Goal: Information Seeking & Learning: Learn about a topic

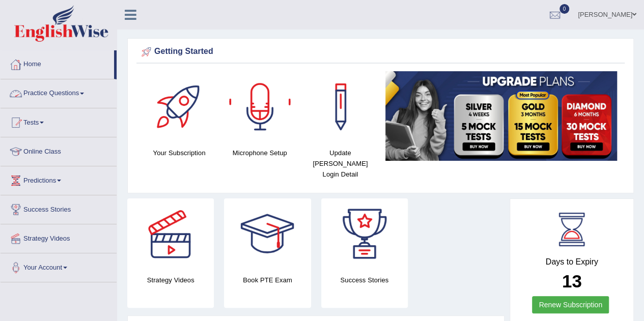
click at [44, 92] on link "Practice Questions" at bounding box center [59, 91] width 116 height 25
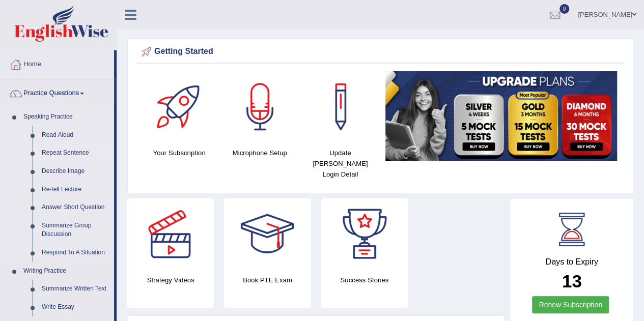
click at [76, 153] on link "Repeat Sentence" at bounding box center [75, 153] width 77 height 18
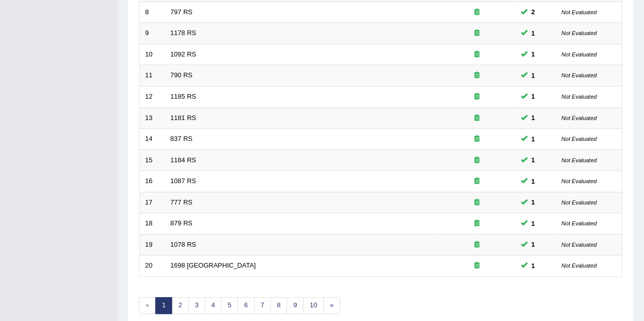
scroll to position [348, 0]
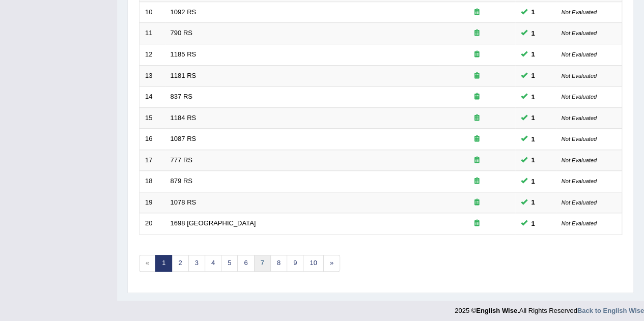
click at [257, 260] on link "7" at bounding box center [262, 263] width 17 height 17
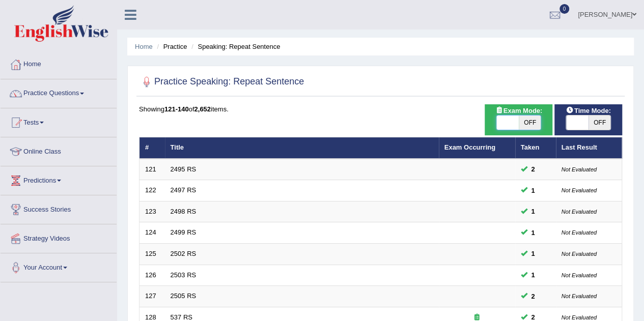
click at [508, 128] on span at bounding box center [507, 123] width 22 height 14
checkbox input "true"
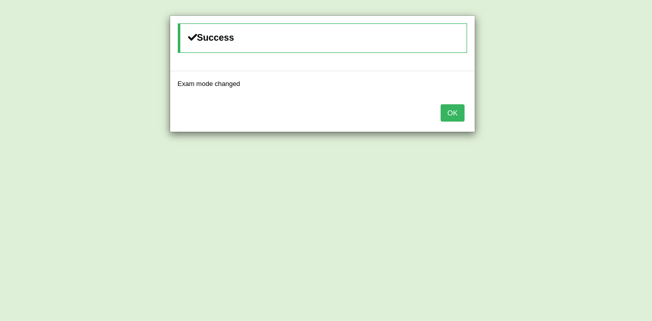
click at [454, 111] on button "OK" at bounding box center [451, 112] width 23 height 17
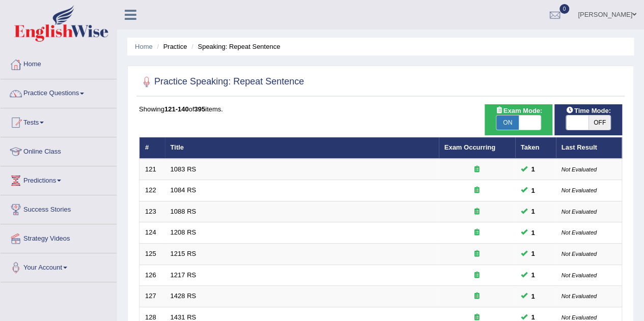
click at [574, 124] on span at bounding box center [577, 123] width 22 height 14
checkbox input "true"
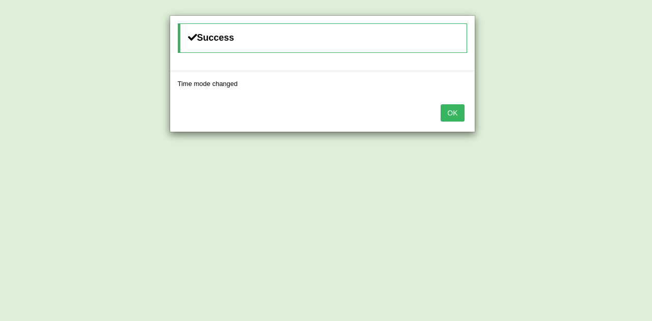
click at [456, 111] on button "OK" at bounding box center [451, 112] width 23 height 17
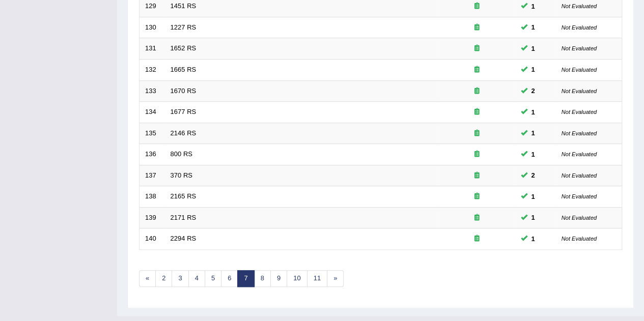
scroll to position [335, 0]
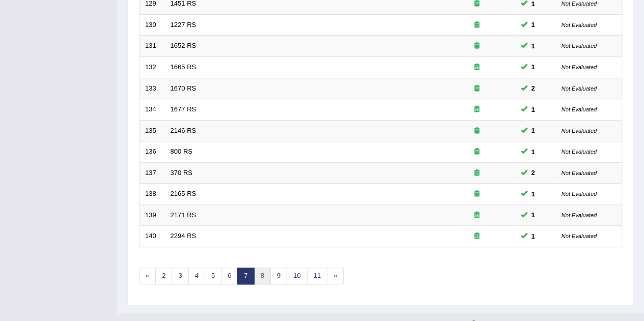
click at [258, 273] on link "8" at bounding box center [262, 276] width 17 height 17
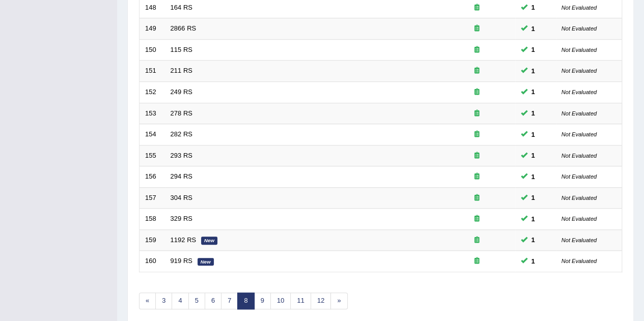
scroll to position [326, 0]
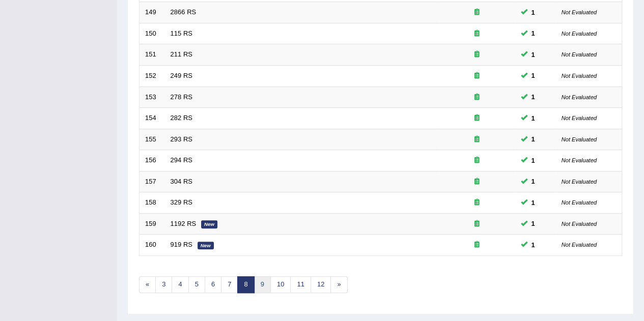
click at [265, 284] on link "9" at bounding box center [262, 285] width 17 height 17
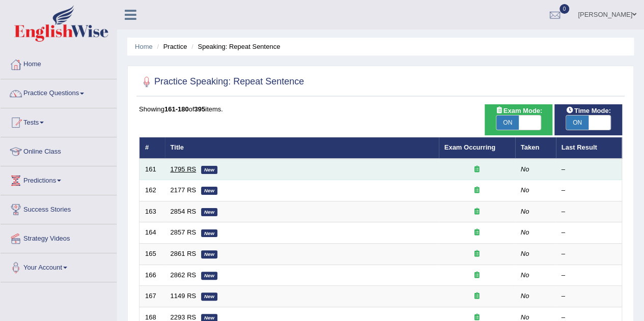
click at [189, 169] on link "1795 RS" at bounding box center [184, 169] width 26 height 8
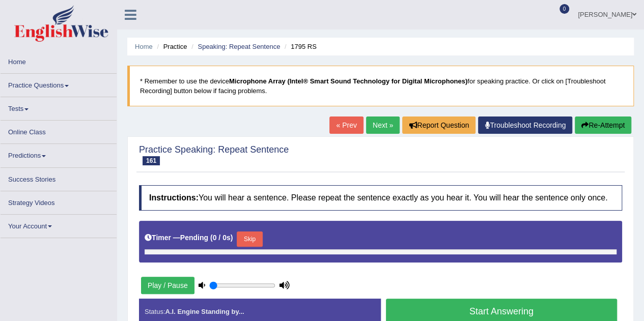
type input "0.65"
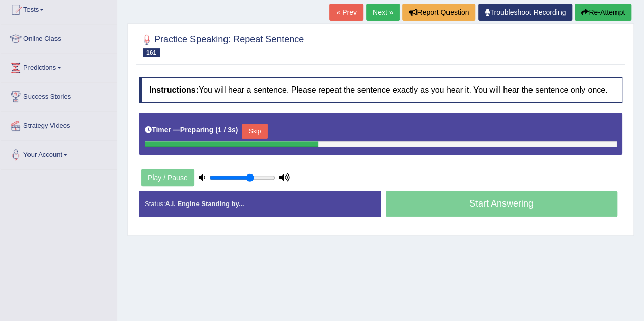
scroll to position [119, 0]
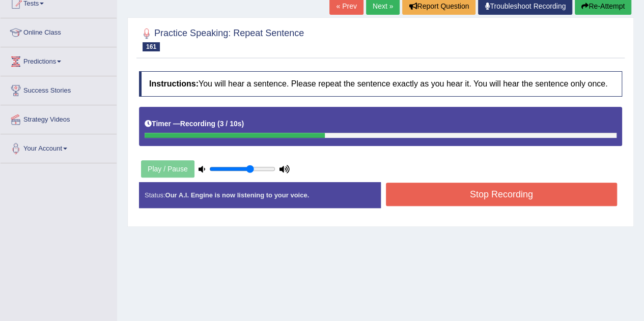
click at [463, 195] on button "Stop Recording" at bounding box center [502, 194] width 232 height 23
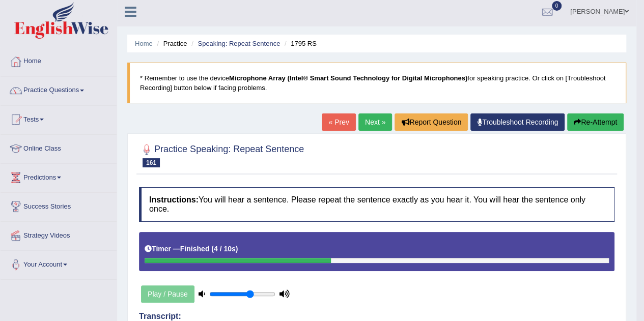
scroll to position [0, 0]
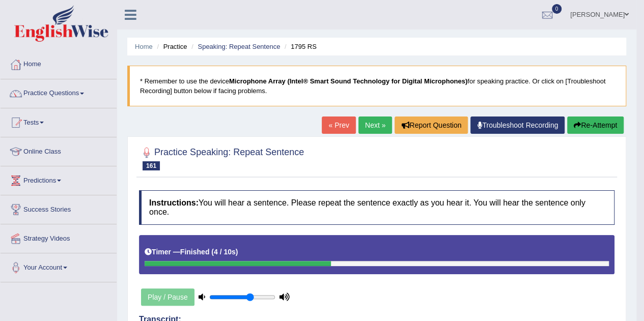
click at [375, 128] on link "Next »" at bounding box center [375, 125] width 34 height 17
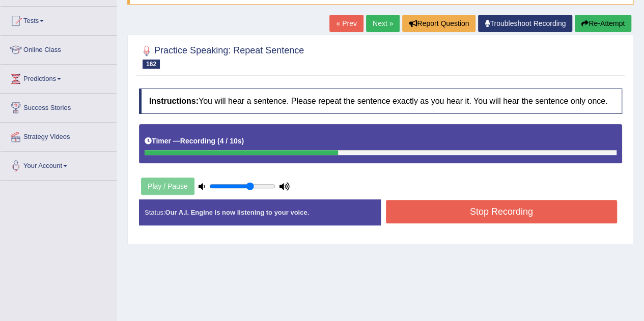
click at [562, 211] on button "Stop Recording" at bounding box center [502, 211] width 232 height 23
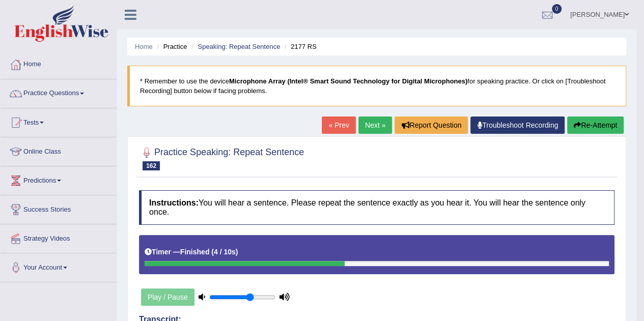
click at [367, 128] on link "Next »" at bounding box center [375, 125] width 34 height 17
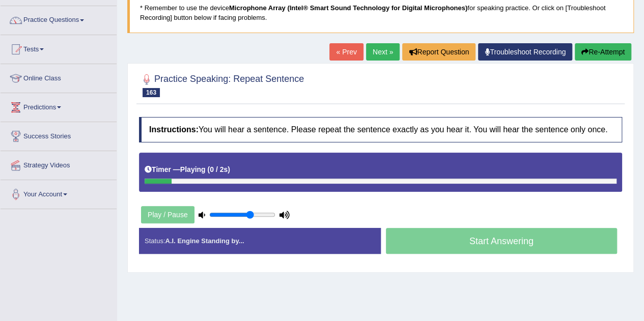
scroll to position [74, 0]
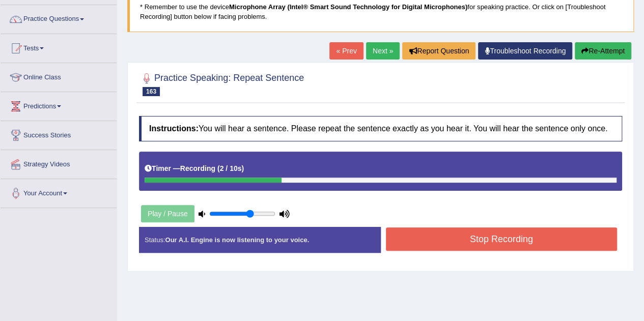
click at [427, 233] on button "Stop Recording" at bounding box center [502, 239] width 232 height 23
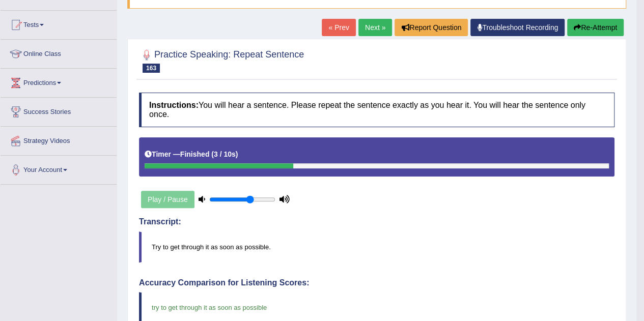
scroll to position [91, 0]
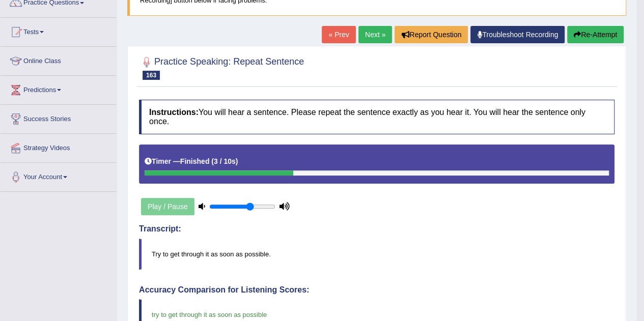
click at [369, 33] on link "Next »" at bounding box center [375, 34] width 34 height 17
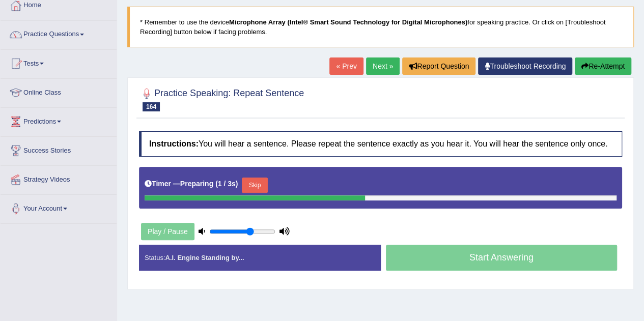
scroll to position [105, 0]
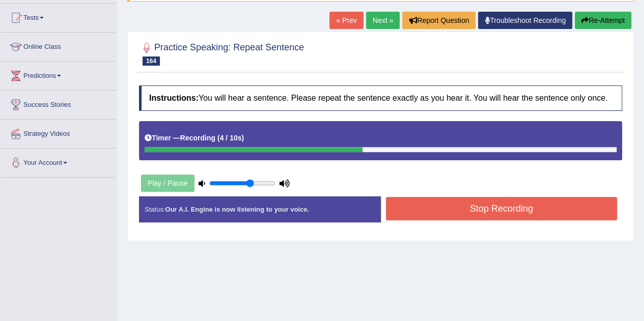
click at [532, 202] on button "Stop Recording" at bounding box center [502, 208] width 232 height 23
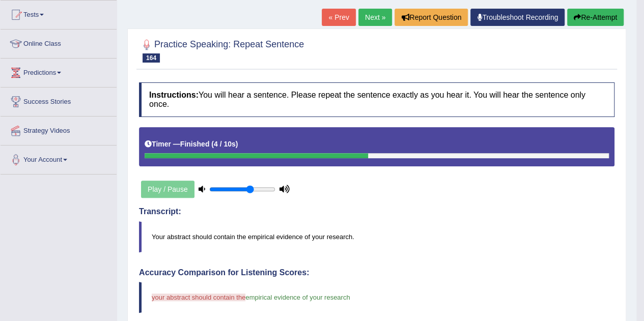
scroll to position [107, 0]
click at [590, 19] on button "Re-Attempt" at bounding box center [595, 17] width 57 height 17
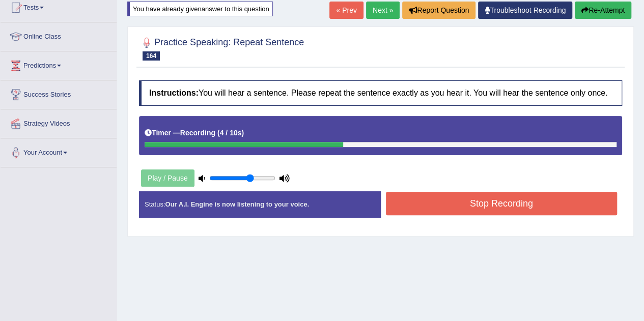
click at [478, 204] on button "Stop Recording" at bounding box center [502, 203] width 232 height 23
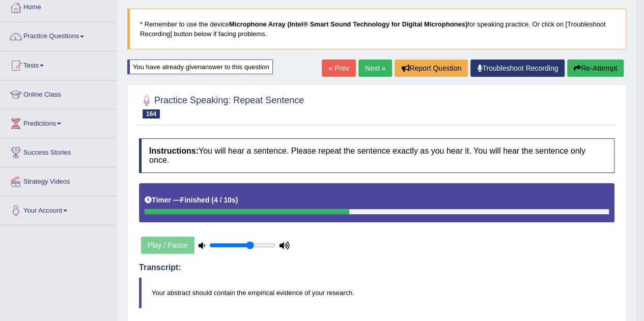
scroll to position [55, 0]
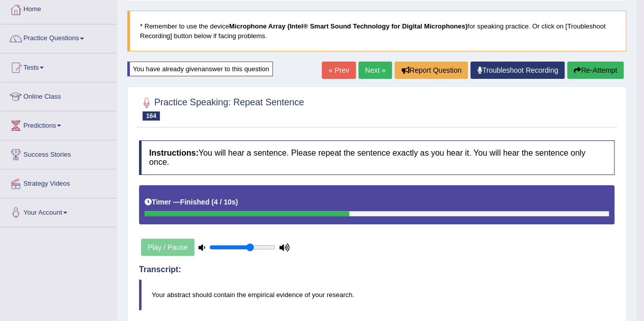
click at [369, 64] on link "Next »" at bounding box center [375, 70] width 34 height 17
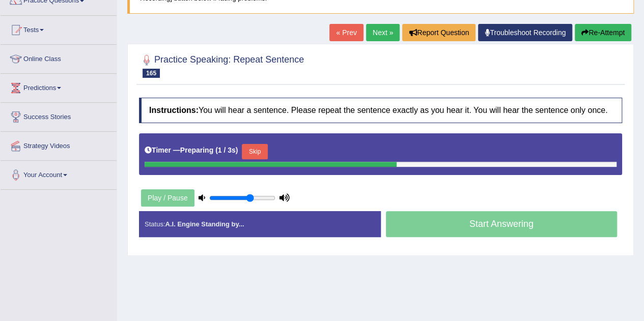
scroll to position [95, 0]
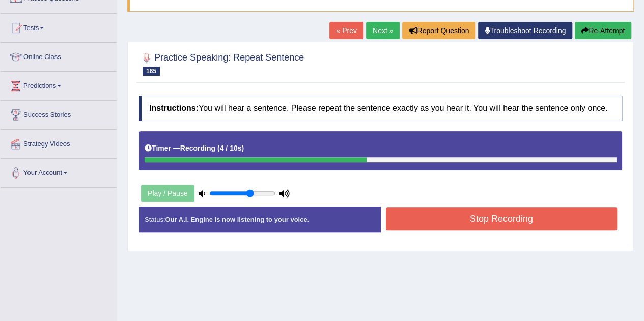
click at [466, 220] on button "Stop Recording" at bounding box center [502, 218] width 232 height 23
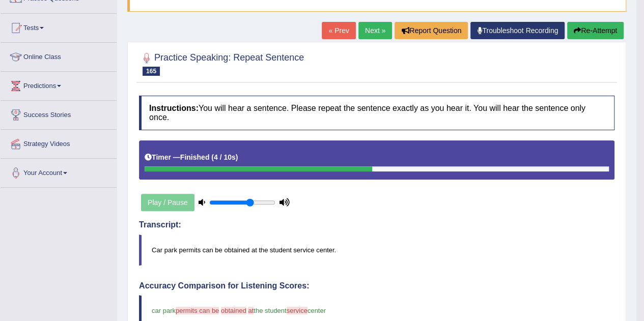
click at [597, 30] on button "Re-Attempt" at bounding box center [595, 30] width 57 height 17
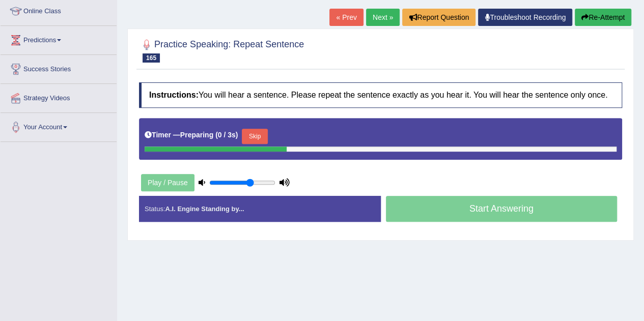
scroll to position [145, 0]
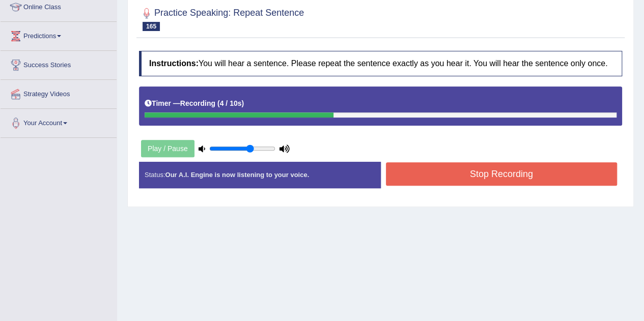
click at [505, 172] on button "Stop Recording" at bounding box center [502, 173] width 232 height 23
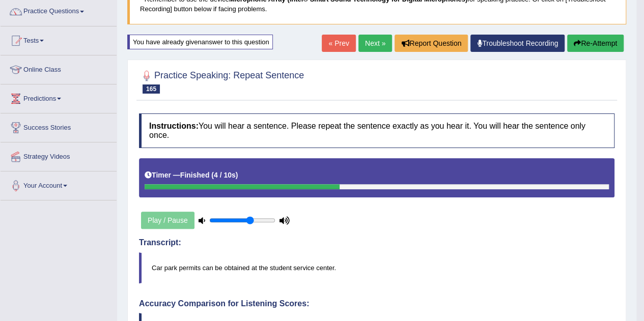
scroll to position [0, 0]
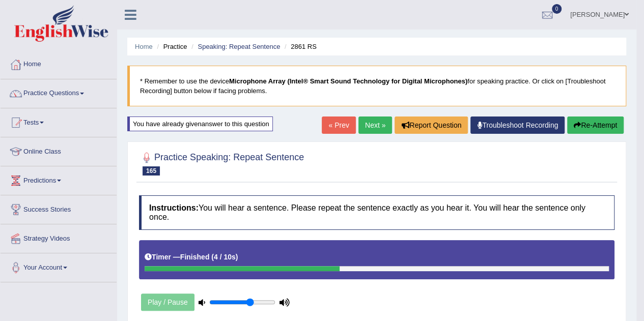
click at [369, 126] on link "Next »" at bounding box center [375, 125] width 34 height 17
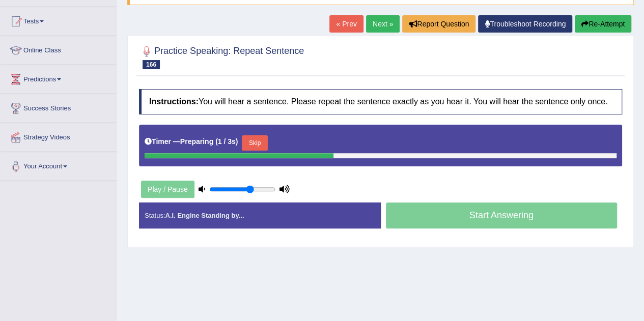
scroll to position [104, 0]
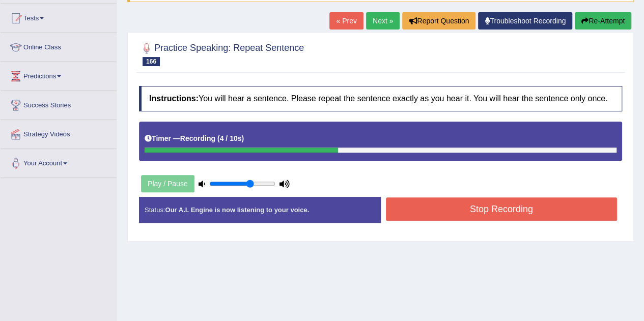
click at [458, 203] on button "Stop Recording" at bounding box center [502, 209] width 232 height 23
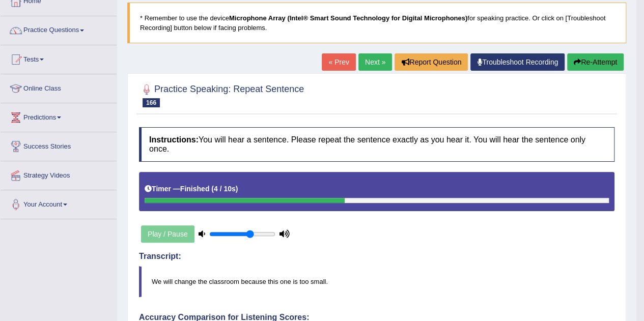
scroll to position [63, 0]
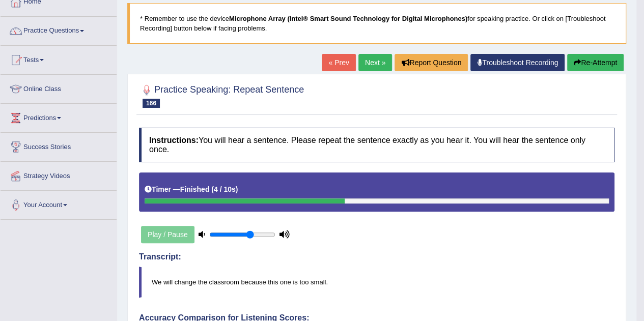
click at [372, 63] on link "Next »" at bounding box center [375, 62] width 34 height 17
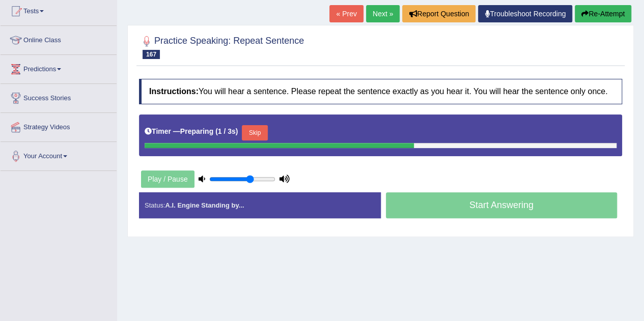
scroll to position [118, 0]
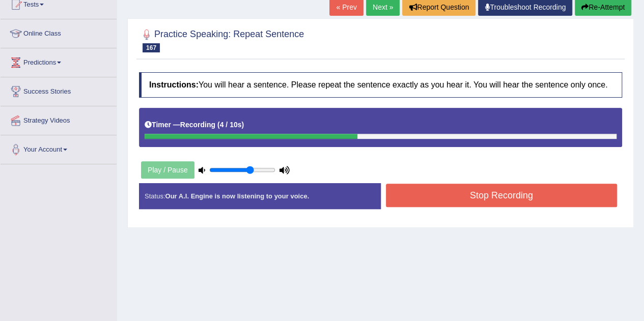
click at [439, 196] on button "Stop Recording" at bounding box center [502, 195] width 232 height 23
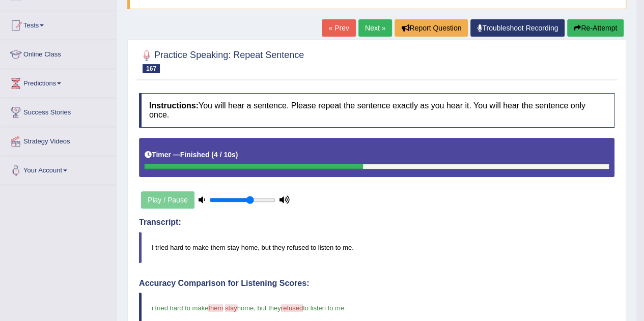
scroll to position [90, 0]
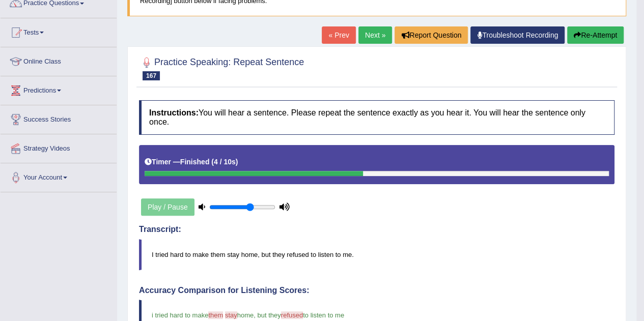
click at [371, 32] on link "Next »" at bounding box center [375, 34] width 34 height 17
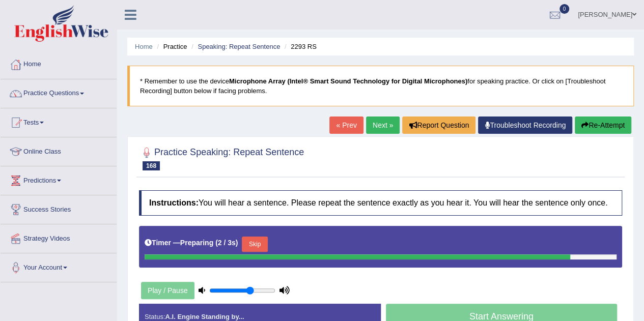
scroll to position [213, 0]
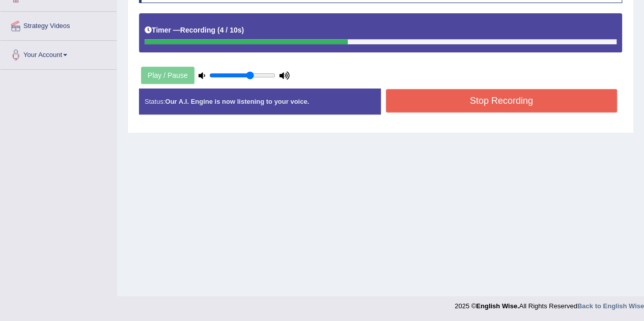
click at [457, 95] on button "Stop Recording" at bounding box center [502, 100] width 232 height 23
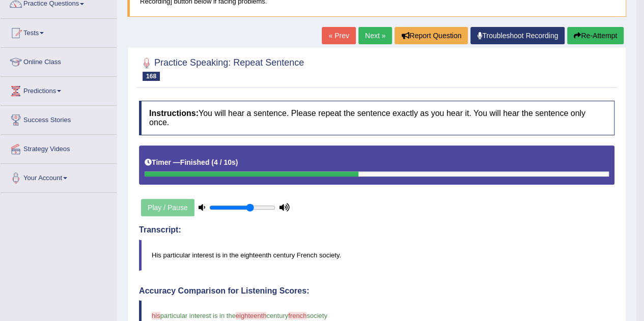
scroll to position [89, 0]
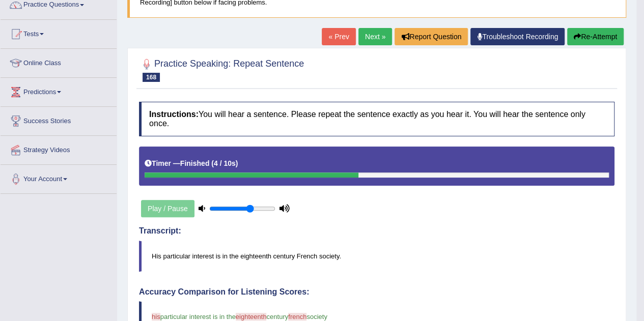
click at [370, 38] on link "Next »" at bounding box center [375, 36] width 34 height 17
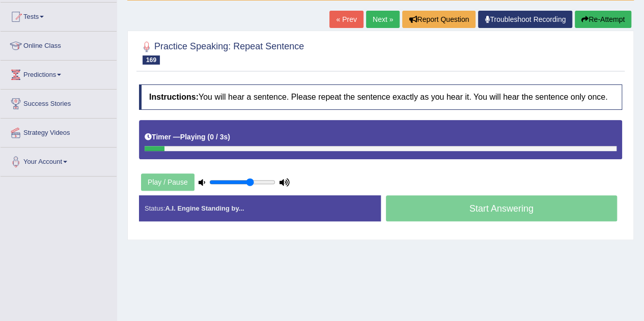
scroll to position [108, 0]
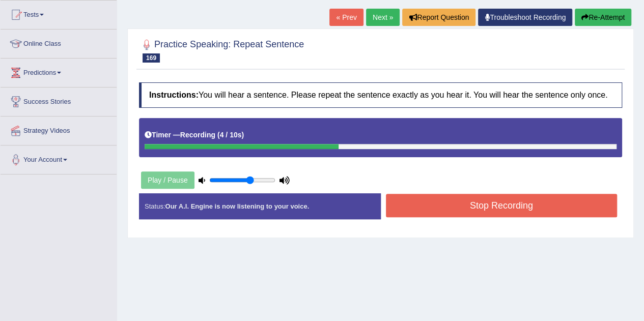
click at [443, 197] on button "Stop Recording" at bounding box center [502, 205] width 232 height 23
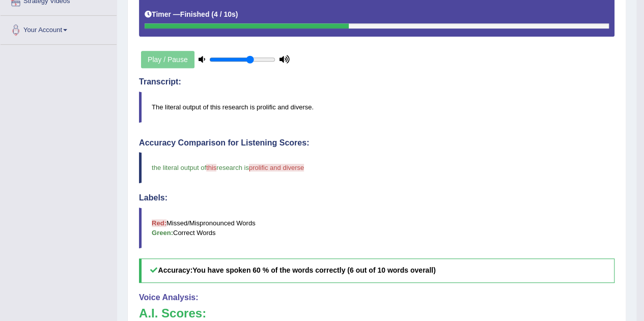
scroll to position [0, 0]
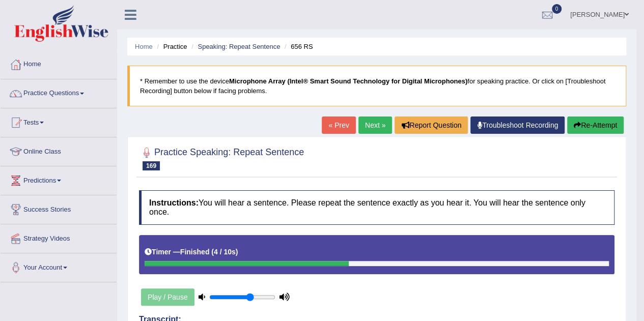
click at [366, 128] on link "Next »" at bounding box center [375, 125] width 34 height 17
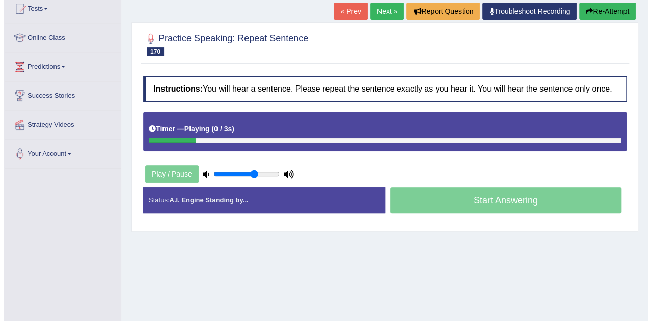
scroll to position [115, 0]
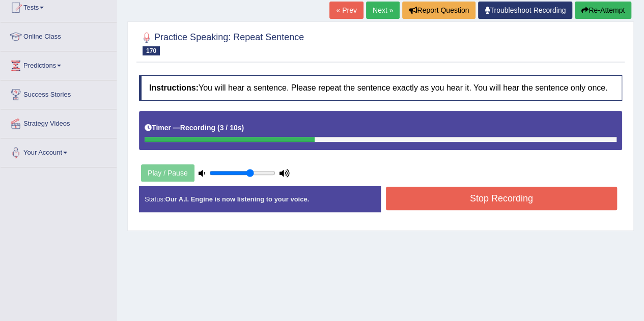
click at [470, 202] on button "Stop Recording" at bounding box center [502, 198] width 232 height 23
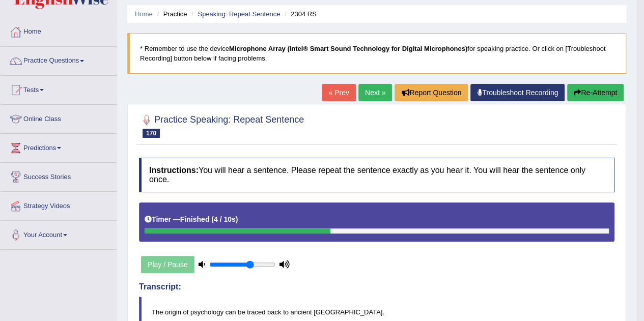
scroll to position [0, 0]
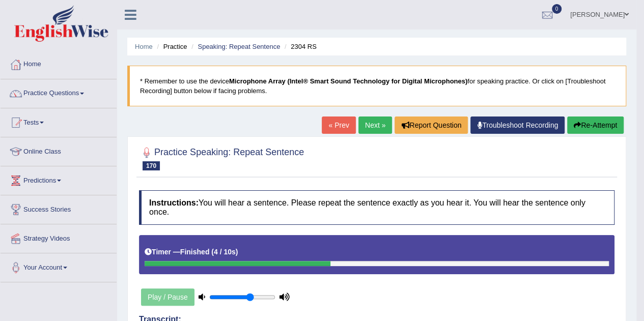
click at [367, 120] on link "Next »" at bounding box center [375, 125] width 34 height 17
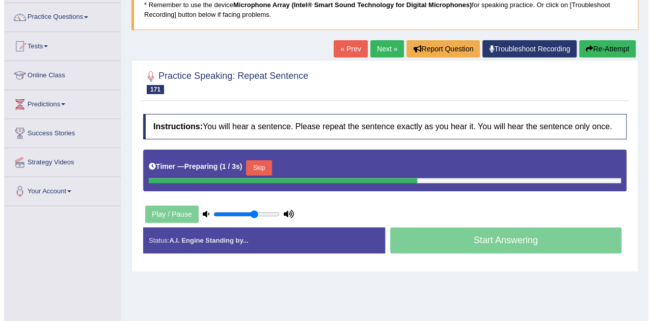
scroll to position [77, 0]
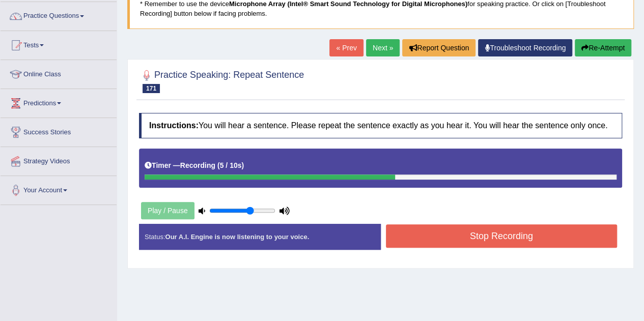
click at [504, 231] on button "Stop Recording" at bounding box center [502, 236] width 232 height 23
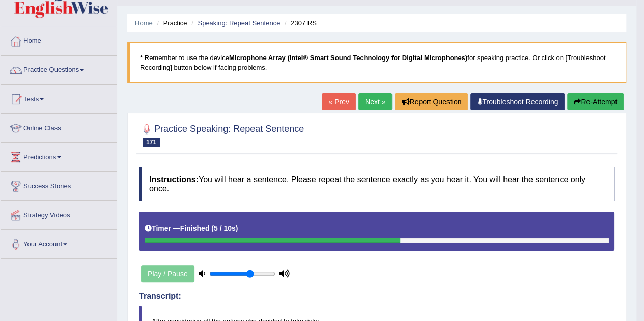
scroll to position [0, 0]
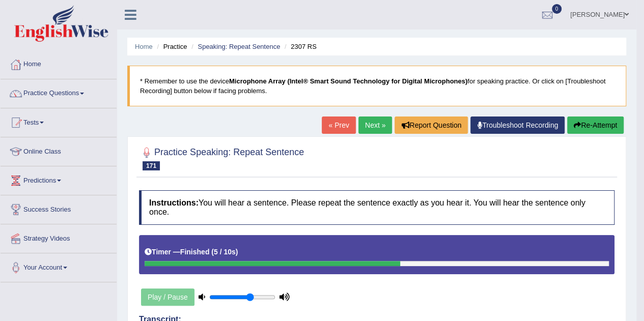
click at [371, 124] on link "Next »" at bounding box center [375, 125] width 34 height 17
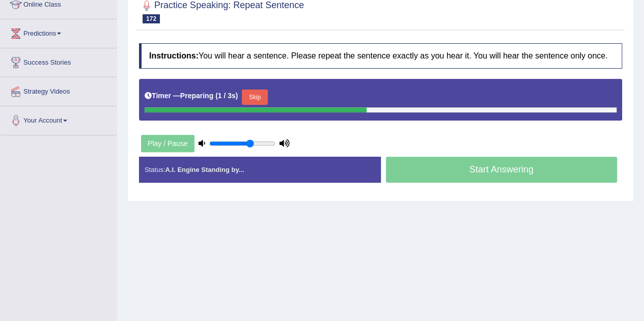
scroll to position [148, 0]
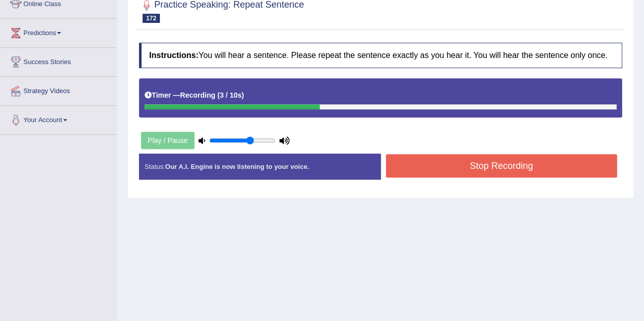
click at [489, 159] on button "Stop Recording" at bounding box center [502, 165] width 232 height 23
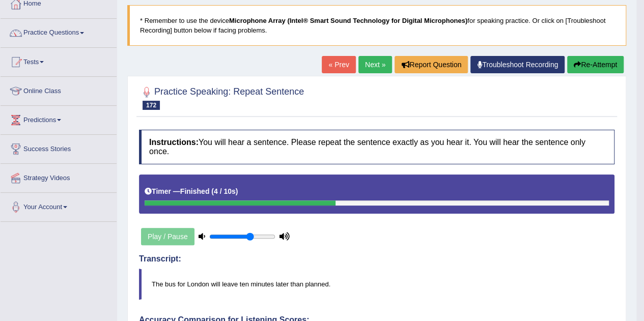
scroll to position [58, 0]
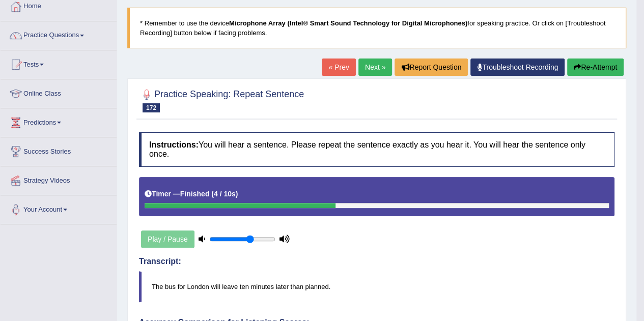
click at [373, 64] on link "Next »" at bounding box center [375, 67] width 34 height 17
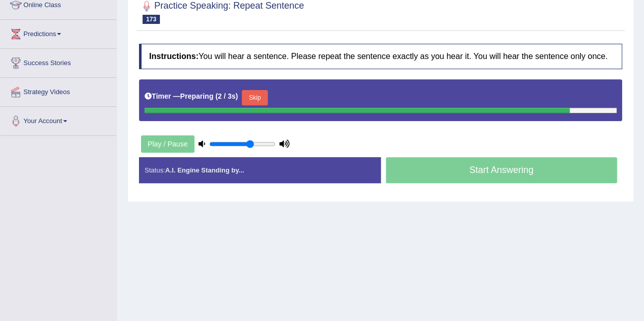
scroll to position [148, 0]
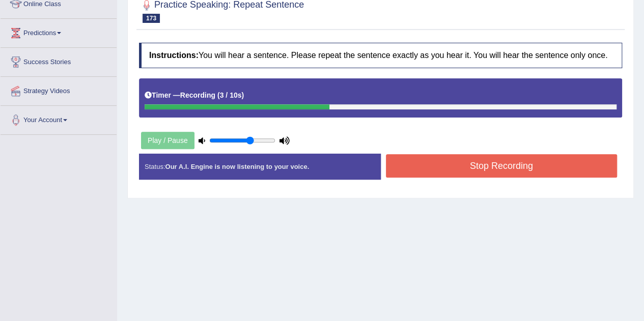
click at [446, 158] on button "Stop Recording" at bounding box center [502, 165] width 232 height 23
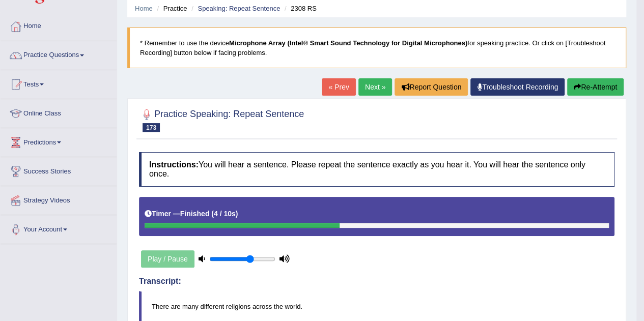
scroll to position [37, 0]
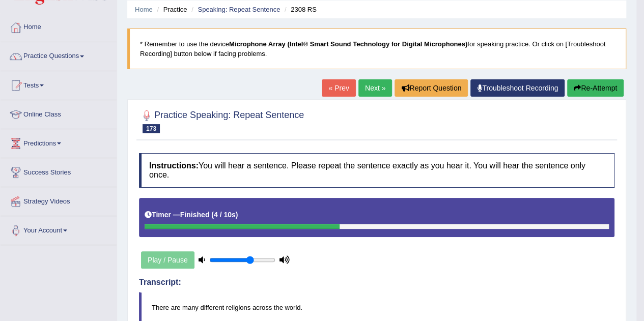
click at [374, 89] on link "Next »" at bounding box center [375, 87] width 34 height 17
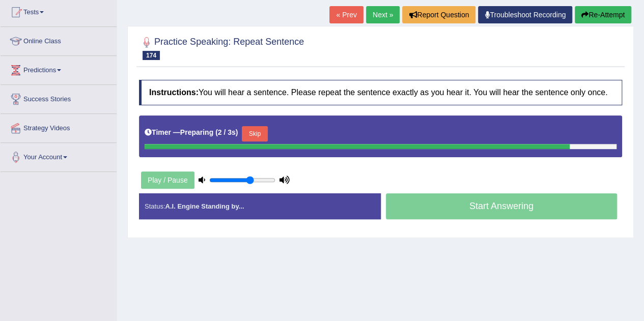
scroll to position [121, 0]
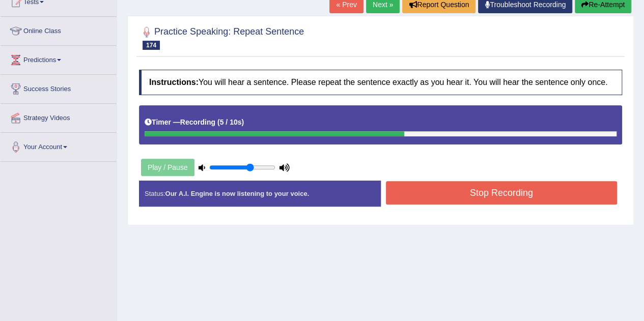
click at [461, 188] on button "Stop Recording" at bounding box center [502, 192] width 232 height 23
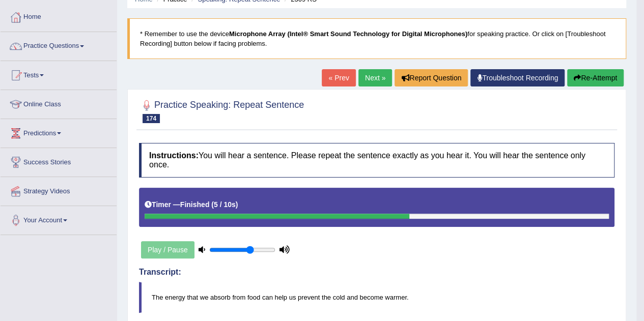
scroll to position [43, 0]
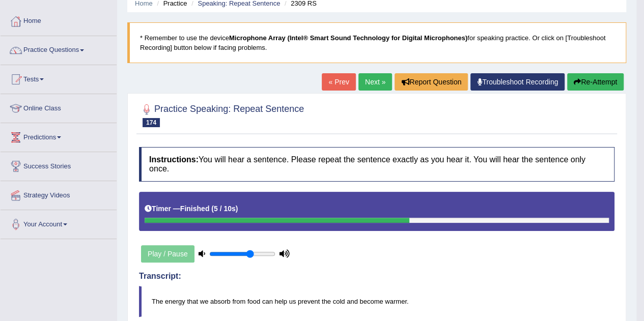
click at [373, 80] on link "Next »" at bounding box center [375, 81] width 34 height 17
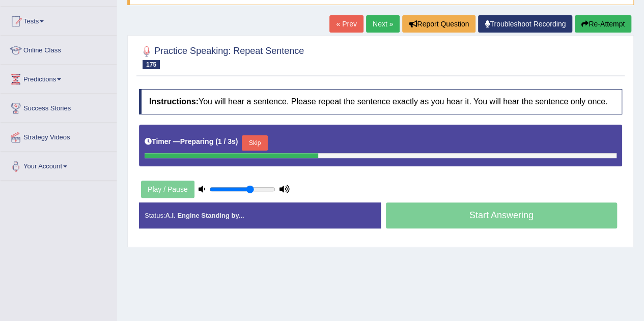
scroll to position [102, 0]
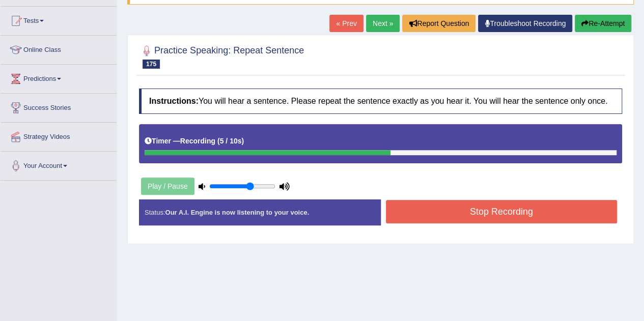
click at [564, 216] on button "Stop Recording" at bounding box center [502, 211] width 232 height 23
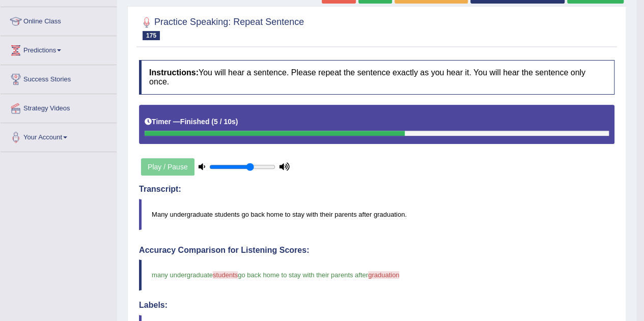
scroll to position [0, 0]
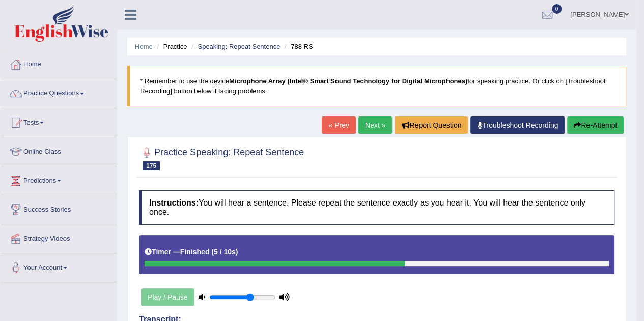
click at [369, 125] on link "Next »" at bounding box center [375, 125] width 34 height 17
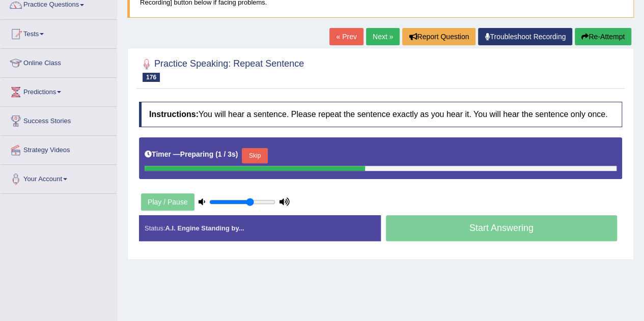
scroll to position [97, 0]
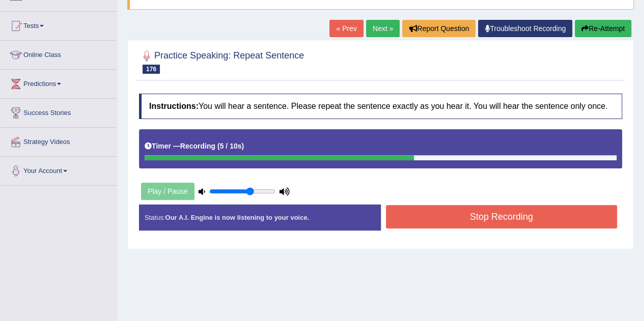
click at [451, 216] on button "Stop Recording" at bounding box center [502, 216] width 232 height 23
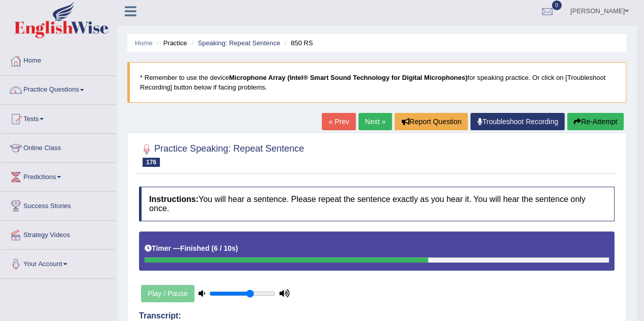
scroll to position [0, 0]
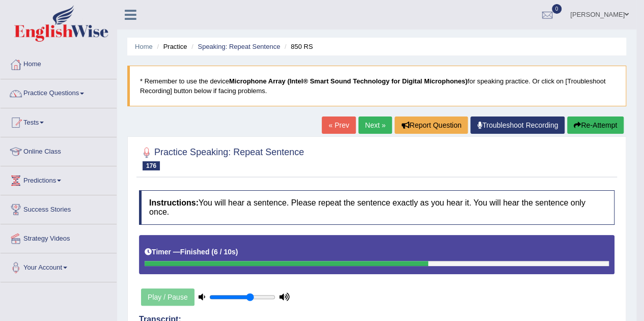
click at [375, 122] on link "Next »" at bounding box center [375, 125] width 34 height 17
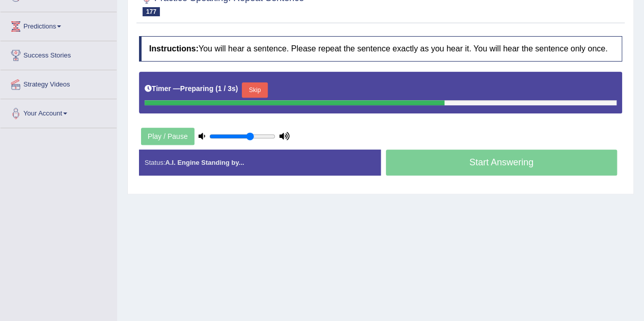
scroll to position [155, 0]
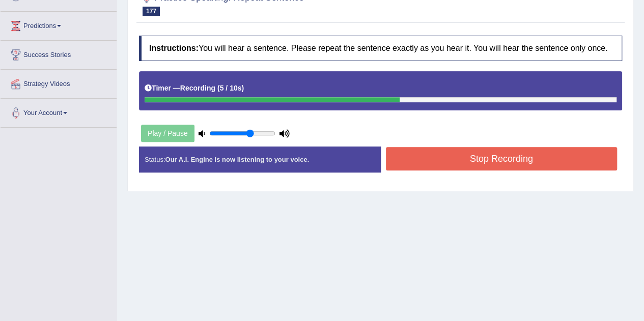
click at [500, 161] on button "Stop Recording" at bounding box center [502, 158] width 232 height 23
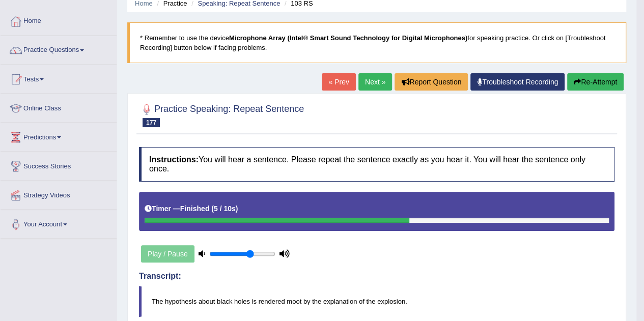
scroll to position [43, 0]
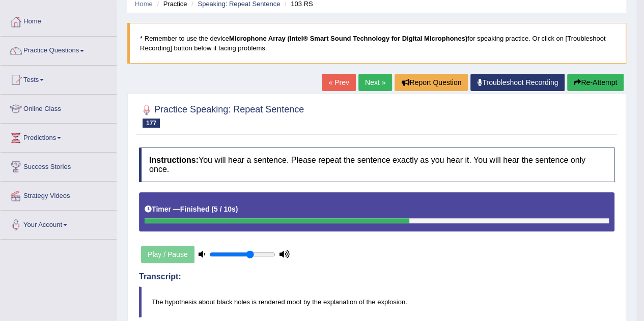
click at [591, 79] on button "Re-Attempt" at bounding box center [595, 82] width 57 height 17
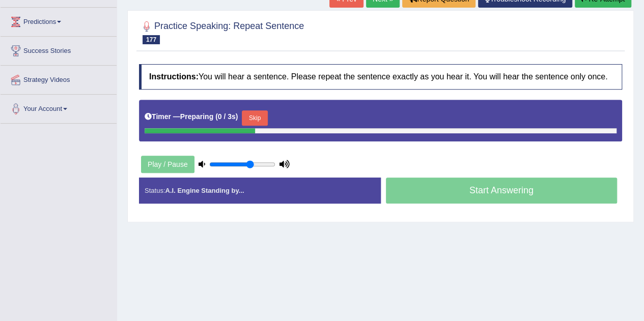
scroll to position [163, 0]
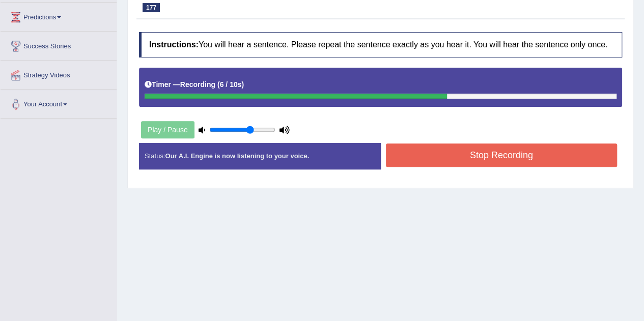
click at [462, 155] on button "Stop Recording" at bounding box center [502, 155] width 232 height 23
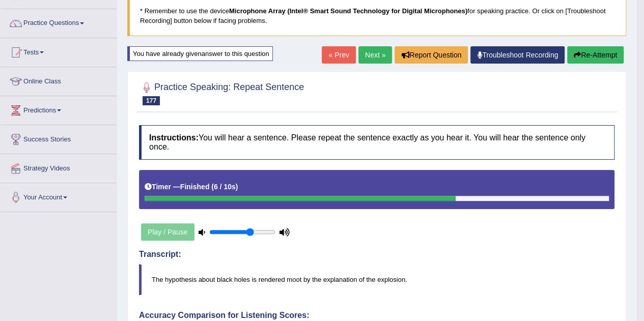
scroll to position [0, 0]
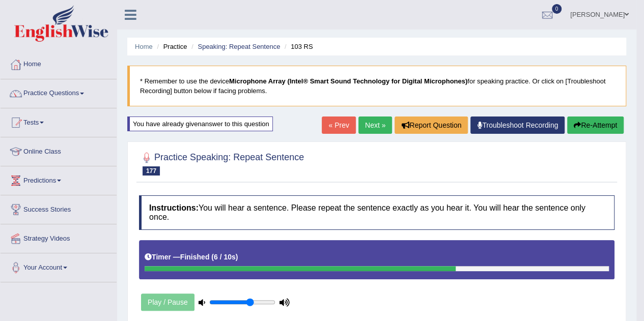
click at [371, 125] on link "Next »" at bounding box center [375, 125] width 34 height 17
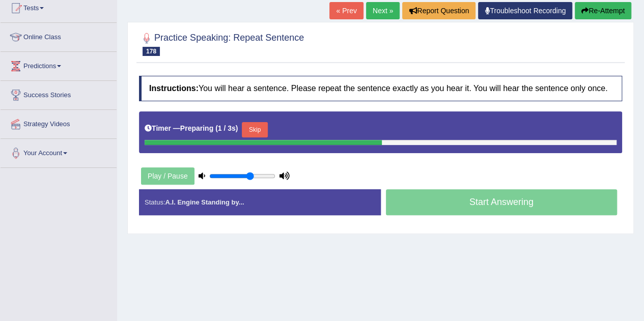
scroll to position [114, 0]
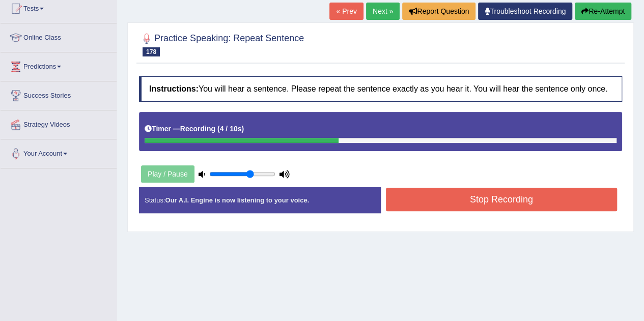
click at [448, 200] on button "Stop Recording" at bounding box center [502, 199] width 232 height 23
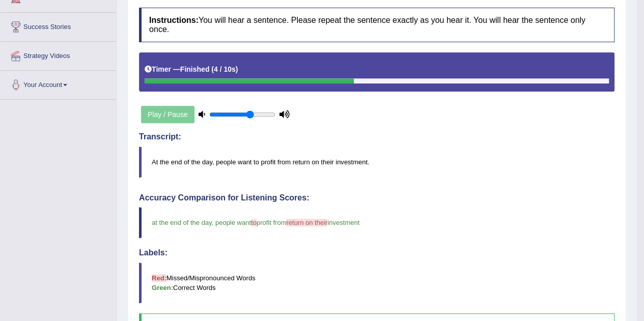
scroll to position [0, 0]
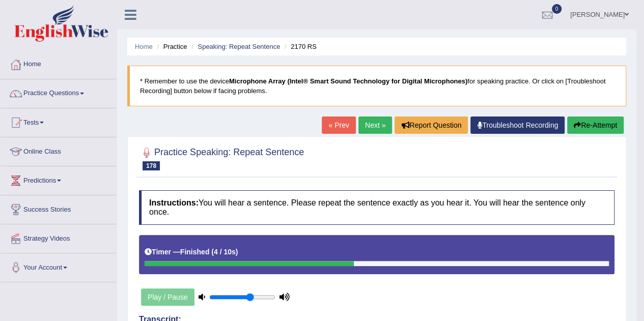
click at [366, 126] on link "Next »" at bounding box center [375, 125] width 34 height 17
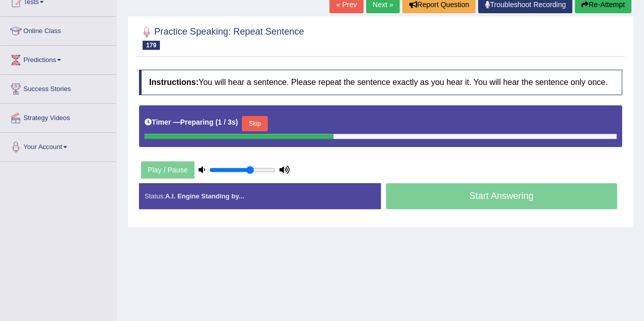
scroll to position [121, 0]
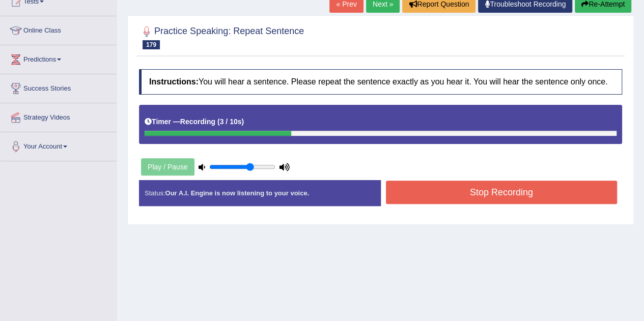
click at [428, 194] on button "Stop Recording" at bounding box center [502, 192] width 232 height 23
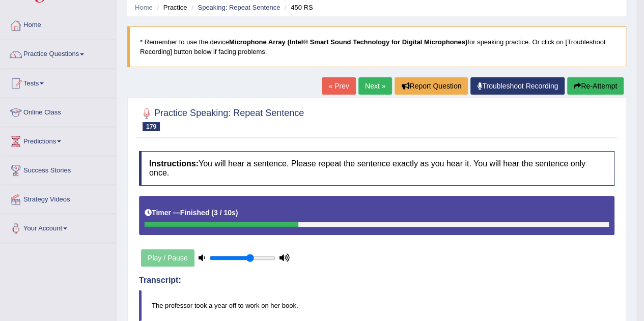
scroll to position [39, 0]
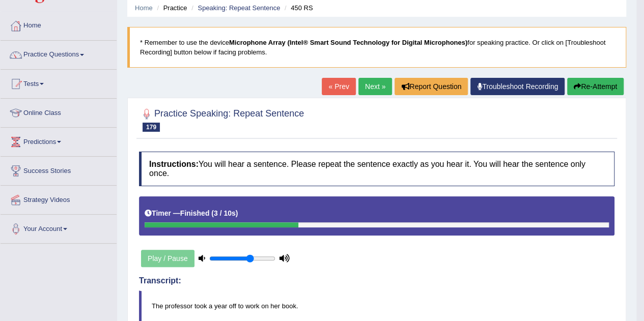
click at [579, 88] on button "Re-Attempt" at bounding box center [595, 86] width 57 height 17
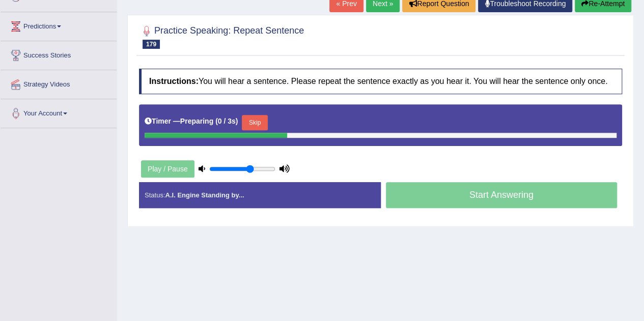
scroll to position [155, 0]
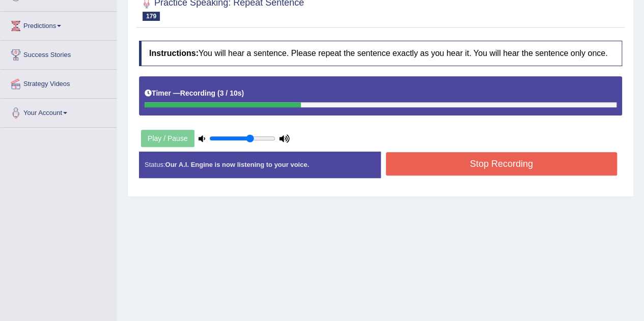
click at [487, 156] on button "Stop Recording" at bounding box center [502, 163] width 232 height 23
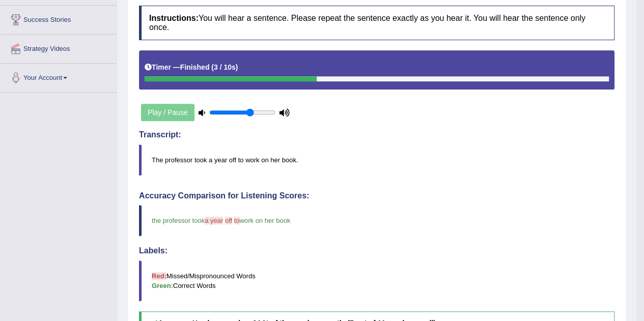
scroll to position [0, 0]
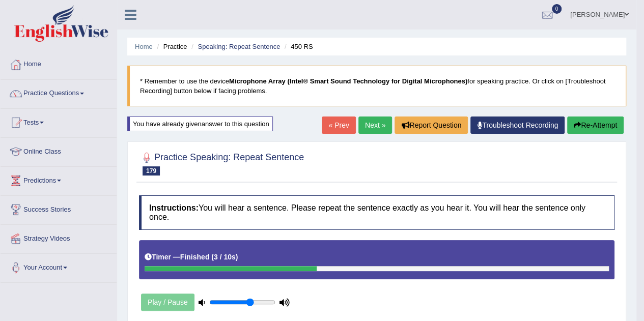
click at [376, 125] on link "Next »" at bounding box center [375, 125] width 34 height 17
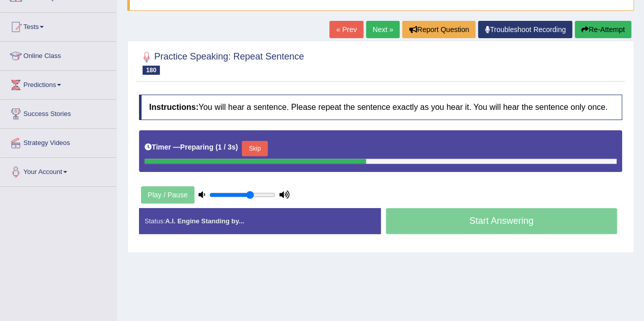
scroll to position [95, 0]
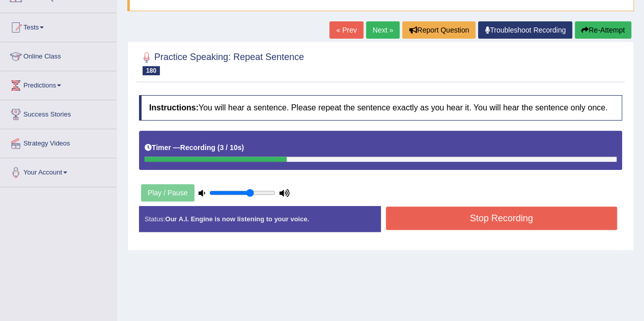
click at [418, 224] on button "Stop Recording" at bounding box center [502, 218] width 232 height 23
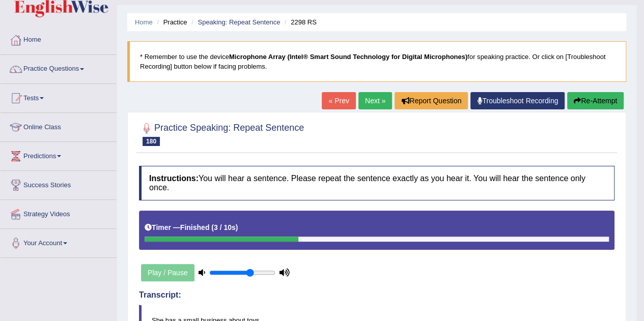
scroll to position [14, 0]
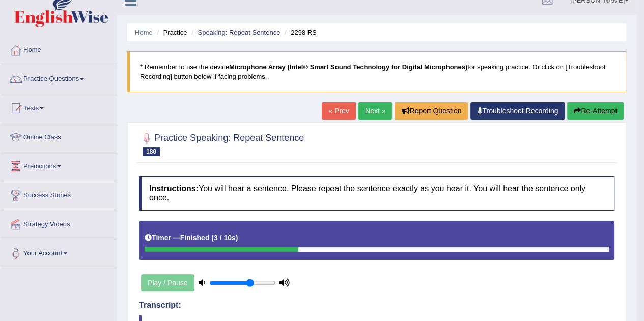
click at [369, 111] on link "Next »" at bounding box center [375, 110] width 34 height 17
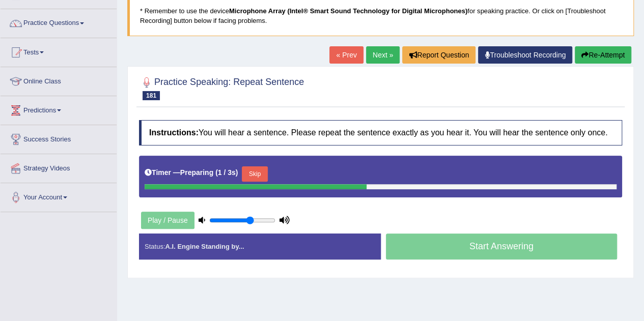
scroll to position [71, 0]
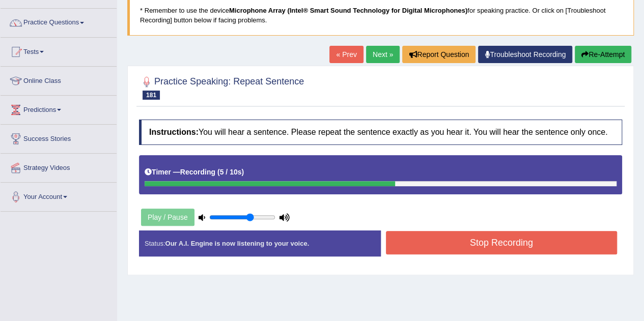
click at [461, 241] on button "Stop Recording" at bounding box center [502, 242] width 232 height 23
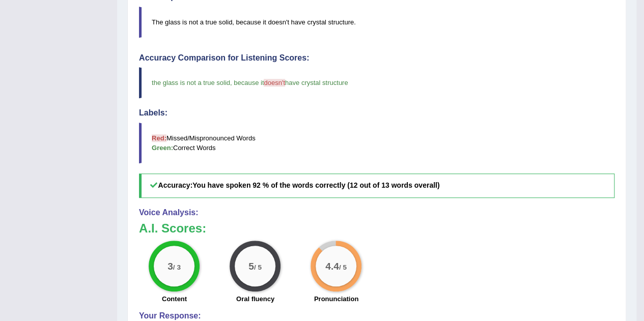
scroll to position [0, 0]
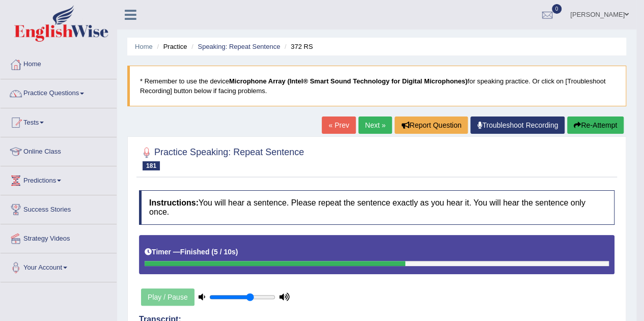
click at [370, 126] on link "Next »" at bounding box center [375, 125] width 34 height 17
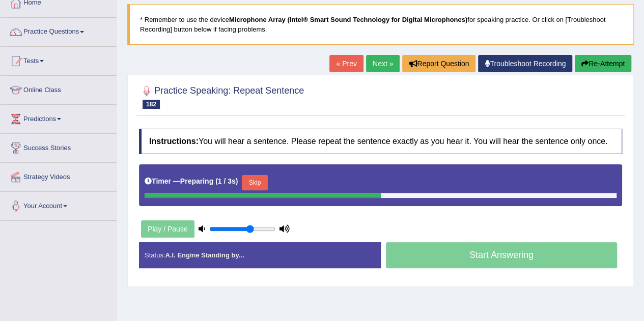
scroll to position [62, 0]
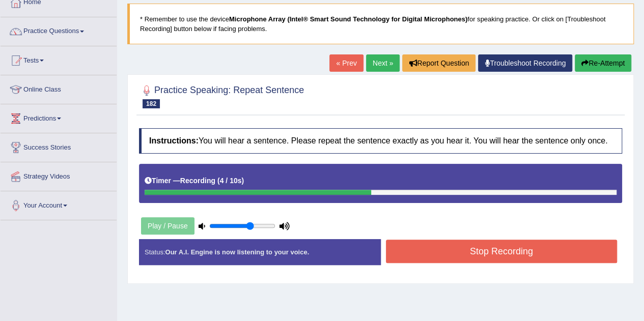
click at [481, 252] on button "Stop Recording" at bounding box center [502, 251] width 232 height 23
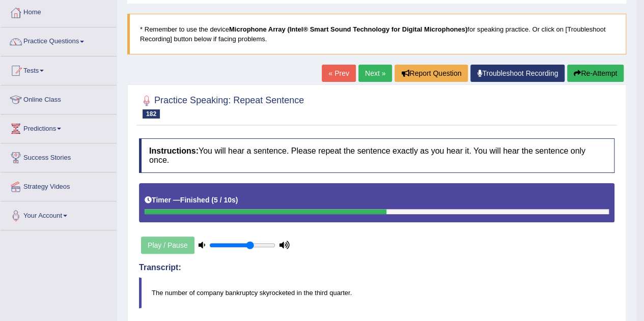
scroll to position [51, 0]
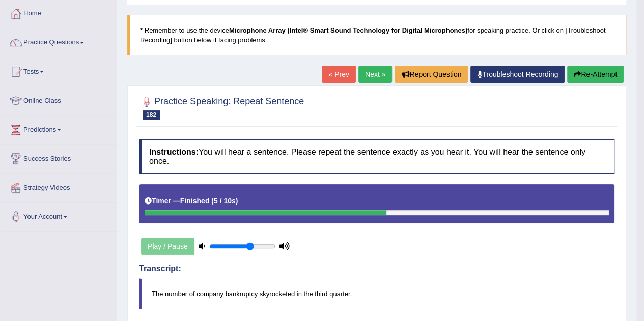
click at [371, 73] on link "Next »" at bounding box center [375, 74] width 34 height 17
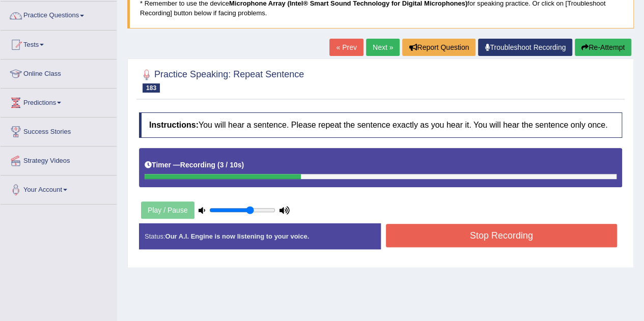
click at [449, 235] on button "Stop Recording" at bounding box center [502, 235] width 232 height 23
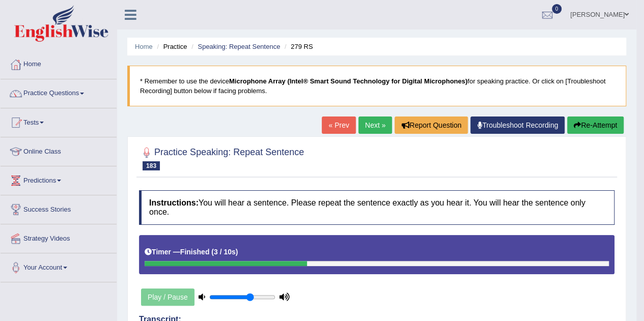
click at [370, 124] on link "Next »" at bounding box center [375, 125] width 34 height 17
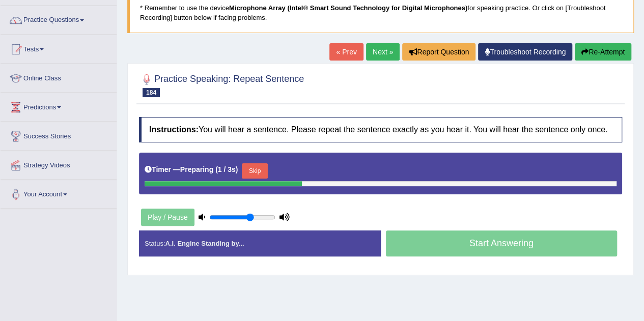
scroll to position [74, 0]
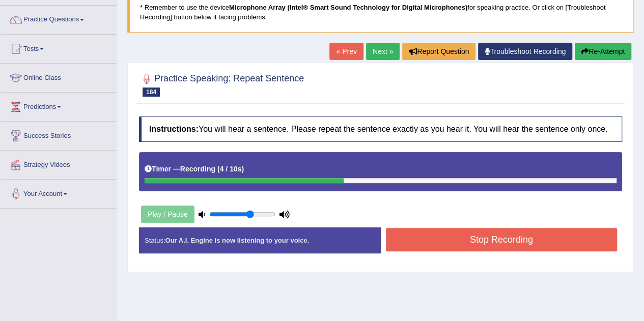
click at [440, 245] on button "Stop Recording" at bounding box center [502, 239] width 232 height 23
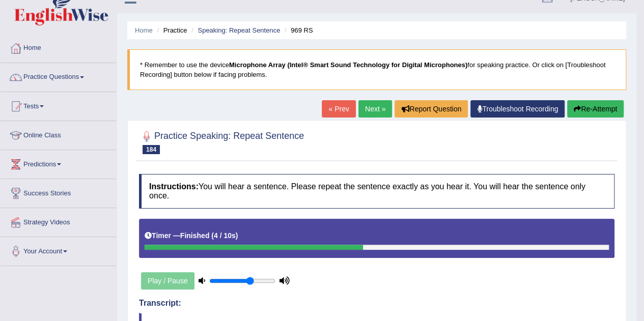
scroll to position [16, 0]
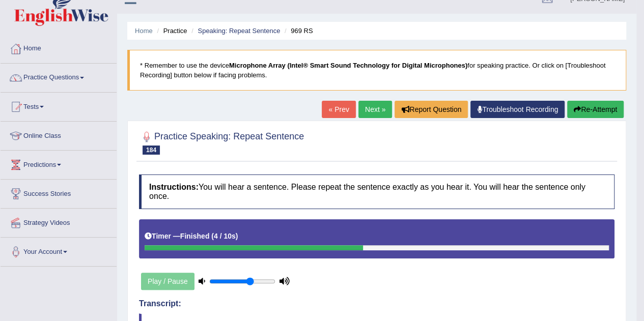
click at [374, 111] on link "Next »" at bounding box center [375, 109] width 34 height 17
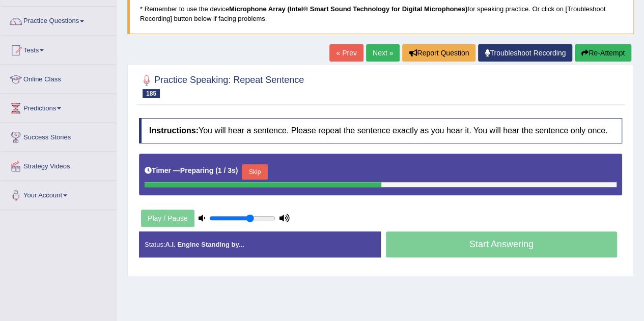
scroll to position [95, 0]
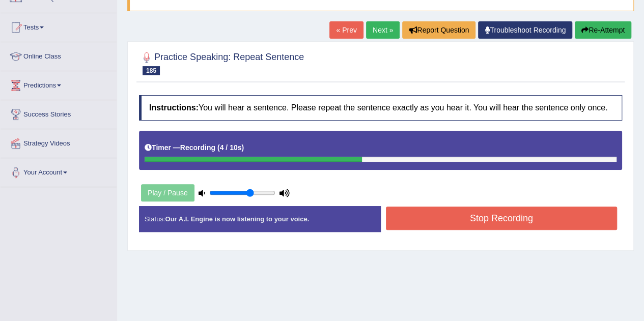
click at [467, 214] on button "Stop Recording" at bounding box center [502, 218] width 232 height 23
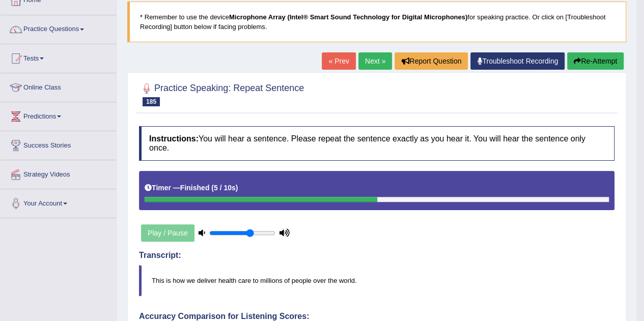
scroll to position [61, 0]
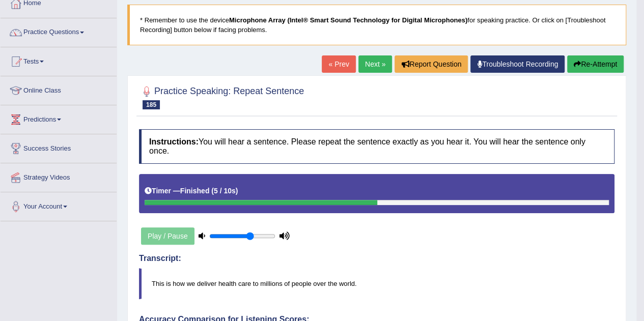
click at [372, 65] on link "Next »" at bounding box center [375, 64] width 34 height 17
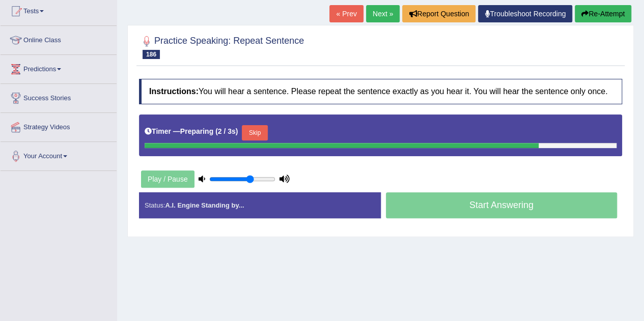
scroll to position [113, 0]
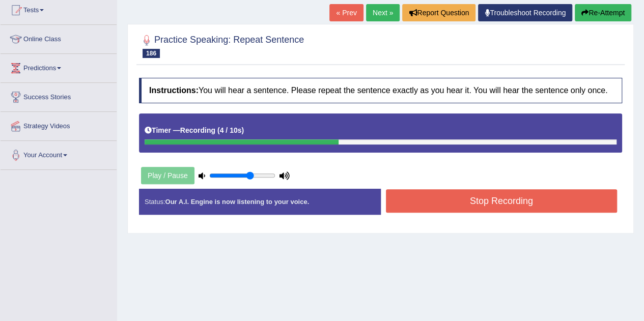
click at [451, 201] on button "Stop Recording" at bounding box center [502, 200] width 232 height 23
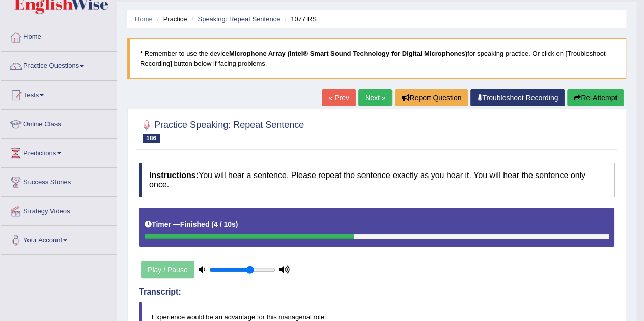
scroll to position [26, 0]
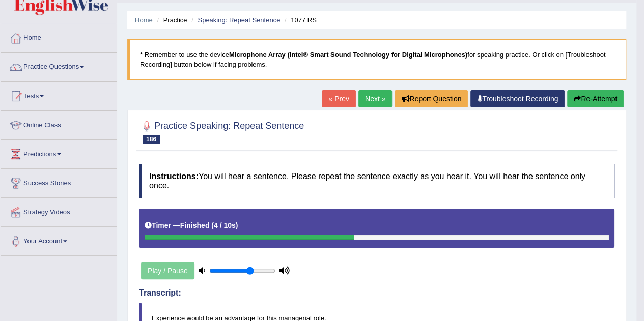
click at [359, 90] on link "Next »" at bounding box center [375, 98] width 34 height 17
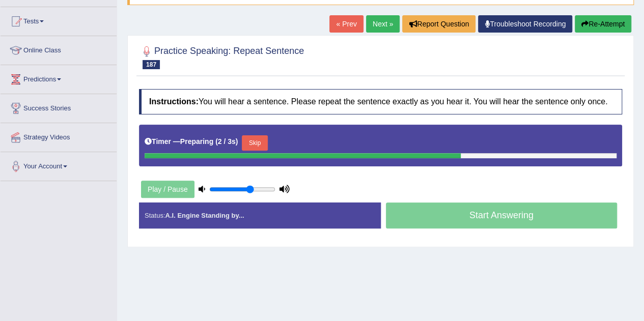
scroll to position [103, 0]
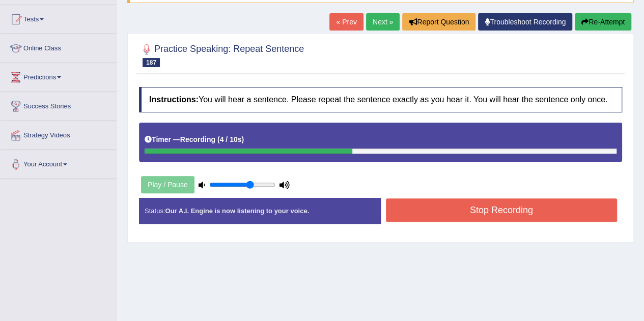
click at [465, 209] on button "Stop Recording" at bounding box center [502, 210] width 232 height 23
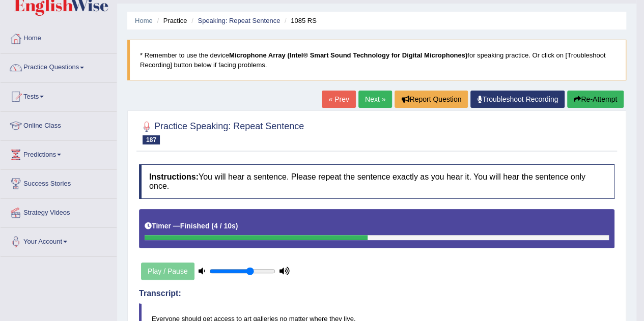
scroll to position [0, 0]
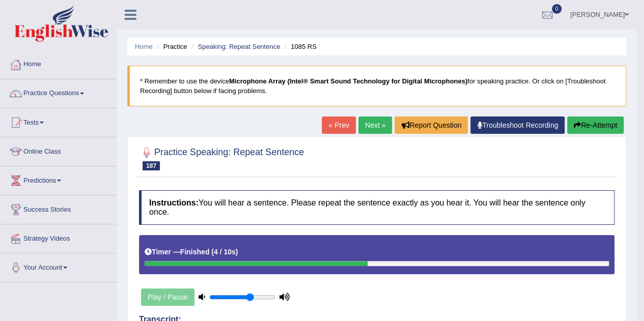
click at [379, 127] on link "Next »" at bounding box center [375, 125] width 34 height 17
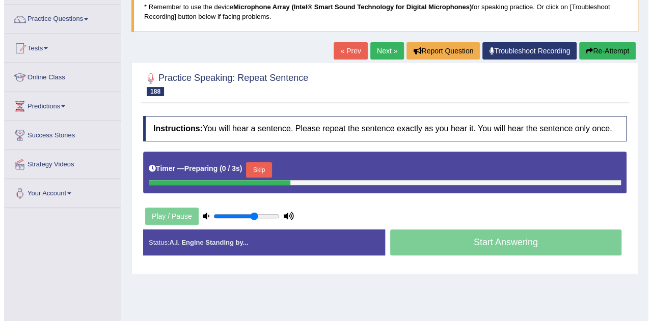
scroll to position [80, 0]
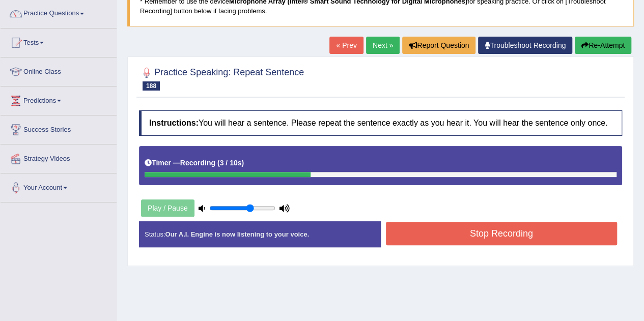
click at [436, 229] on button "Stop Recording" at bounding box center [502, 233] width 232 height 23
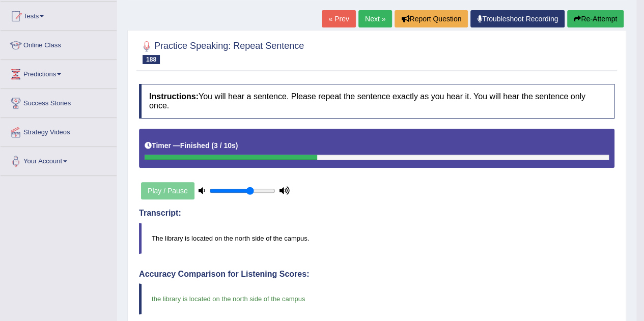
scroll to position [0, 0]
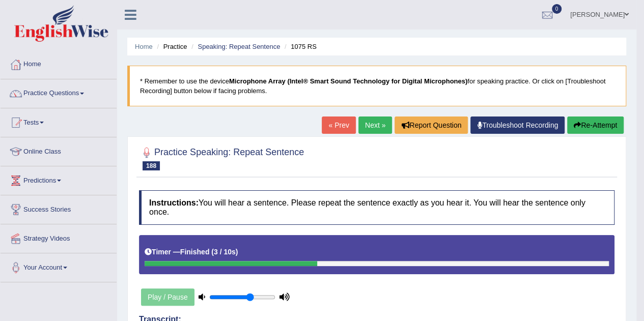
click at [372, 124] on link "Next »" at bounding box center [375, 125] width 34 height 17
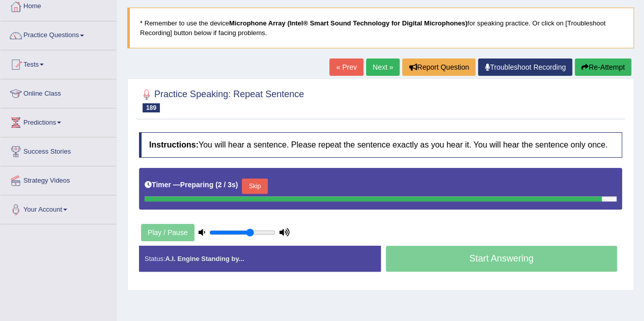
scroll to position [64, 0]
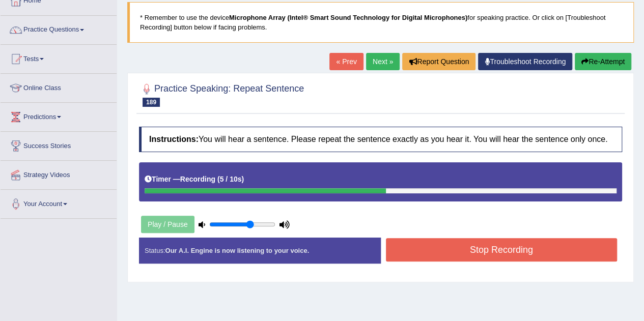
click at [461, 254] on button "Stop Recording" at bounding box center [502, 249] width 232 height 23
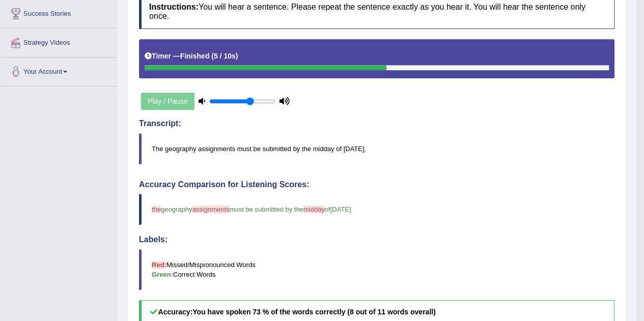
scroll to position [0, 0]
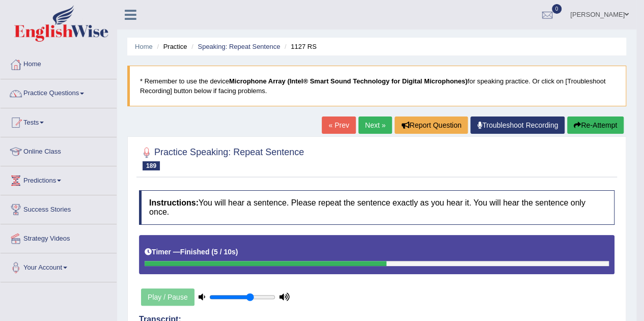
click at [372, 127] on link "Next »" at bounding box center [375, 125] width 34 height 17
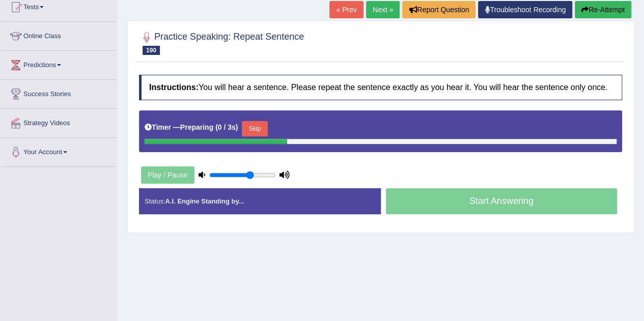
scroll to position [116, 0]
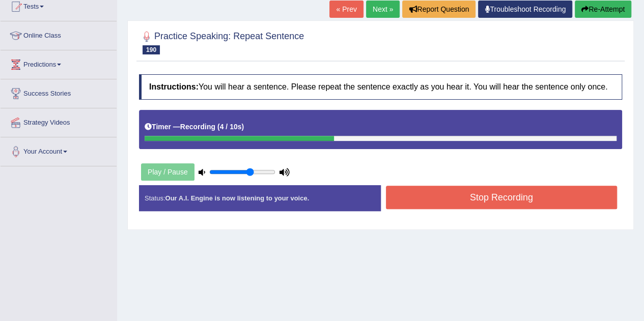
click at [442, 188] on button "Stop Recording" at bounding box center [502, 197] width 232 height 23
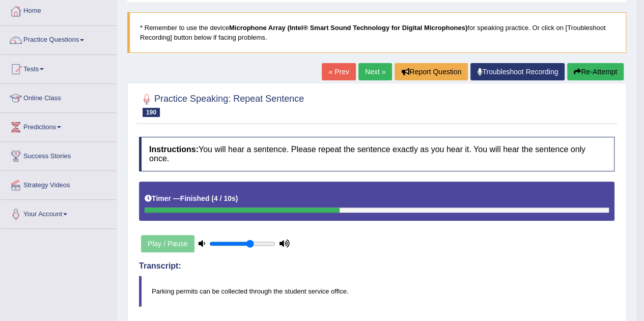
scroll to position [53, 0]
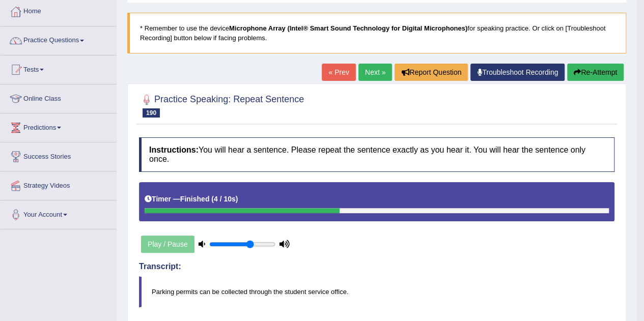
click at [78, 39] on link "Practice Questions" at bounding box center [59, 38] width 116 height 25
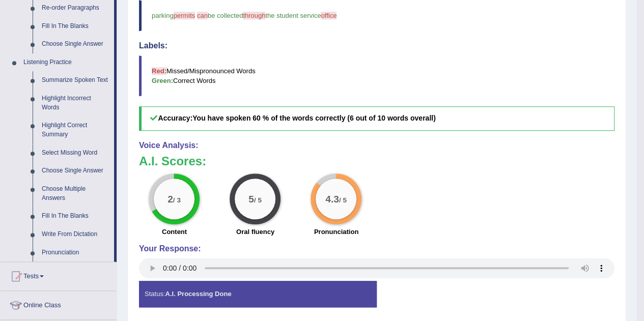
scroll to position [391, 0]
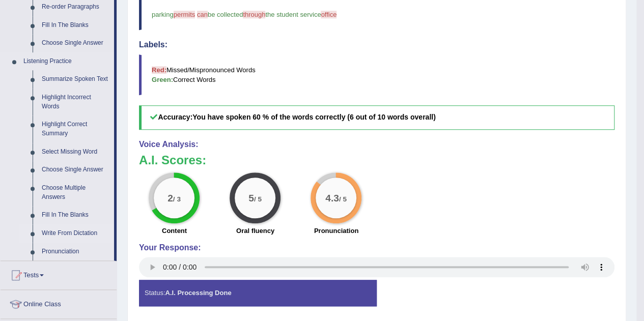
click at [67, 231] on link "Write From Dictation" at bounding box center [75, 234] width 77 height 18
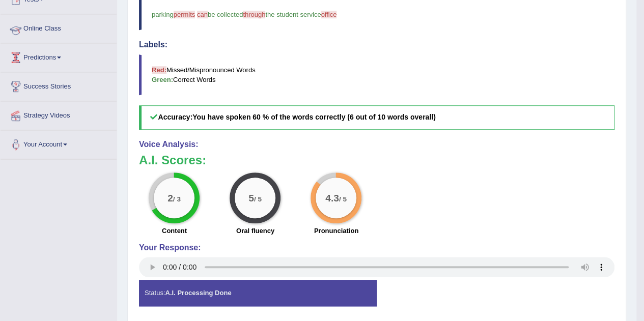
scroll to position [299, 0]
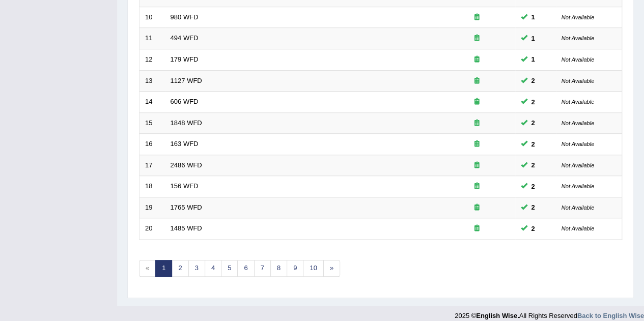
scroll to position [343, 0]
click at [179, 266] on link "2" at bounding box center [180, 268] width 17 height 17
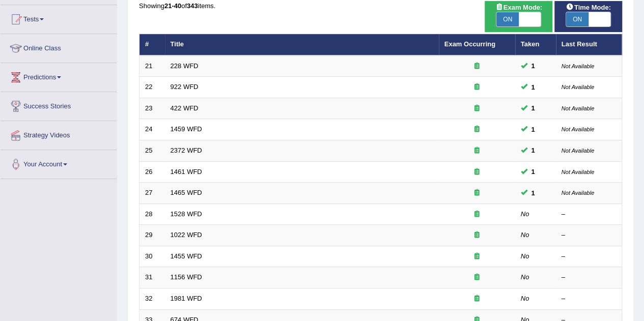
scroll to position [107, 0]
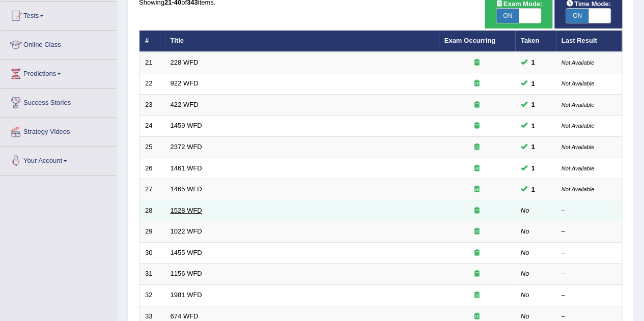
click at [174, 208] on link "1528 WFD" at bounding box center [187, 211] width 32 height 8
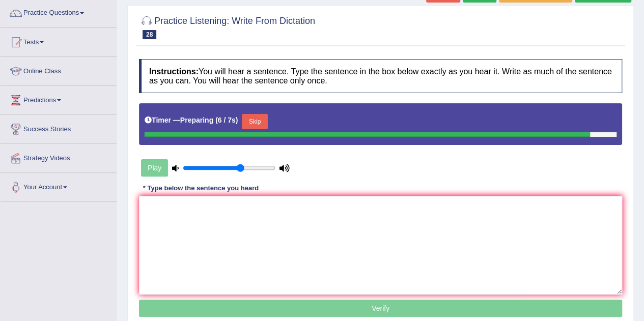
scroll to position [85, 0]
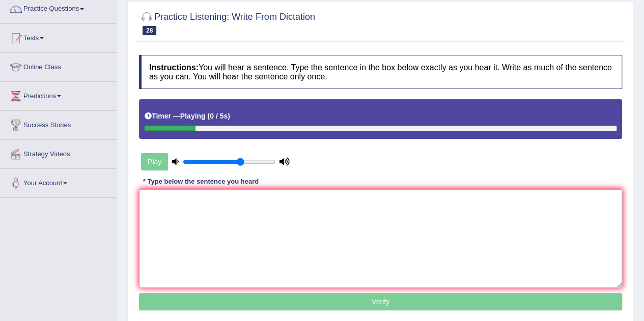
click at [159, 206] on textarea at bounding box center [380, 238] width 483 height 99
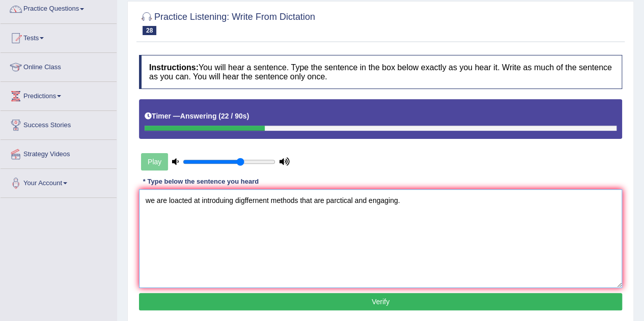
click at [151, 202] on textarea "we are loacted at introduing digffernent methods that are parctical and engagin…" at bounding box center [380, 238] width 483 height 99
click at [185, 200] on textarea "We are loacted at introduing digffernent methods that are parctical and engagin…" at bounding box center [380, 238] width 483 height 99
click at [224, 201] on textarea "We are located at introduing digffernent methods that are parctical and engagin…" at bounding box center [380, 238] width 483 height 99
click at [271, 200] on textarea "We are located at introducing digffernent methods that are parctical and engagi…" at bounding box center [380, 238] width 483 height 99
click at [270, 200] on textarea "We are located at introducing different methods that are parctical and engaging." at bounding box center [380, 238] width 483 height 99
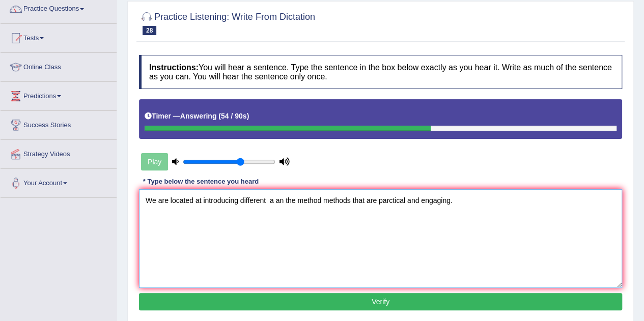
click at [406, 201] on textarea "We are located at introducing different a an the method methods that are parcti…" at bounding box center [380, 238] width 483 height 99
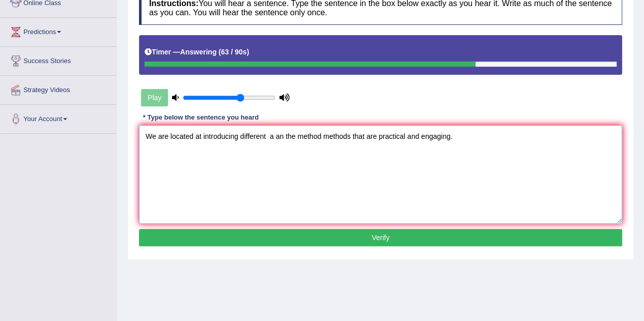
scroll to position [152, 0]
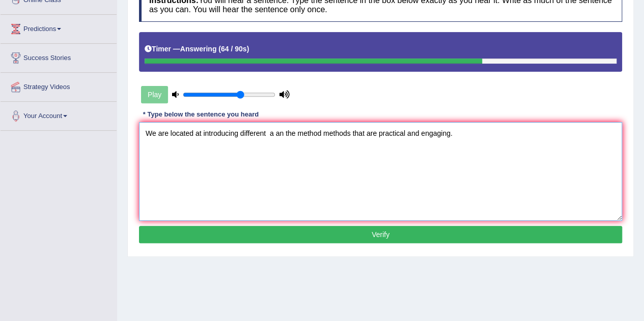
type textarea "We are located at introducing different a an the method methods that are practi…"
click at [382, 230] on button "Verify" at bounding box center [380, 234] width 483 height 17
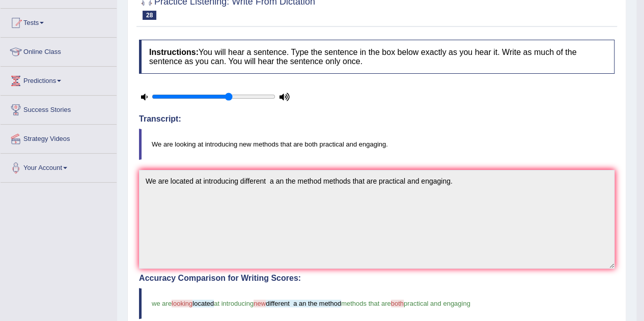
scroll to position [0, 0]
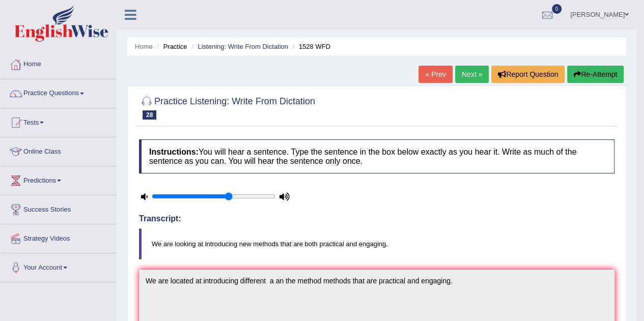
click at [466, 78] on link "Next »" at bounding box center [472, 74] width 34 height 17
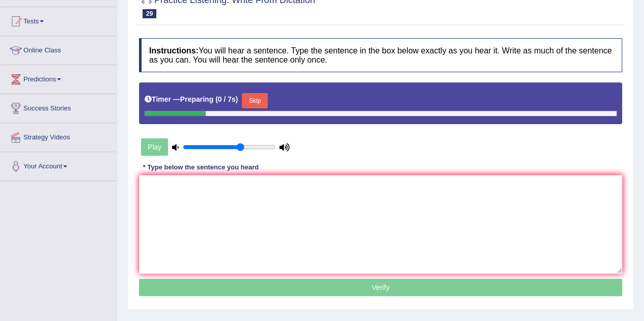
scroll to position [103, 0]
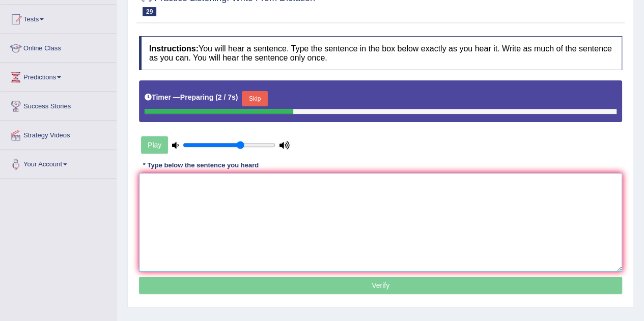
click at [282, 213] on textarea at bounding box center [380, 222] width 483 height 99
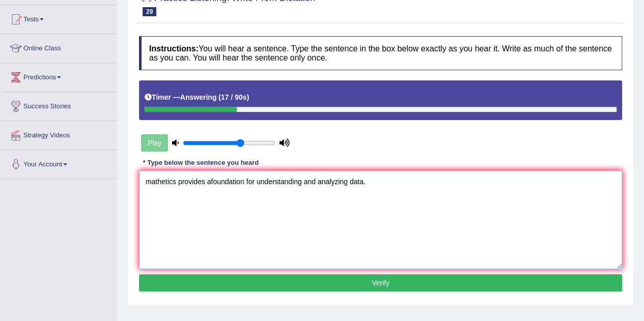
click at [150, 181] on textarea "mathetics provides afoundation for understanding and analyzing data." at bounding box center [380, 220] width 483 height 99
click at [162, 180] on textarea "Mathetics provides afoundation for understanding and analyzing data." at bounding box center [380, 220] width 483 height 99
click at [187, 184] on textarea "Mathematics provides afoundation for understanding and analyzing data." at bounding box center [380, 220] width 483 height 99
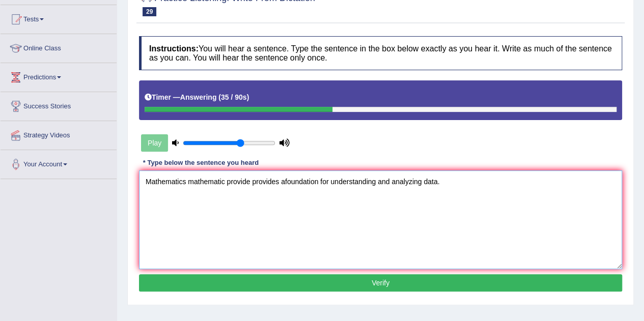
click at [285, 181] on textarea "Mathematics mathematic provide provides afoundation for understanding and analy…" at bounding box center [380, 220] width 483 height 99
click at [322, 183] on textarea "Mathematics mathematic provide provides a foundation for understanding and anal…" at bounding box center [380, 220] width 483 height 99
click at [475, 182] on textarea "Mathematics mathematic provide provides a foundation foundations for understand…" at bounding box center [380, 220] width 483 height 99
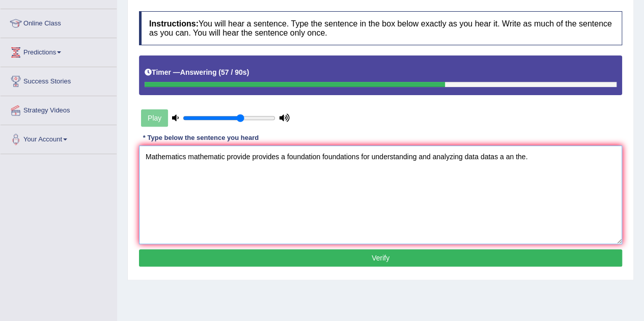
scroll to position [130, 0]
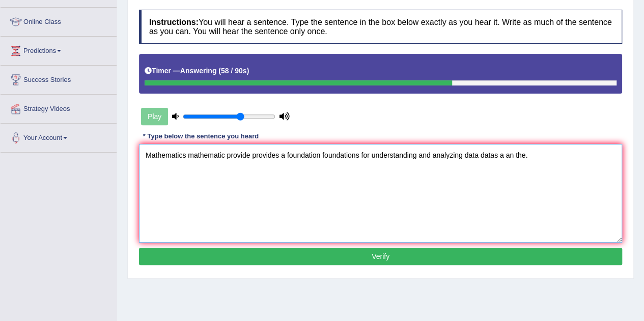
type textarea "Mathematics mathematic provide provides a foundation foundations for understand…"
click at [365, 256] on button "Verify" at bounding box center [380, 256] width 483 height 17
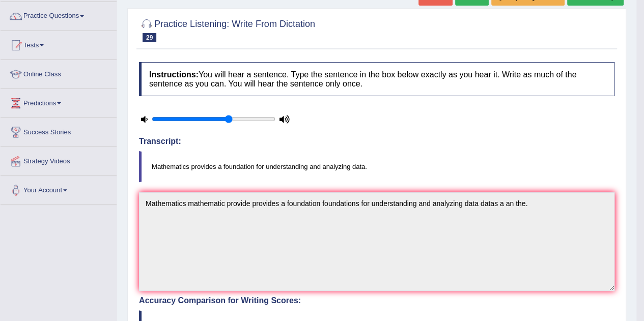
scroll to position [0, 0]
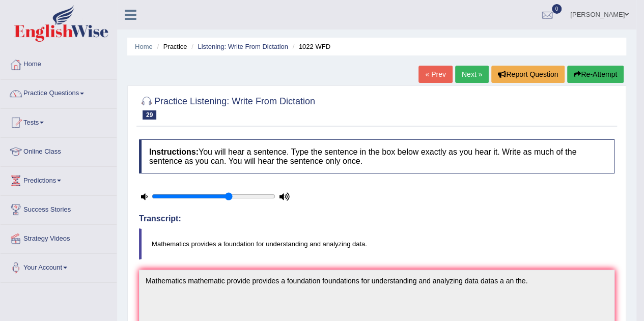
click at [470, 76] on link "Next »" at bounding box center [472, 74] width 34 height 17
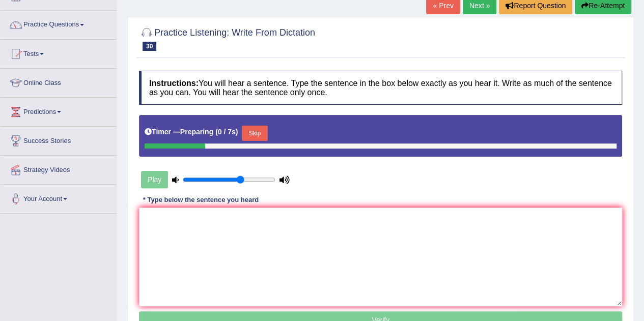
scroll to position [70, 0]
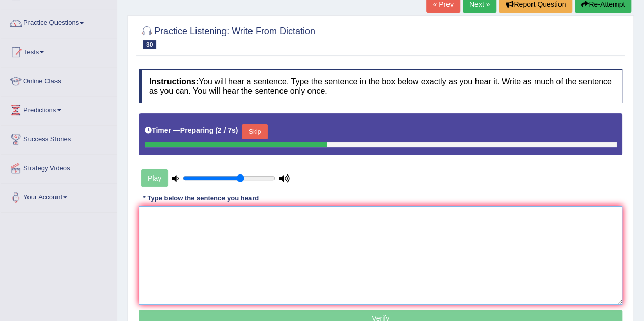
click at [289, 222] on textarea at bounding box center [380, 255] width 483 height 99
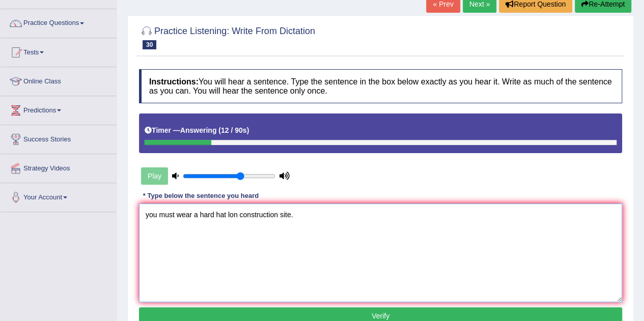
click at [149, 218] on textarea "you must wear a hard hat lon construction site." at bounding box center [380, 253] width 483 height 99
click at [231, 213] on textarea "You must wear a hard hat lon construction site." at bounding box center [380, 253] width 483 height 99
click at [290, 215] on textarea "You must wear a hard hat on construction site." at bounding box center [380, 253] width 483 height 99
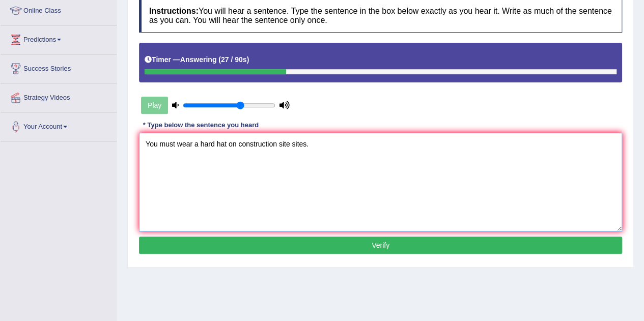
scroll to position [143, 0]
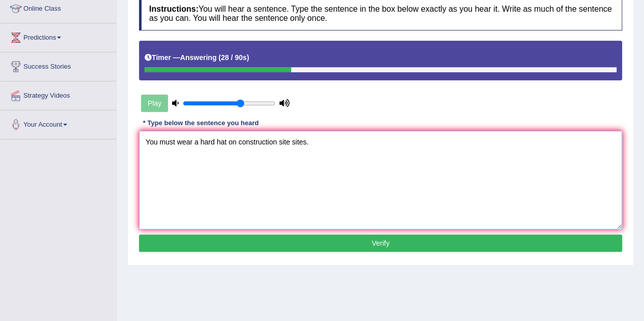
type textarea "You must wear a hard hat on construction site sites."
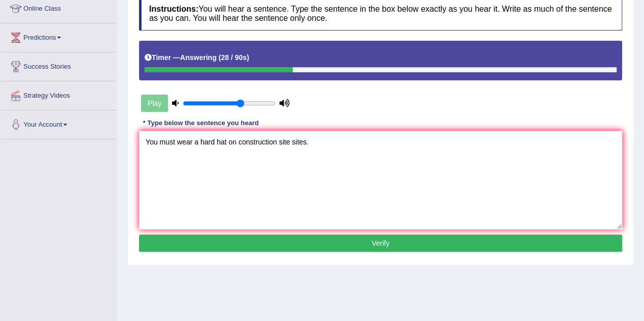
click at [319, 238] on button "Verify" at bounding box center [380, 243] width 483 height 17
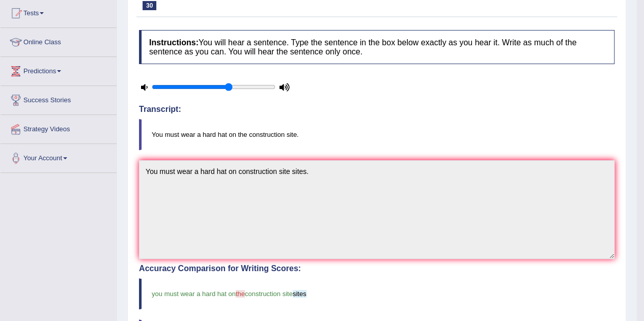
scroll to position [0, 0]
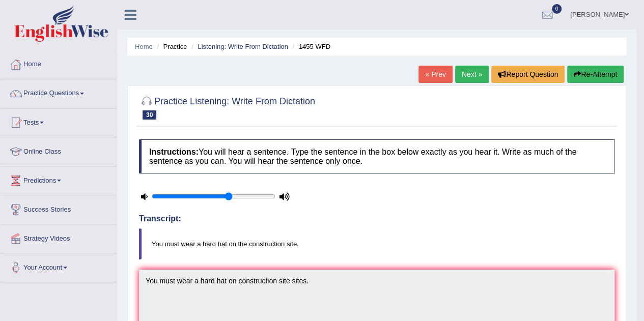
click at [466, 73] on link "Next »" at bounding box center [472, 74] width 34 height 17
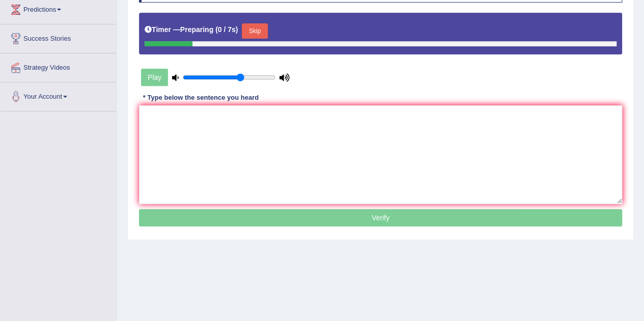
scroll to position [173, 0]
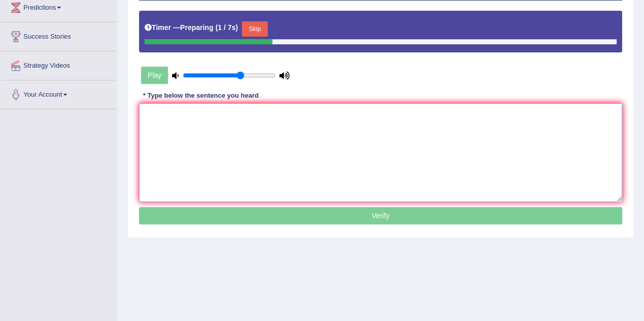
click at [259, 123] on textarea at bounding box center [380, 152] width 483 height 99
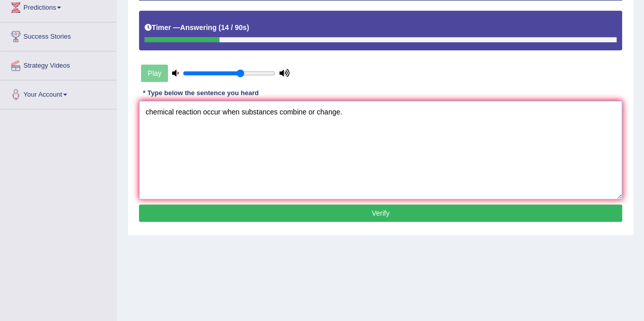
click at [148, 115] on textarea "chemical reaction occur when substances combine or change." at bounding box center [380, 150] width 483 height 99
click at [222, 113] on textarea "Chemical reaction occur when substances combine or change." at bounding box center [380, 150] width 483 height 99
click at [205, 112] on textarea "Chemical reaction occur occurs when substances combine or change." at bounding box center [380, 150] width 483 height 99
click at [331, 112] on textarea "Chemical reaction reactions occur occurs when substances combine or change." at bounding box center [380, 150] width 483 height 99
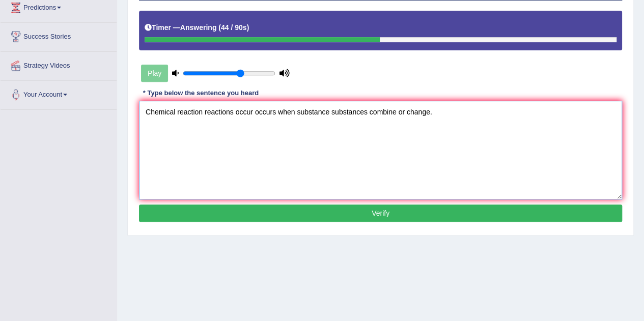
click at [428, 112] on textarea "Chemical reaction reactions occur occurs when substance substances combine or c…" at bounding box center [380, 150] width 483 height 99
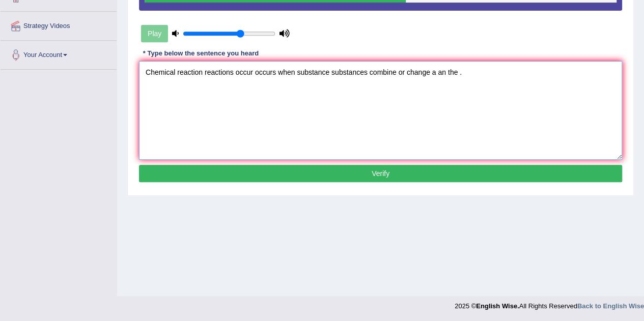
scroll to position [213, 0]
type textarea "Chemical reaction reactions occur occurs when substance substances combine or c…"
click at [377, 172] on button "Verify" at bounding box center [380, 173] width 483 height 17
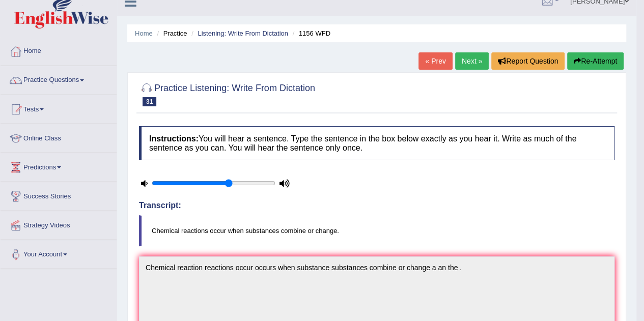
scroll to position [13, 0]
click at [468, 61] on link "Next »" at bounding box center [472, 60] width 34 height 17
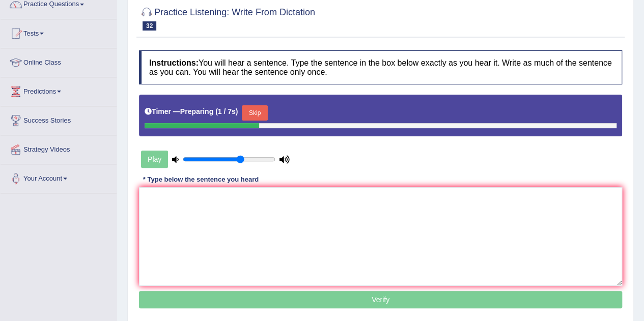
scroll to position [95, 0]
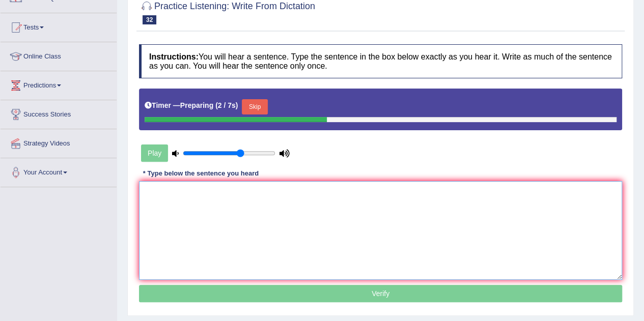
click at [271, 199] on textarea at bounding box center [380, 230] width 483 height 99
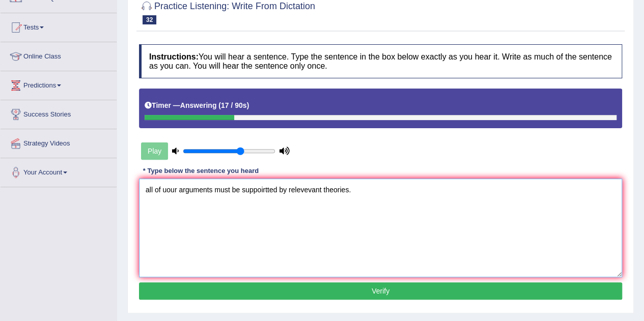
click at [149, 194] on textarea "all of uour arguments must be suppoirtted by relevevant theories." at bounding box center [380, 228] width 483 height 99
click at [169, 188] on textarea "All of uour arguments must be suppoirtted by relevevant theories." at bounding box center [380, 228] width 483 height 99
click at [212, 190] on textarea "All of your arguments must be suppoirtted by relevevant theories." at bounding box center [380, 228] width 483 height 99
click at [300, 190] on textarea "All of your arguments argument must be suppoirtted by relevevant theories." at bounding box center [380, 228] width 483 height 99
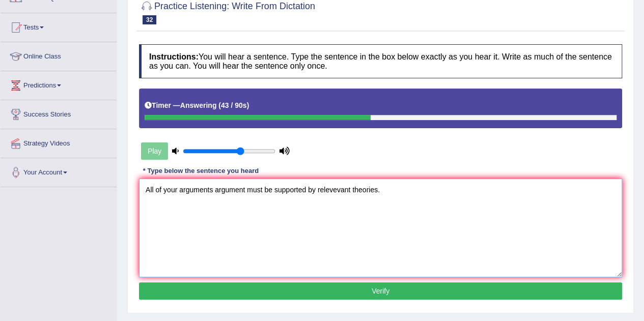
click at [348, 189] on textarea "All of your arguments argument must be supported by relevevant theories." at bounding box center [380, 228] width 483 height 99
click at [369, 190] on textarea "All of your arguments argument must be supported by relevant theories." at bounding box center [380, 228] width 483 height 99
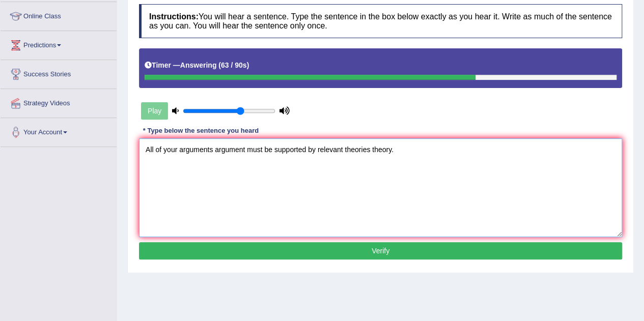
scroll to position [136, 0]
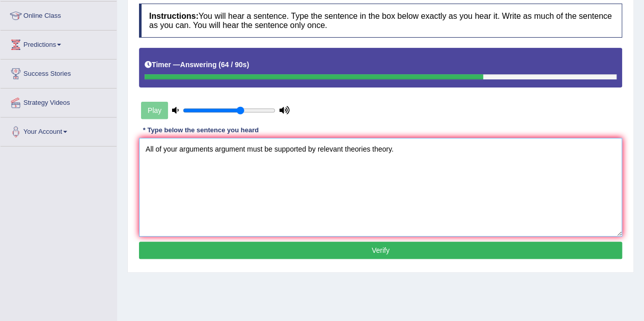
type textarea "All of your arguments argument must be supported by relevant theories theory."
click at [372, 242] on button "Verify" at bounding box center [380, 250] width 483 height 17
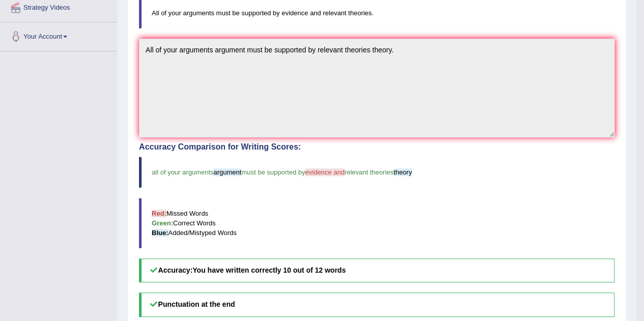
scroll to position [226, 0]
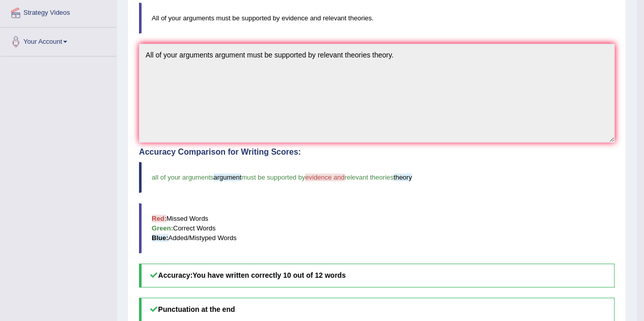
click at [372, 240] on blockquote "Red: Missed Words Green: Correct Words Blue: Added/Mistyped Words" at bounding box center [377, 228] width 476 height 50
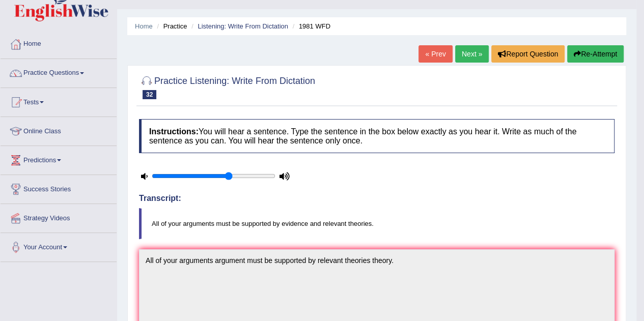
scroll to position [0, 0]
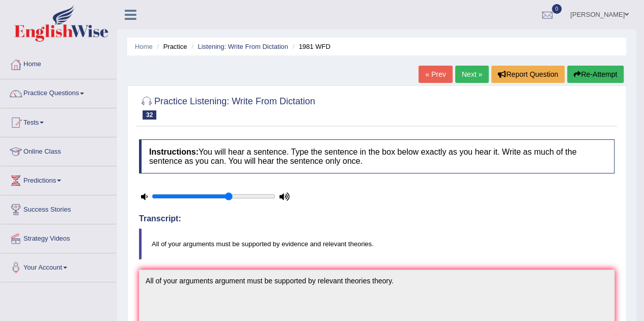
click at [471, 75] on link "Next »" at bounding box center [472, 74] width 34 height 17
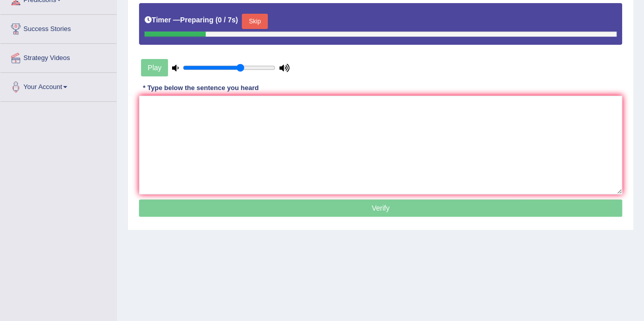
scroll to position [182, 0]
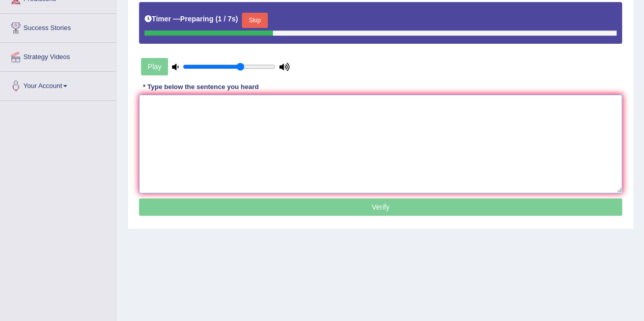
click at [336, 121] on textarea at bounding box center [380, 144] width 483 height 99
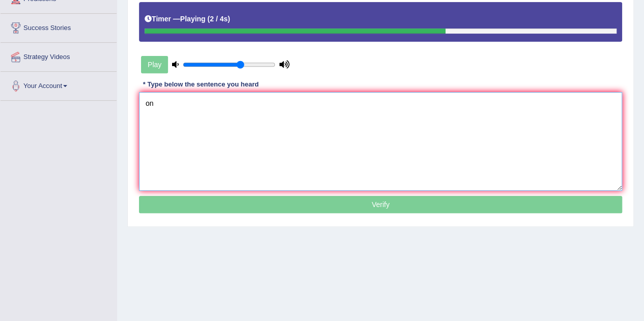
type textarea "o"
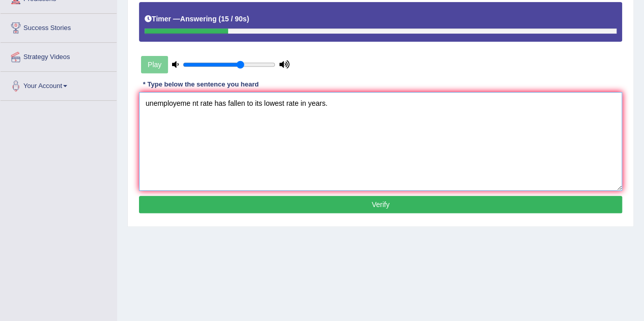
click at [148, 102] on textarea "unemployeme nt rate has fallen to its lowest rate in years." at bounding box center [380, 141] width 483 height 99
click at [189, 103] on textarea "Unemployeme nt rate has fallen to its lowest rate in years." at bounding box center [380, 141] width 483 height 99
click at [180, 103] on textarea "Unemployement nt rate has fallen to its lowest rate in years." at bounding box center [380, 141] width 483 height 99
click at [195, 104] on textarea "Unemployment nt rate has fallen to its lowest rate in years." at bounding box center [380, 141] width 483 height 99
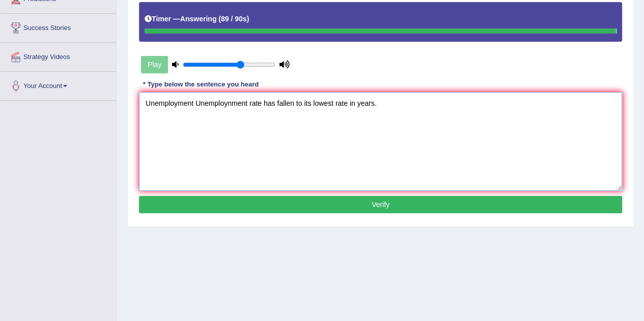
type textarea "Unemployment Unemploynment rate has fallen to its lowest rate in years."
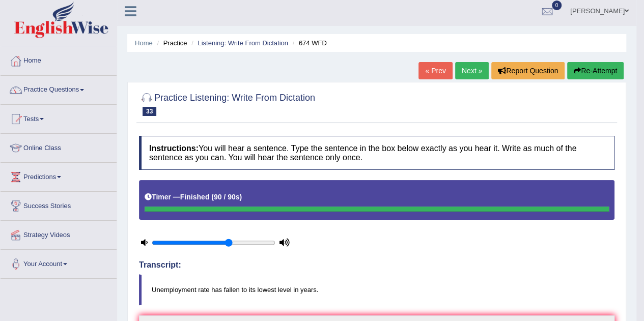
scroll to position [0, 0]
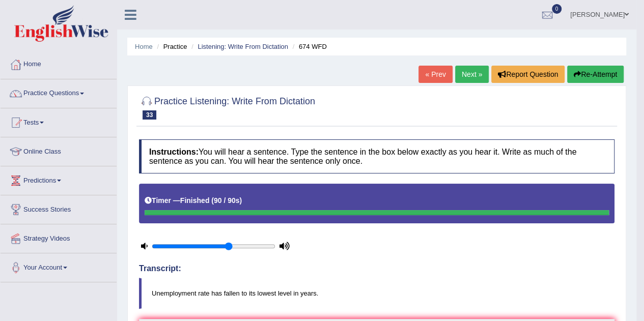
click at [467, 73] on link "Next »" at bounding box center [472, 74] width 34 height 17
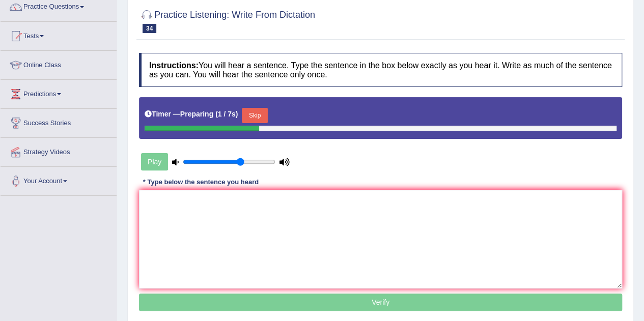
scroll to position [93, 0]
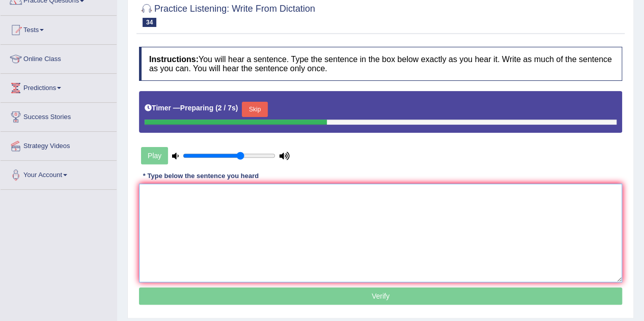
click at [322, 201] on textarea at bounding box center [380, 233] width 483 height 99
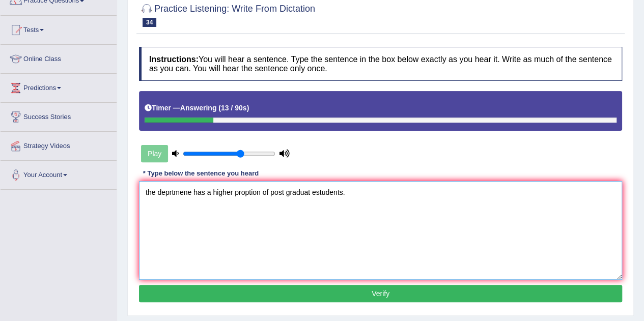
click at [148, 196] on textarea "the deprtmene has a higher proption of post graduat estudents." at bounding box center [380, 230] width 483 height 99
click at [192, 193] on textarea "The deprtmene has a higher proption of post graduat estudents." at bounding box center [380, 230] width 483 height 99
click at [298, 192] on textarea "The department departments has a higher proption of post graduat estudents." at bounding box center [380, 230] width 483 height 99
click at [292, 192] on textarea "The department departments has a higher proption of post graduat estudents." at bounding box center [380, 230] width 483 height 99
click at [314, 190] on textarea "The department departments has a higher proportion of post graduat estudents." at bounding box center [380, 230] width 483 height 99
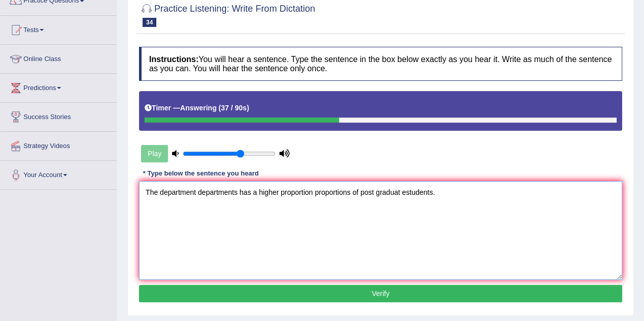
click at [376, 192] on textarea "The department departments has a higher proportion proportions of post graduat …" at bounding box center [380, 230] width 483 height 99
click at [398, 192] on textarea "The department departments has a higher proportion proportions of post-graduat …" at bounding box center [380, 230] width 483 height 99
click at [409, 193] on textarea "The department departments has a higher proportion proportions of post-graduate…" at bounding box center [380, 230] width 483 height 99
click at [456, 191] on textarea "The department departments has a higher proportion proportions of post-graduate…" at bounding box center [380, 230] width 483 height 99
click at [358, 194] on textarea "The department departments has a higher proportion proportions of post-graduate…" at bounding box center [380, 230] width 483 height 99
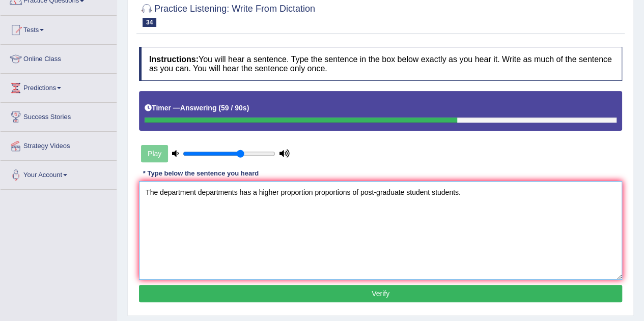
click at [280, 193] on textarea "The department departments has a higher proportion proportions of post-graduate…" at bounding box center [380, 230] width 483 height 99
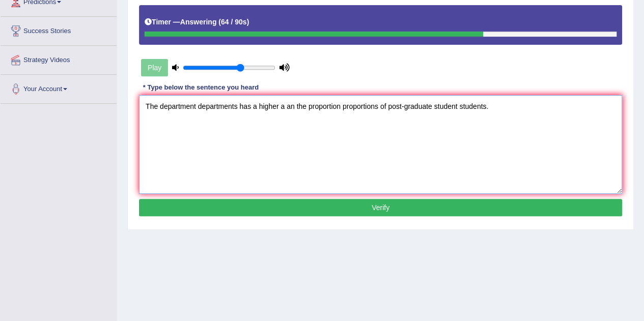
scroll to position [180, 0]
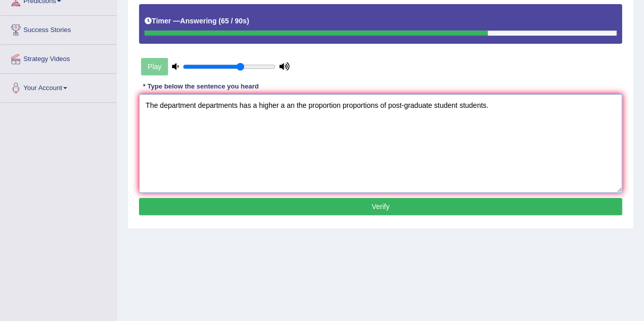
type textarea "The department departments has a higher a an the proportion proportions of post…"
click at [344, 198] on button "Verify" at bounding box center [380, 206] width 483 height 17
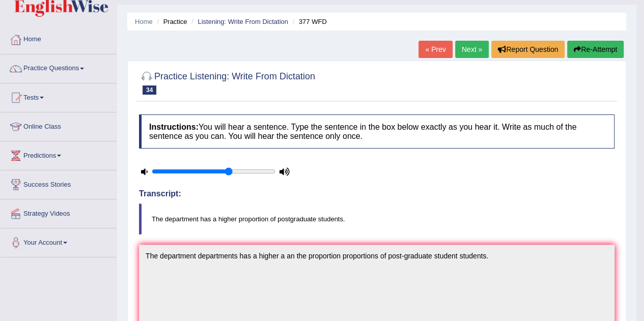
scroll to position [24, 0]
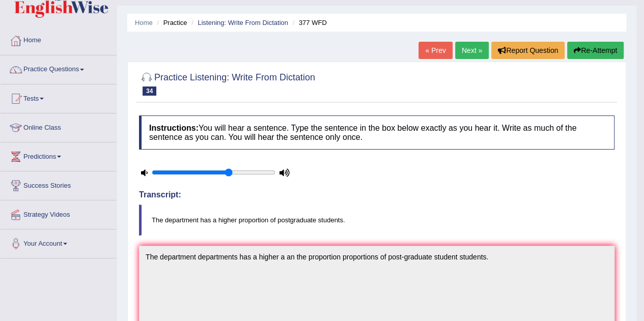
click at [460, 47] on link "Next »" at bounding box center [472, 50] width 34 height 17
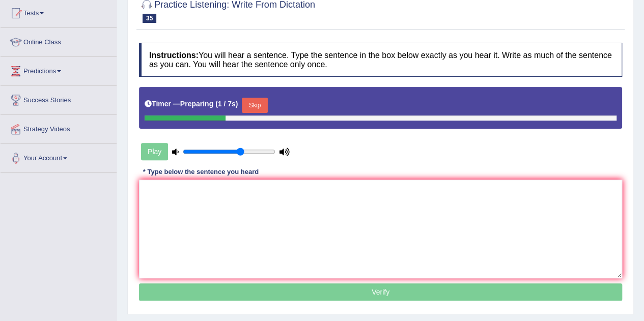
scroll to position [110, 0]
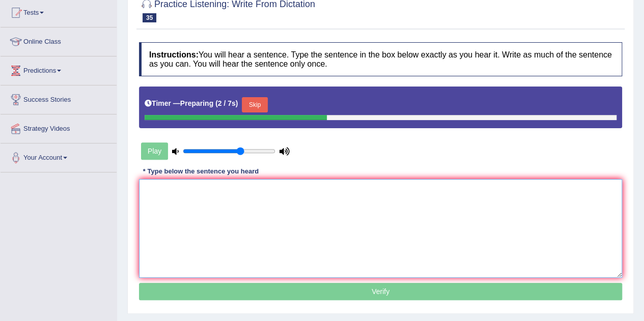
click at [205, 202] on textarea at bounding box center [380, 228] width 483 height 99
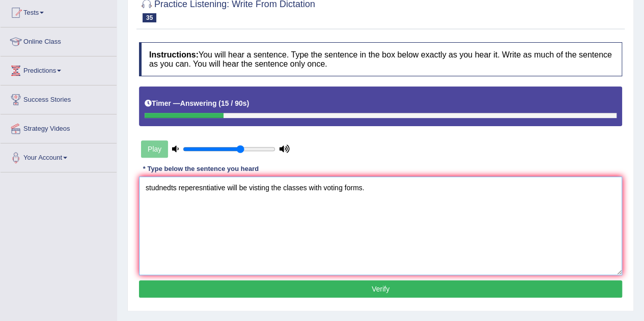
click at [175, 185] on textarea "studnedts reperesntiative will be visting the classes with voting forms." at bounding box center [380, 226] width 483 height 99
click at [173, 187] on textarea "Student students reperesntiative will be visting the classes with voting forms." at bounding box center [380, 226] width 483 height 99
click at [242, 190] on textarea "Student Students reperesntiative will be visting the classes with voting forms." at bounding box center [380, 226] width 483 height 99
click at [242, 190] on textarea "Student Students repve will be visting the classes with voting forms." at bounding box center [380, 226] width 483 height 99
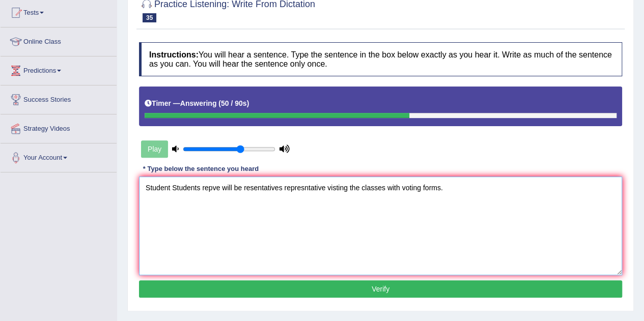
click at [304, 187] on textarea "Student Students repve will be resentatives represntative visting the classes w…" at bounding box center [380, 226] width 483 height 99
click at [218, 187] on textarea "Student Students repve will be resentatives representative visting the classes …" at bounding box center [380, 226] width 483 height 99
click at [233, 188] on textarea "Student Students will be resentatives representative visting the classes with v…" at bounding box center [380, 226] width 483 height 99
click at [356, 188] on textarea "Student Students will be representatives representative visting the classes wit…" at bounding box center [380, 226] width 483 height 99
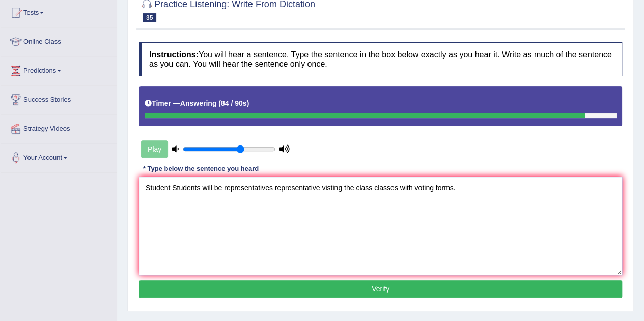
click at [413, 187] on textarea "Student Students will be representatives representative visting the class class…" at bounding box center [380, 226] width 483 height 99
click at [448, 187] on textarea "Student Students will be representatives representative visting the class class…" at bounding box center [380, 226] width 483 height 99
type textarea "Student Students will be representatives representative visting the class class…"
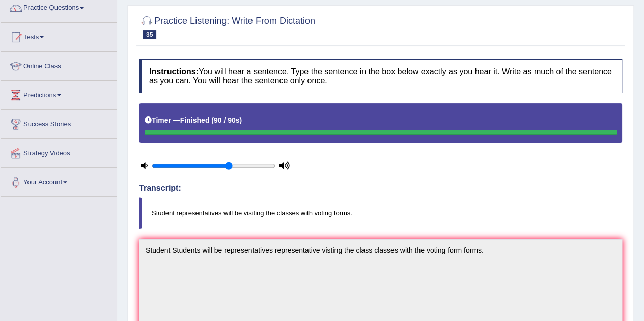
scroll to position [0, 0]
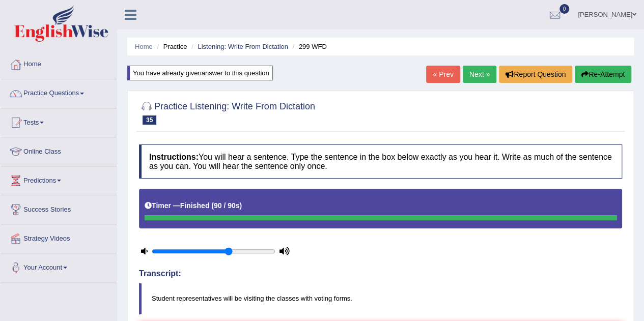
click at [474, 72] on link "Next »" at bounding box center [480, 74] width 34 height 17
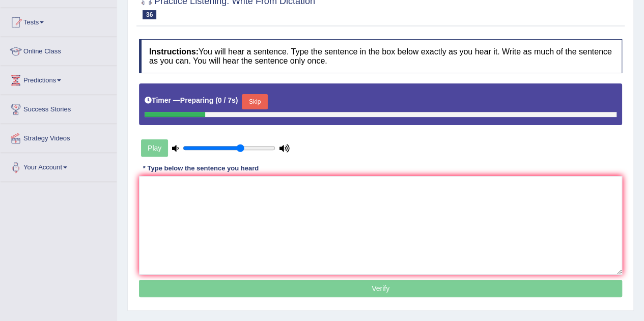
scroll to position [101, 0]
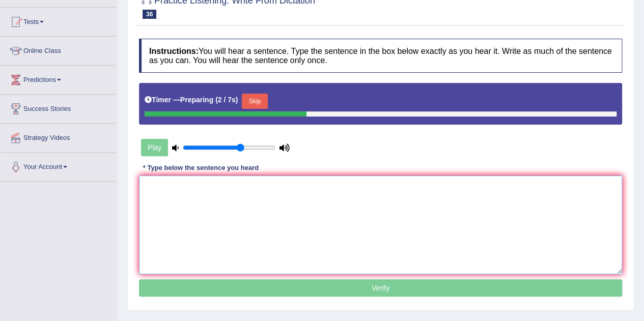
click at [257, 193] on textarea at bounding box center [380, 225] width 483 height 99
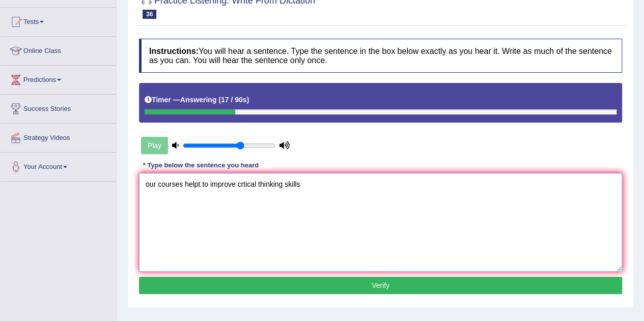
click at [147, 184] on textarea "our courses helpt to improve crtical thinking skills" at bounding box center [380, 222] width 483 height 99
click at [199, 186] on textarea "Our courses helpt to improve crtical thinking skills" at bounding box center [380, 222] width 483 height 99
click at [261, 184] on textarea "Our courses help helps to improve crtical thinking skills" at bounding box center [380, 222] width 483 height 99
click at [306, 185] on textarea "Our courses help helps to improve critical thinking skills" at bounding box center [380, 222] width 483 height 99
click at [342, 183] on textarea "Our courses help helps to improve critical thinking skill skills" at bounding box center [380, 222] width 483 height 99
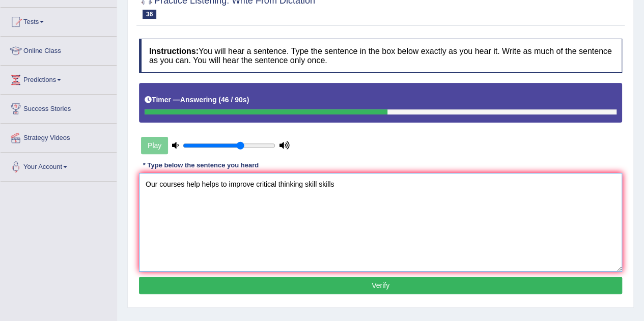
click at [306, 184] on textarea "Our courses help helps to improve critical thinking skill skills" at bounding box center [380, 222] width 483 height 99
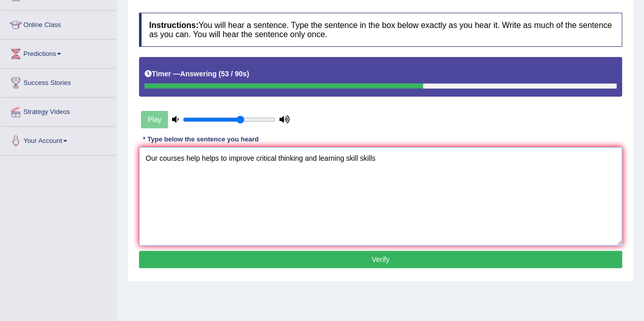
scroll to position [127, 0]
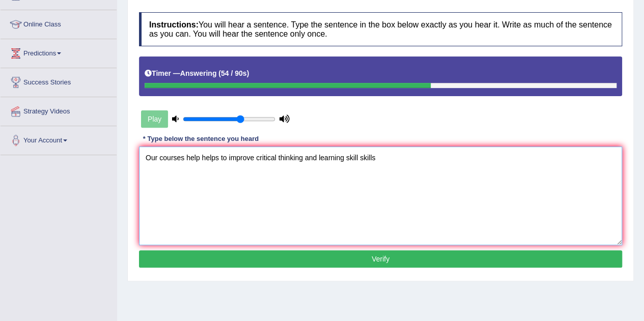
click at [381, 154] on textarea "Our courses help helps to improve critical thinking and learning skill skills" at bounding box center [380, 196] width 483 height 99
type textarea "Our courses help helps to improve critical thinking and learning skill skills."
click at [367, 255] on button "Verify" at bounding box center [380, 259] width 483 height 17
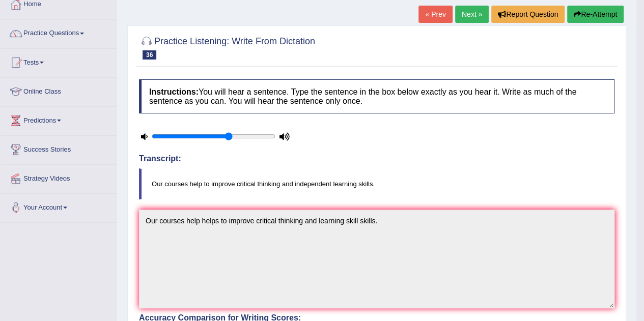
scroll to position [60, 0]
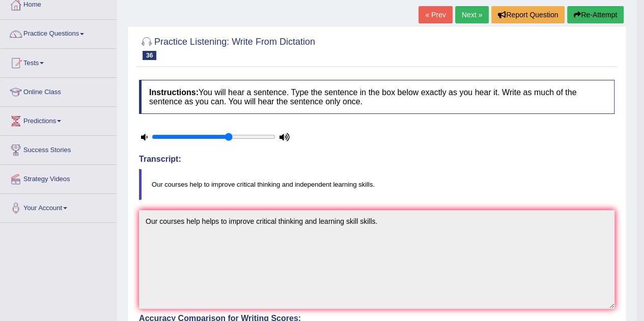
click at [470, 14] on link "Next »" at bounding box center [472, 14] width 34 height 17
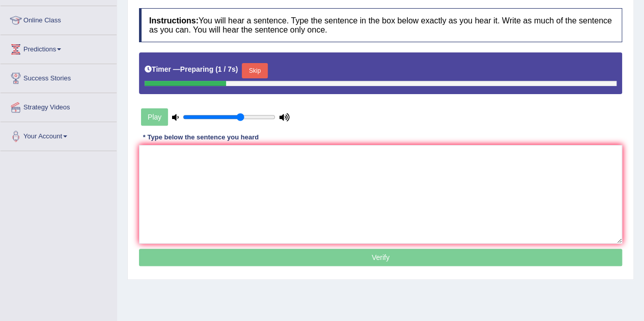
scroll to position [132, 0]
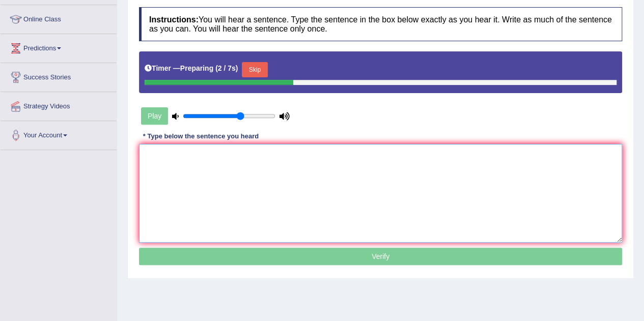
click at [265, 185] on textarea at bounding box center [380, 193] width 483 height 99
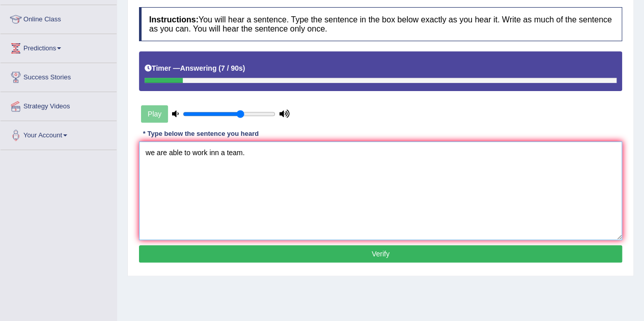
click at [147, 152] on textarea "we are able to work inn a team." at bounding box center [380, 191] width 483 height 99
click at [217, 151] on textarea "We are able to work inn a team." at bounding box center [380, 191] width 483 height 99
type textarea "We are able to work in a team."
click at [298, 254] on button "Verify" at bounding box center [380, 253] width 483 height 17
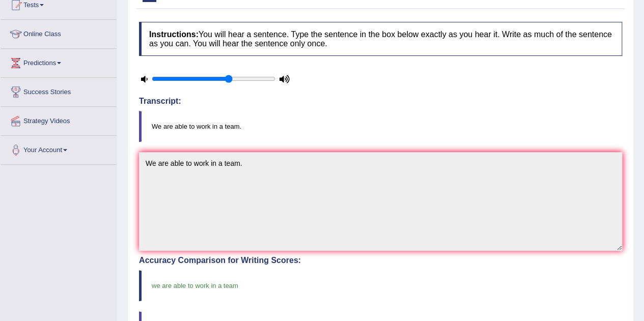
scroll to position [0, 0]
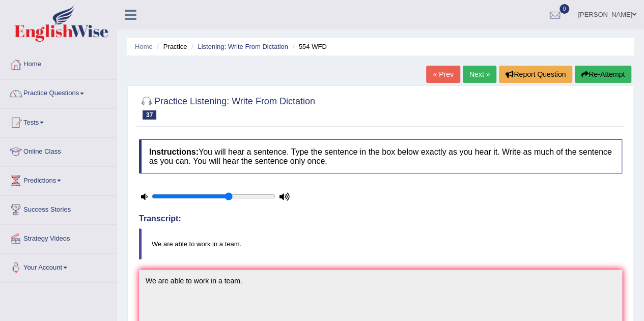
click at [471, 76] on link "Next »" at bounding box center [480, 74] width 34 height 17
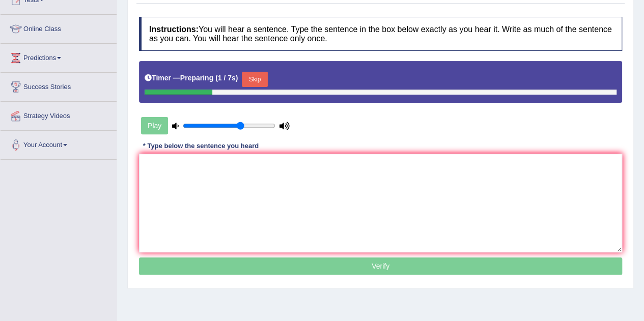
scroll to position [127, 0]
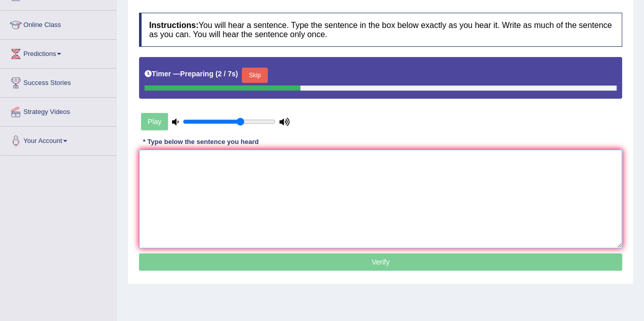
click at [172, 172] on textarea at bounding box center [380, 199] width 483 height 99
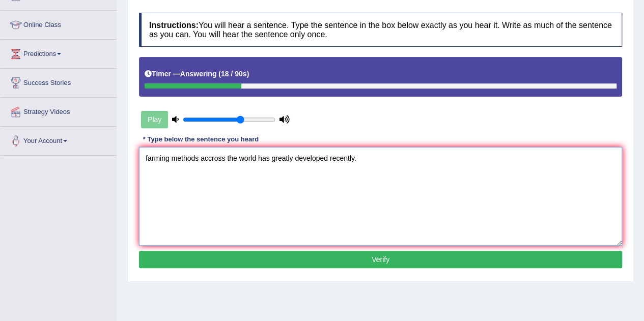
click at [151, 158] on textarea "farming methods accross the world has greatly developed recently." at bounding box center [380, 196] width 483 height 99
click at [168, 159] on textarea "Farming methods accross the world has greatly developed recently." at bounding box center [380, 196] width 483 height 99
click at [382, 163] on textarea "Farming method methods accross the world has greatly developed recently." at bounding box center [380, 196] width 483 height 99
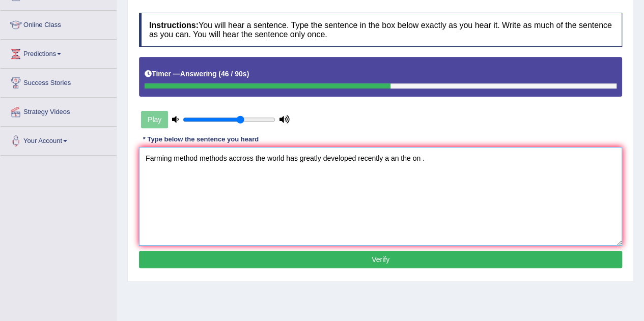
scroll to position [207, 0]
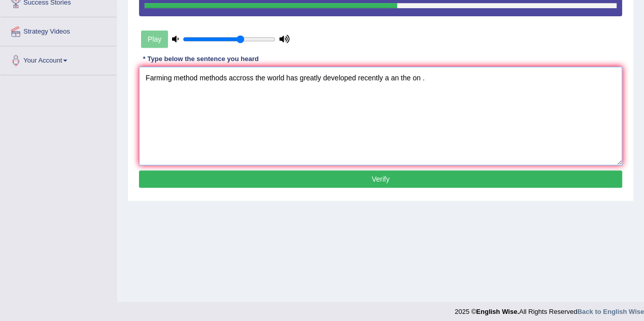
type textarea "Farming method methods accross the world has greatly developed recently a an th…"
click at [363, 173] on button "Verify" at bounding box center [380, 179] width 483 height 17
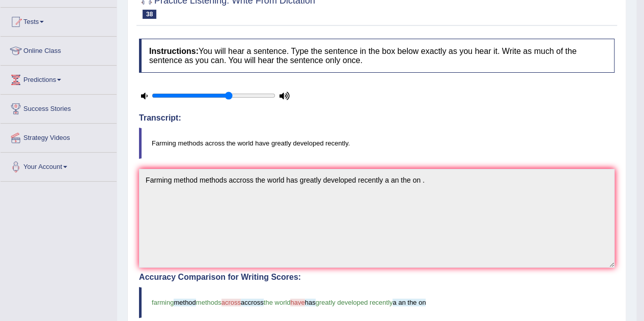
scroll to position [0, 0]
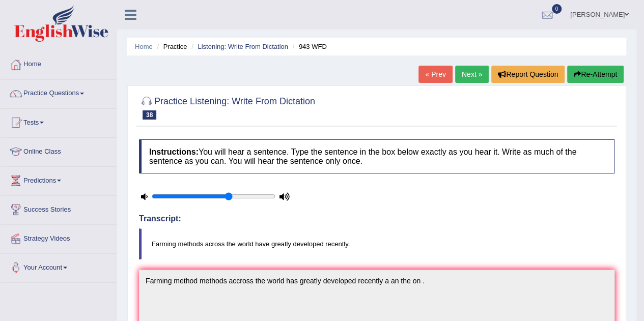
click at [467, 70] on link "Next »" at bounding box center [472, 74] width 34 height 17
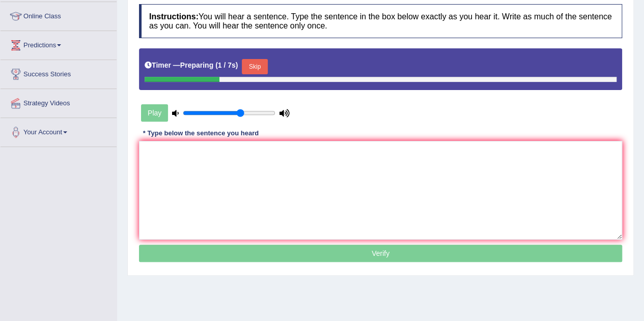
scroll to position [136, 0]
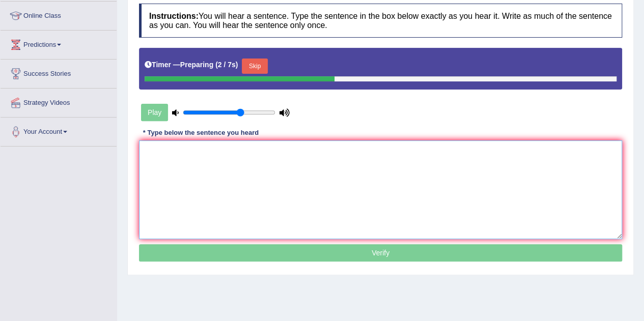
click at [251, 163] on textarea at bounding box center [380, 190] width 483 height 99
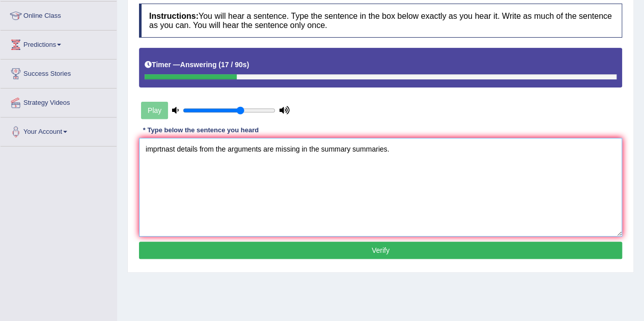
click at [175, 150] on textarea "imprtnast details from the arguments are missing in the summary summaries." at bounding box center [380, 187] width 483 height 99
click at [282, 149] on textarea "Important detail details from the arguments are missing in the summary summarie…" at bounding box center [380, 187] width 483 height 99
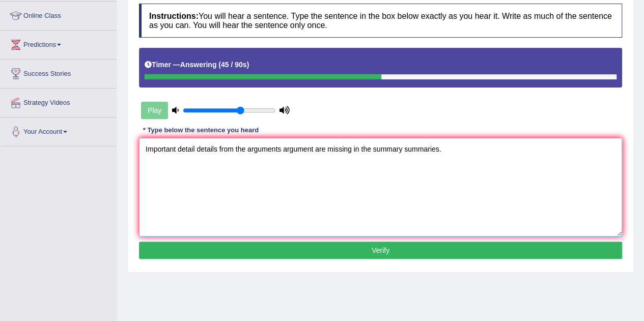
type textarea "Important detail details from the arguments argument are missing in the summary…"
click at [363, 246] on button "Verify" at bounding box center [380, 250] width 483 height 17
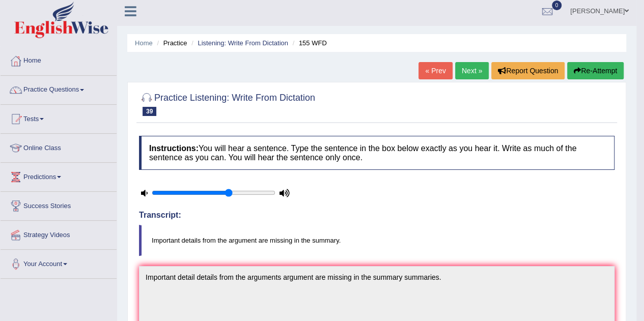
scroll to position [0, 0]
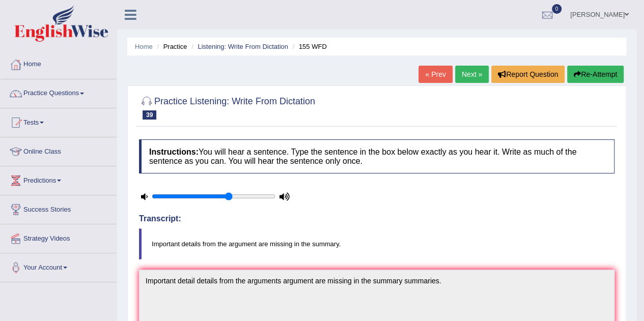
click at [465, 74] on link "Next »" at bounding box center [472, 74] width 34 height 17
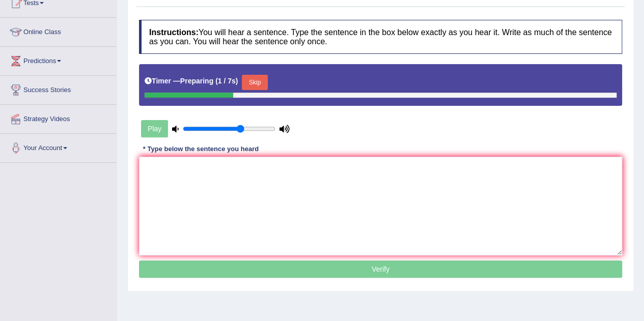
scroll to position [120, 0]
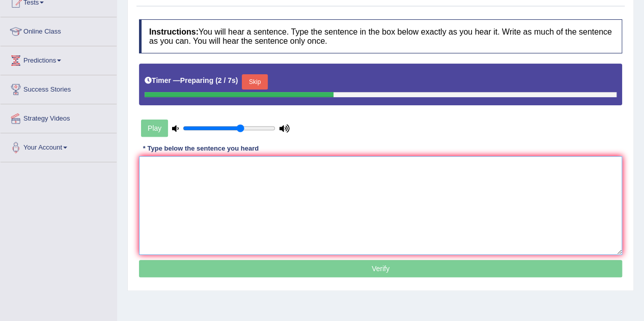
click at [263, 184] on textarea at bounding box center [380, 205] width 483 height 99
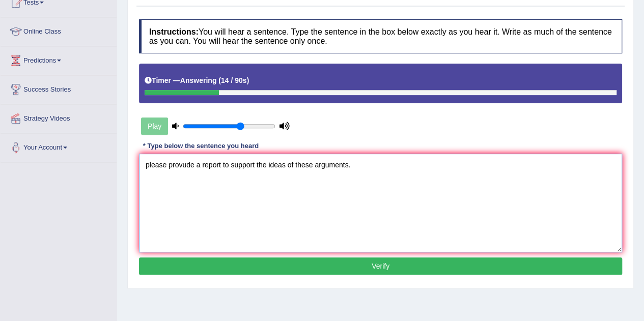
click at [146, 165] on textarea "please provude a report to support the ideas of these arguments." at bounding box center [380, 203] width 483 height 99
click at [186, 163] on textarea "Please provude a report to support the ideas of these arguments." at bounding box center [380, 203] width 483 height 99
click at [198, 166] on textarea "Please provide a report to support the ideas of these arguments." at bounding box center [380, 203] width 483 height 99
click at [275, 167] on textarea "Please provide a the report to support the ideas of these arguments." at bounding box center [380, 203] width 483 height 99
click at [338, 165] on textarea "Please provide a the report to support the idea ideas of these arguments." at bounding box center [380, 203] width 483 height 99
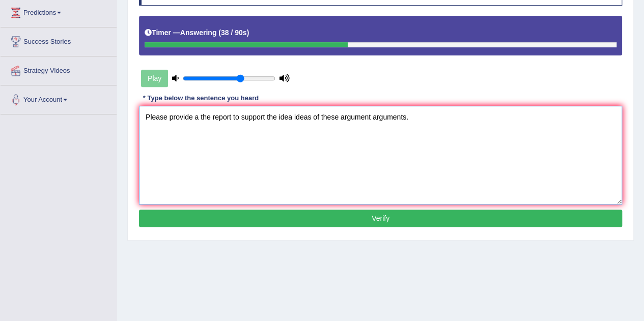
scroll to position [169, 0]
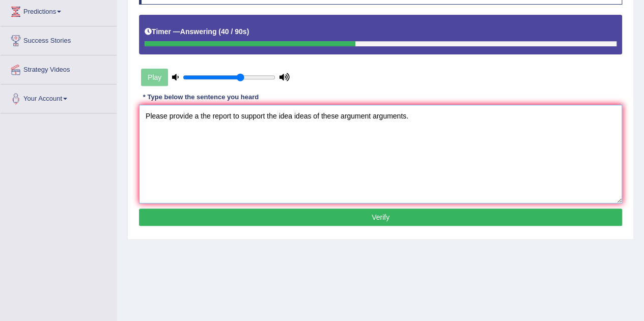
type textarea "Please provide a the report to support the idea ideas of these argument argumen…"
click at [344, 212] on button "Verify" at bounding box center [380, 217] width 483 height 17
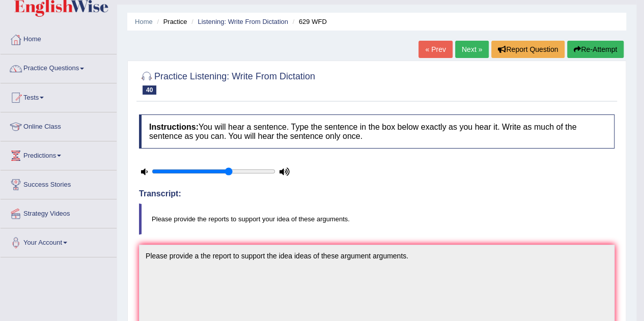
scroll to position [0, 0]
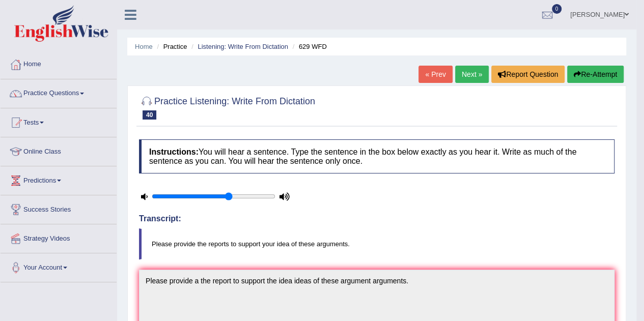
click at [470, 69] on link "Next »" at bounding box center [472, 74] width 34 height 17
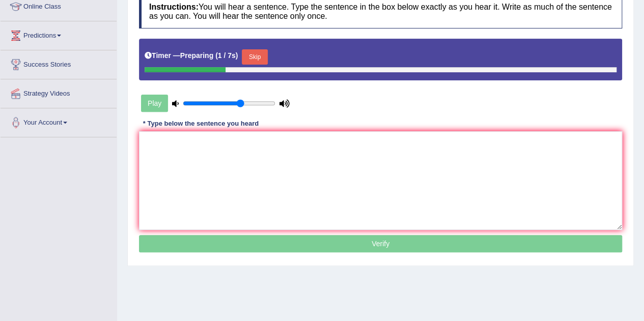
scroll to position [146, 0]
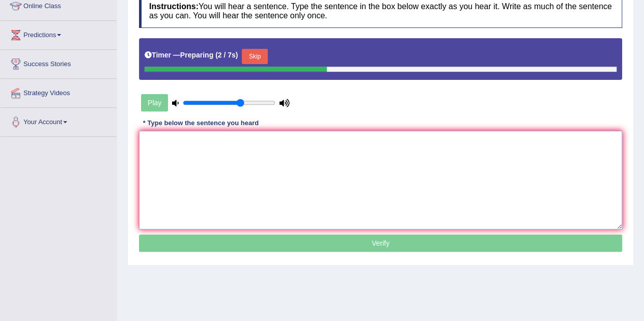
click at [176, 148] on textarea at bounding box center [380, 180] width 483 height 99
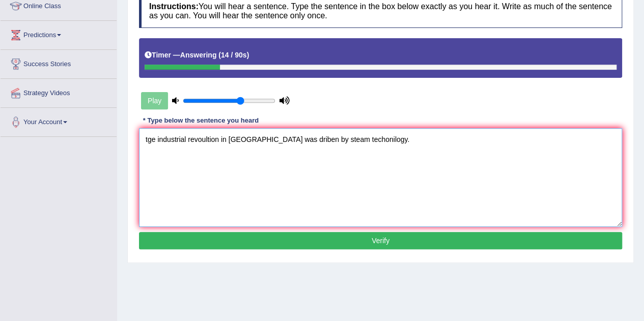
click at [153, 138] on textarea "tge industrial revoultion in [GEOGRAPHIC_DATA] was driben by steam techonilogy." at bounding box center [380, 177] width 483 height 99
click at [189, 141] on textarea "The industrial revoultion in [GEOGRAPHIC_DATA] was driben by steam techonilogy." at bounding box center [380, 177] width 483 height 99
click at [234, 142] on textarea "The industrial revolution in [GEOGRAPHIC_DATA] was driben by steam techonilogy." at bounding box center [380, 177] width 483 height 99
click at [229, 141] on textarea "The industrial revolution in [GEOGRAPHIC_DATA] was driben by steam techonilogy." at bounding box center [380, 177] width 483 height 99
click at [297, 140] on textarea "The industrial revolution in the [GEOGRAPHIC_DATA] was driben by steam techonil…" at bounding box center [380, 177] width 483 height 99
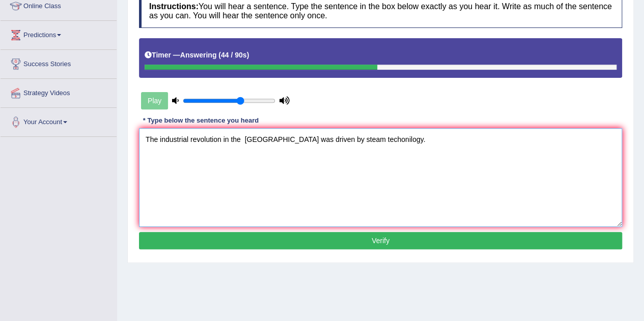
click at [313, 140] on textarea "The industrial revolution in the [GEOGRAPHIC_DATA] was driven by steam techonil…" at bounding box center [380, 177] width 483 height 99
click at [379, 139] on textarea "The industrial revolution in the [GEOGRAPHIC_DATA] was driven by the a steam te…" at bounding box center [380, 177] width 483 height 99
click at [355, 144] on textarea "The industrial revolution in the [GEOGRAPHIC_DATA] was driven by the a steam te…" at bounding box center [380, 177] width 483 height 99
click at [302, 140] on textarea "The industrial revolution in the [GEOGRAPHIC_DATA] was driven by the a steam st…" at bounding box center [380, 177] width 483 height 99
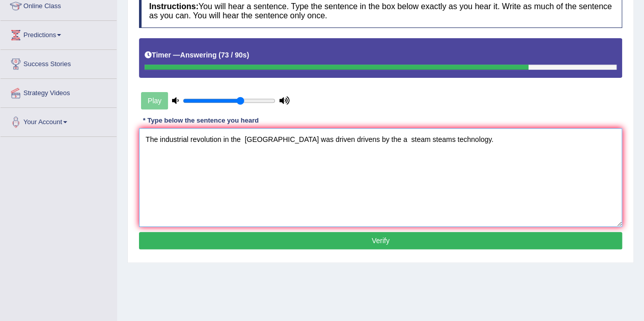
type textarea "The industrial revolution in the [GEOGRAPHIC_DATA] was driven drivens by the a …"
click at [375, 234] on button "Verify" at bounding box center [380, 240] width 483 height 17
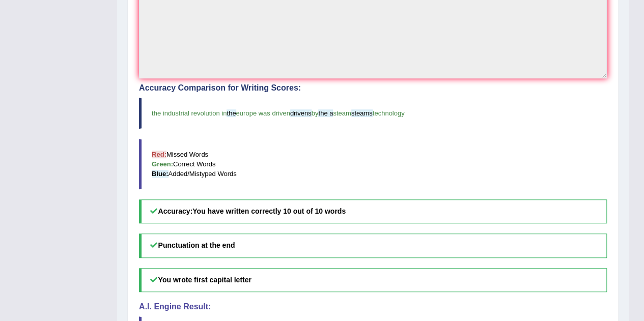
scroll to position [0, 0]
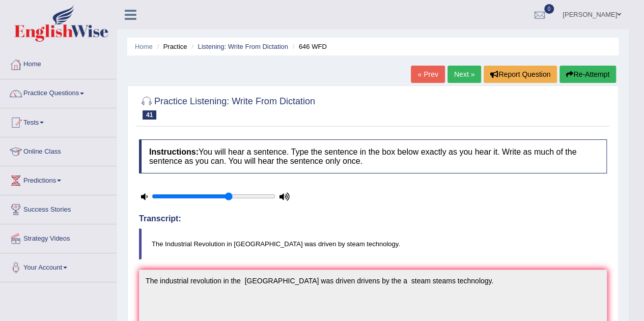
click at [461, 78] on link "Next »" at bounding box center [465, 74] width 34 height 17
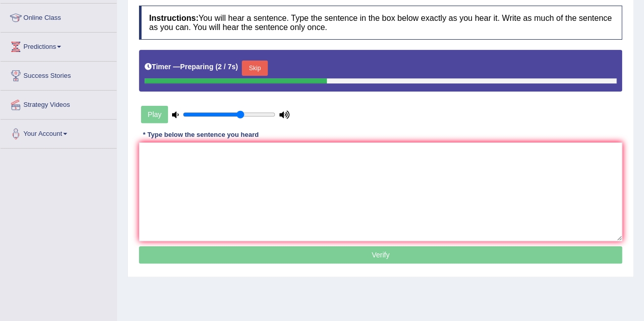
scroll to position [135, 0]
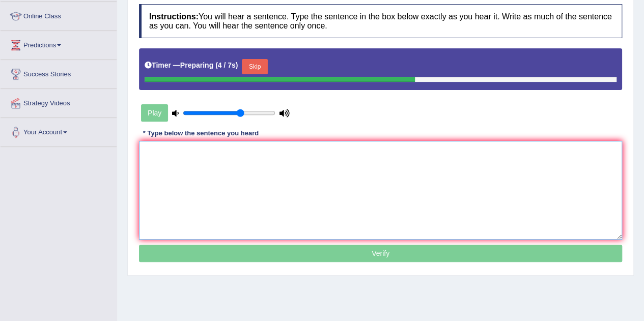
click at [176, 161] on textarea at bounding box center [380, 190] width 483 height 99
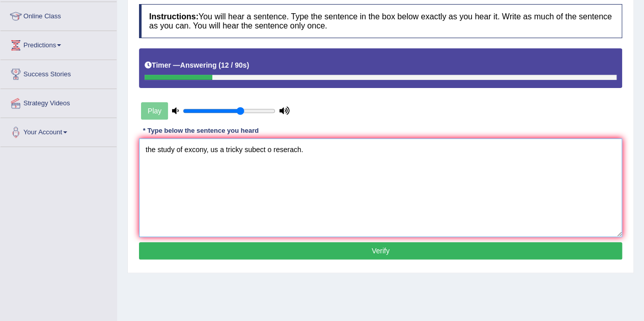
click at [150, 149] on textarea "the study of excony, us a tricky subect o reserach." at bounding box center [380, 188] width 483 height 99
click at [196, 151] on textarea "The study of excony, us a tricky subect o reserach." at bounding box center [380, 188] width 483 height 99
click at [225, 149] on textarea "The study of economy, us a tricky subect o reserach." at bounding box center [380, 188] width 483 height 99
click at [272, 150] on textarea "The study of economy is the a tricky subect o reserach." at bounding box center [380, 188] width 483 height 99
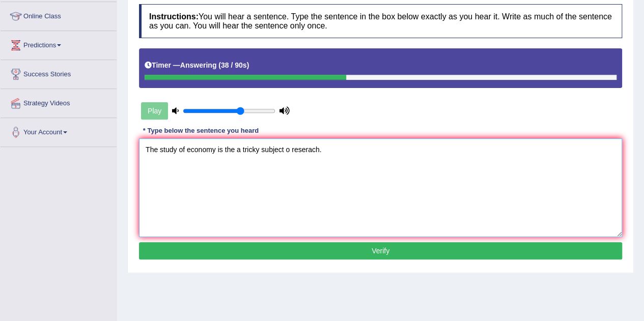
click at [283, 149] on textarea "The study of economy is the a tricky subject o reserach." at bounding box center [380, 188] width 483 height 99
click at [341, 151] on textarea "The study of economy is the a tricky subject subjects to reserach." at bounding box center [380, 188] width 483 height 99
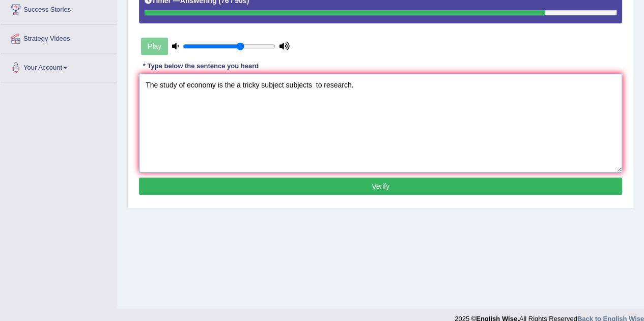
scroll to position [201, 0]
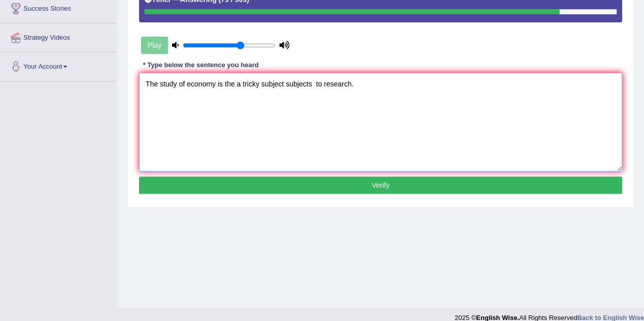
type textarea "The study of economy is the a tricky subject subjects to research."
click at [353, 183] on button "Verify" at bounding box center [380, 185] width 483 height 17
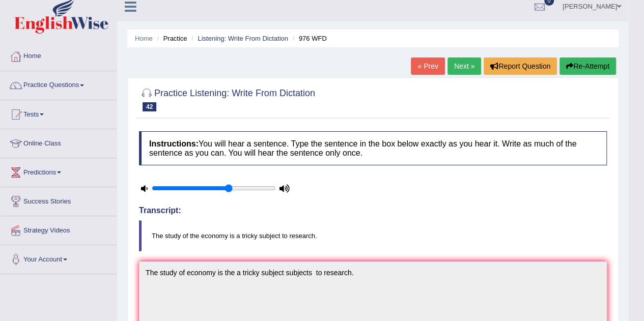
scroll to position [7, 0]
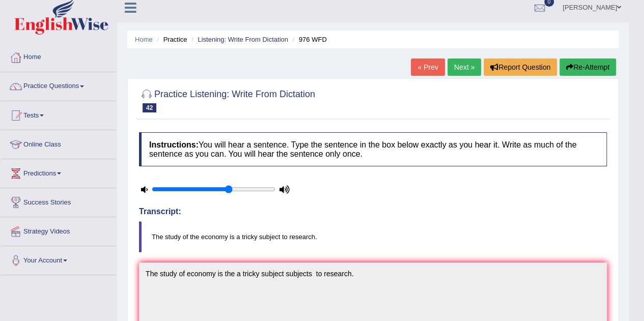
click at [458, 68] on link "Next »" at bounding box center [465, 67] width 34 height 17
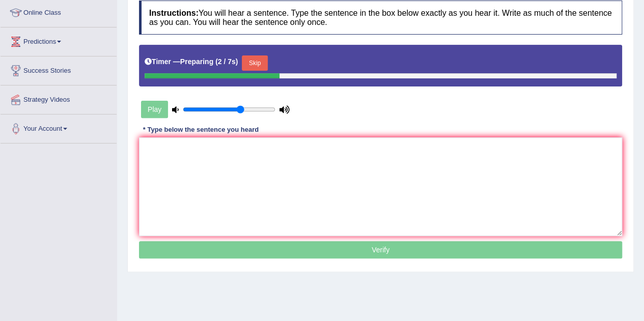
scroll to position [140, 0]
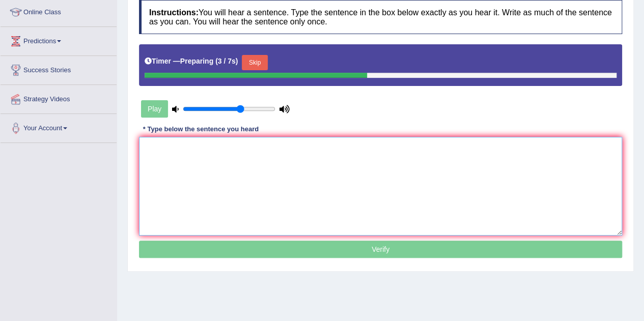
click at [267, 172] on textarea at bounding box center [380, 186] width 483 height 99
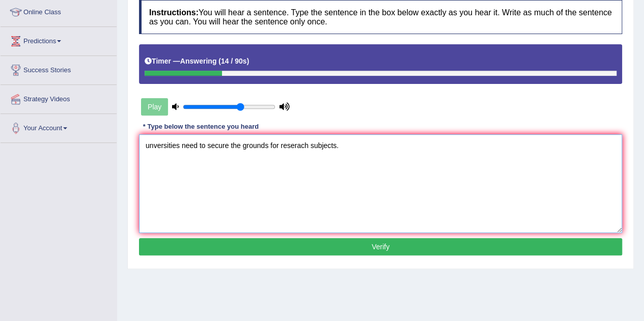
click at [179, 145] on textarea "unversities need to secure the grounds for reserach subjects." at bounding box center [380, 183] width 483 height 99
click at [233, 145] on textarea "Universities University need to secure the grounds for reserach subjects." at bounding box center [380, 183] width 483 height 99
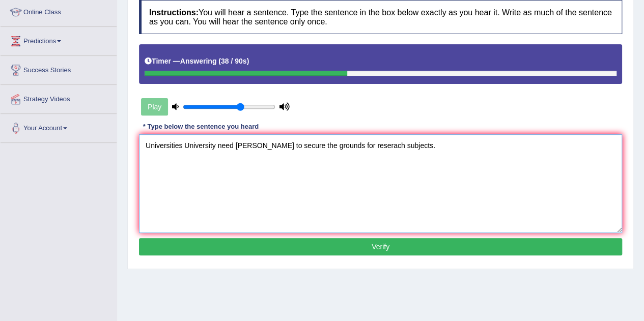
click at [238, 148] on textarea "Universities University need meeds to secure the grounds for reserach subjects." at bounding box center [380, 183] width 483 height 99
click at [297, 145] on textarea "Universities University need needs to secure the grounds for reserach subjects." at bounding box center [380, 183] width 483 height 99
click at [360, 144] on textarea "Universities University need needs to secure the ground grounds for reserach su…" at bounding box center [380, 183] width 483 height 99
click at [396, 148] on textarea "Universities University need needs to secure the ground grounds for the reserac…" at bounding box center [380, 183] width 483 height 99
click at [404, 148] on textarea "Universities University need needs to secure the ground grounds for the researc…" at bounding box center [380, 183] width 483 height 99
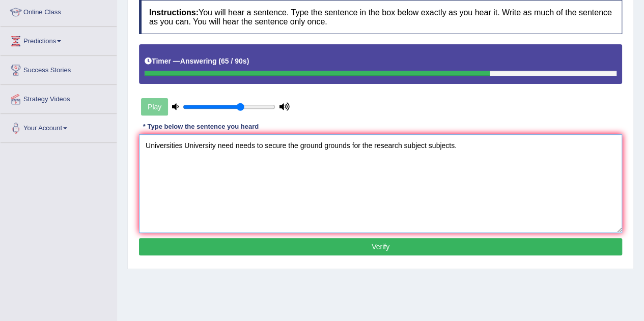
type textarea "Universities University need needs to secure the ground grounds for the researc…"
click at [369, 245] on button "Verify" at bounding box center [380, 246] width 483 height 17
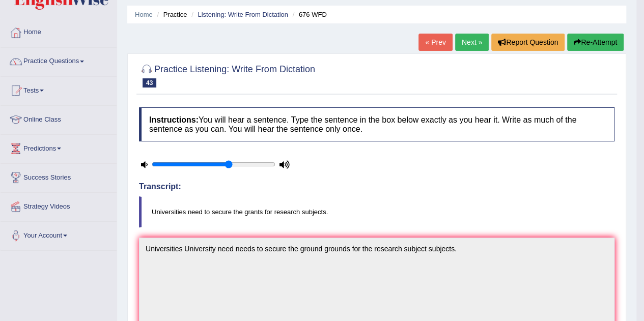
scroll to position [31, 0]
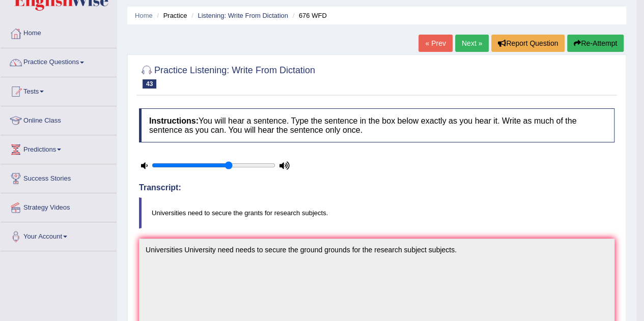
click at [463, 43] on link "Next »" at bounding box center [472, 43] width 34 height 17
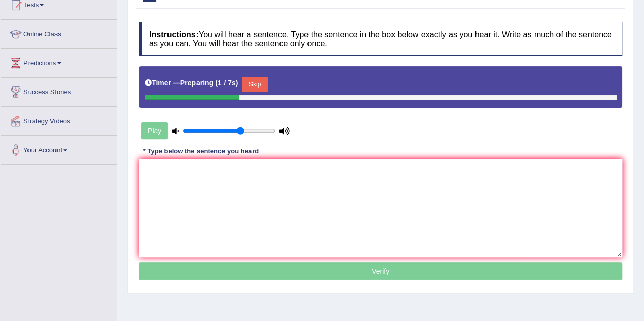
scroll to position [118, 0]
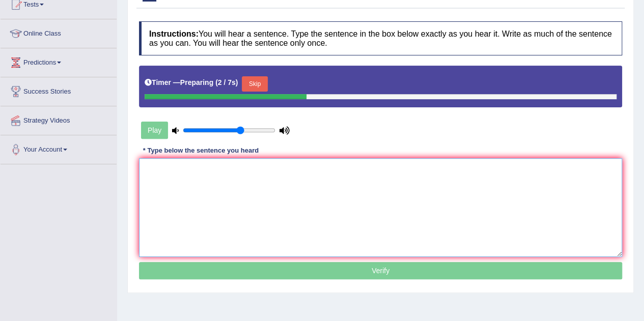
click at [225, 191] on textarea at bounding box center [380, 207] width 483 height 99
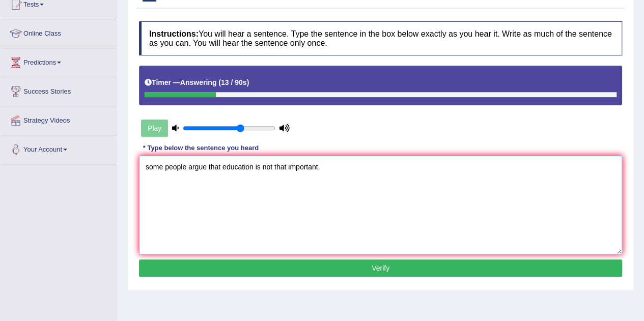
click at [150, 170] on textarea "some people argue that education is not that important." at bounding box center [380, 205] width 483 height 99
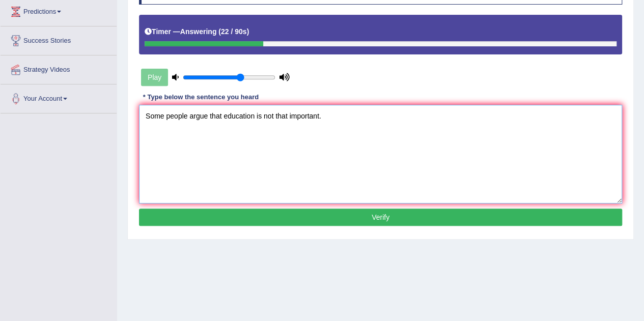
scroll to position [170, 0]
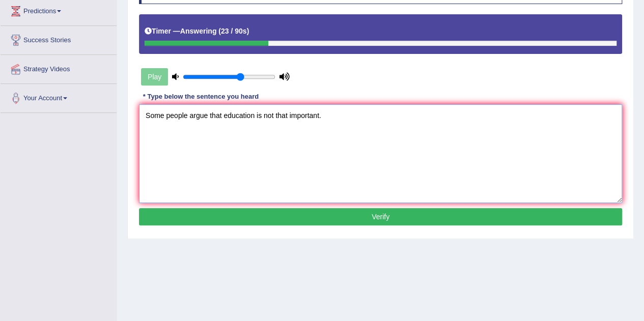
type textarea "Some people argue that education is not that important."
click at [374, 215] on button "Verify" at bounding box center [380, 216] width 483 height 17
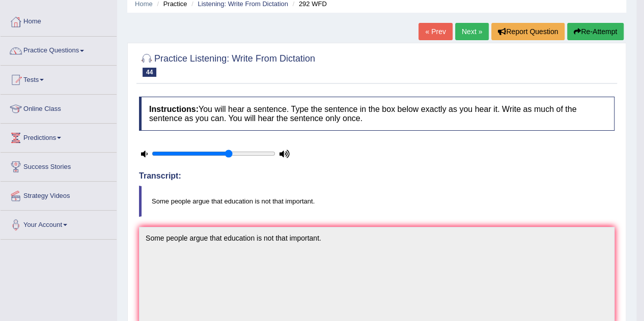
scroll to position [39, 0]
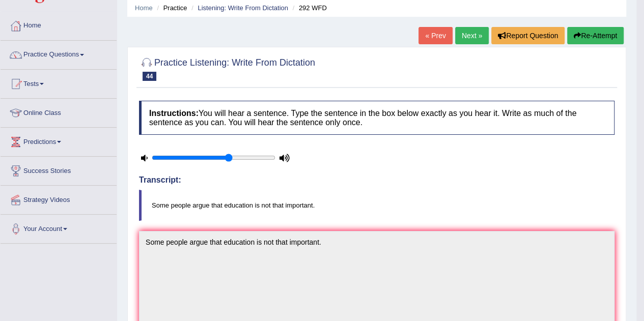
click at [473, 32] on link "Next »" at bounding box center [472, 35] width 34 height 17
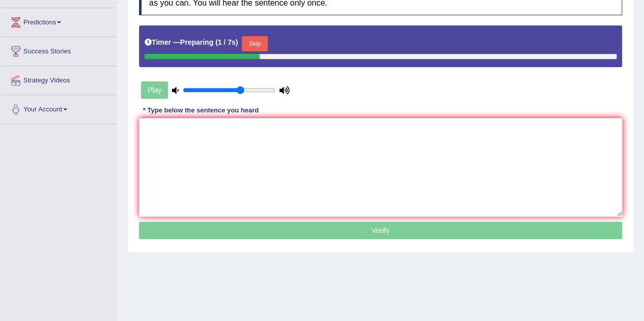
scroll to position [159, 0]
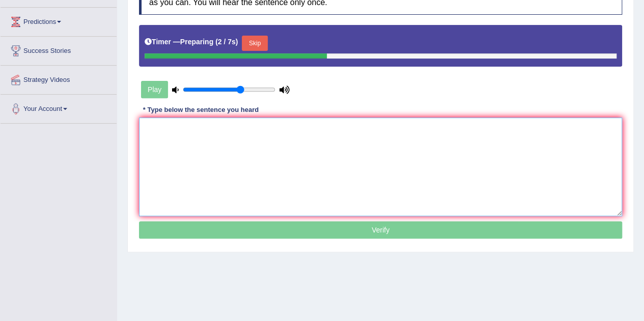
click at [227, 148] on textarea at bounding box center [380, 167] width 483 height 99
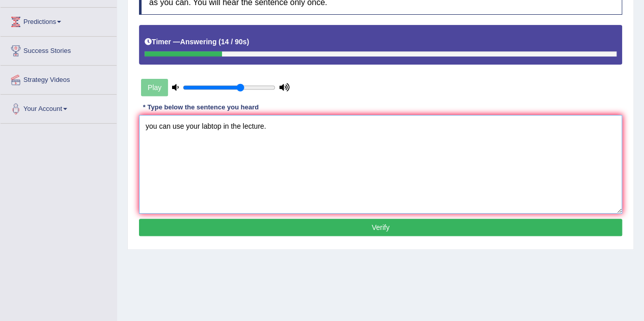
click at [148, 130] on textarea "you can use your labtop in the lecture." at bounding box center [380, 164] width 483 height 99
click at [209, 128] on textarea "You can use your labtop in the lecture." at bounding box center [380, 164] width 483 height 99
click at [222, 129] on textarea "You can use your laptop in the lecture." at bounding box center [380, 164] width 483 height 99
click at [298, 126] on textarea "You can use your laptop laptops in a the lecture." at bounding box center [380, 164] width 483 height 99
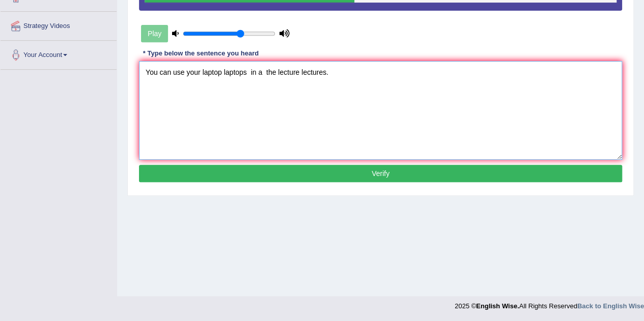
type textarea "You can use your laptop laptops in a the lecture lectures."
click at [364, 173] on button "Verify" at bounding box center [380, 173] width 483 height 17
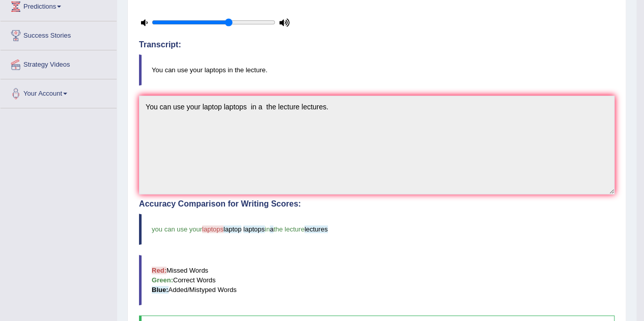
scroll to position [0, 0]
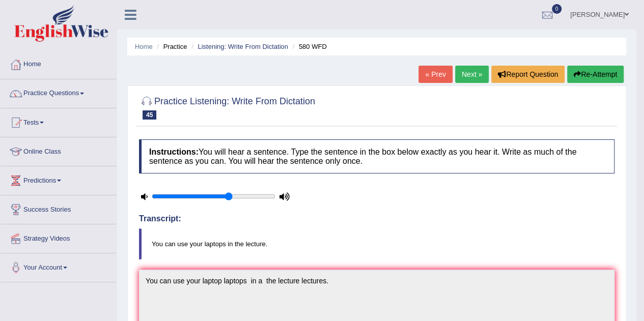
click at [467, 76] on link "Next »" at bounding box center [472, 74] width 34 height 17
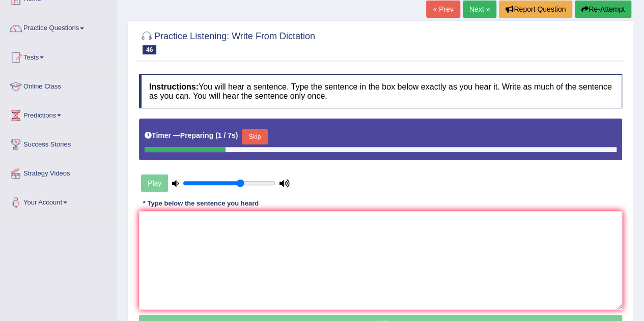
scroll to position [72, 0]
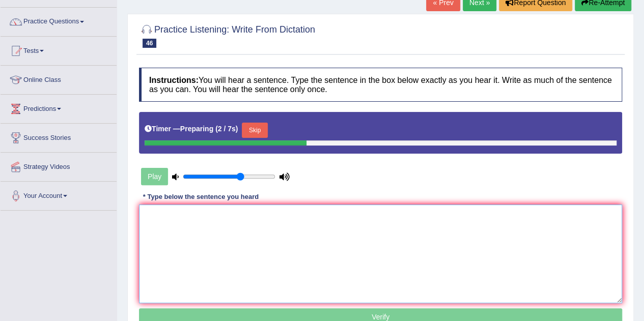
click at [257, 213] on textarea at bounding box center [380, 254] width 483 height 99
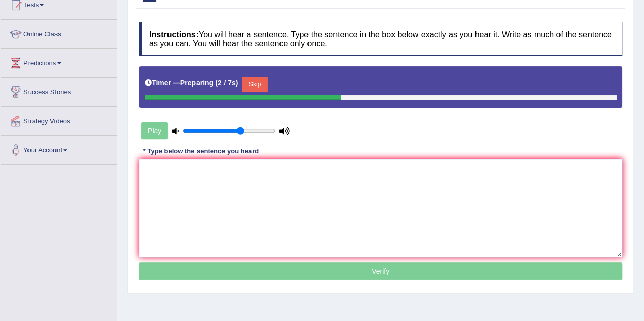
scroll to position [120, 0]
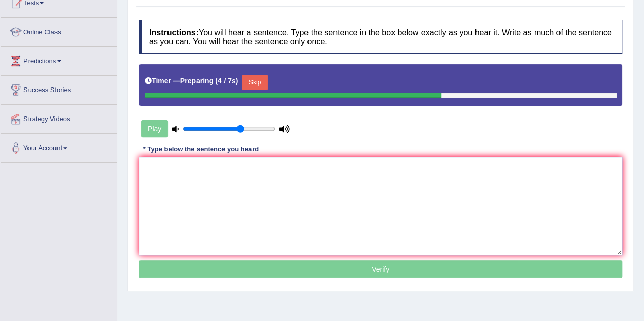
click at [257, 213] on textarea at bounding box center [380, 206] width 483 height 99
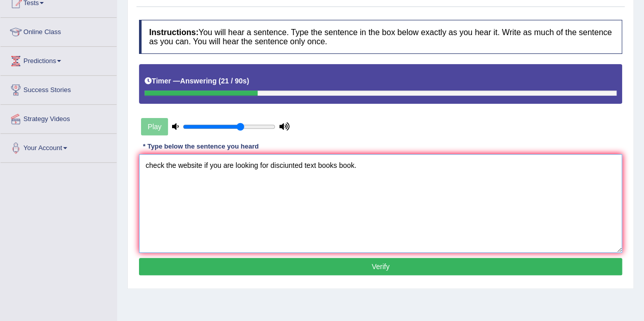
click at [147, 163] on textarea "check the website if you are looking for disciunted text books book." at bounding box center [380, 203] width 483 height 99
click at [204, 165] on textarea "Check the website if you are looking for disciunted text books book." at bounding box center [380, 203] width 483 height 99
click at [328, 164] on textarea "Check the website websites if you are looking for disciunted text books book." at bounding box center [380, 203] width 483 height 99
click at [379, 174] on textarea "Check the website websites if you are looking for discounted text books book." at bounding box center [380, 203] width 483 height 99
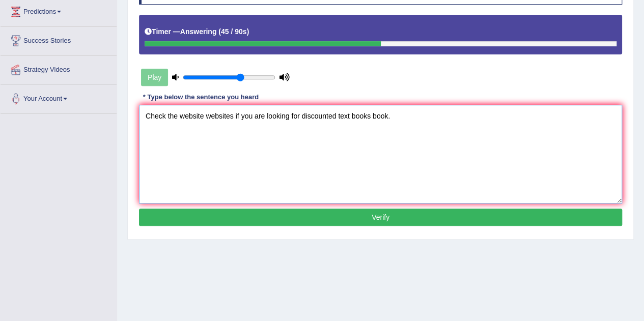
scroll to position [170, 0]
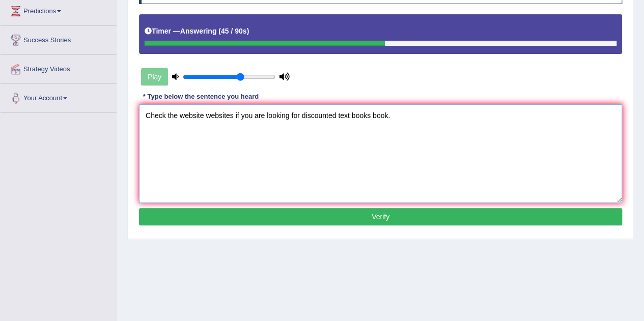
type textarea "Check the website websites if you are looking for discounted text books book."
click at [377, 212] on button "Verify" at bounding box center [380, 216] width 483 height 17
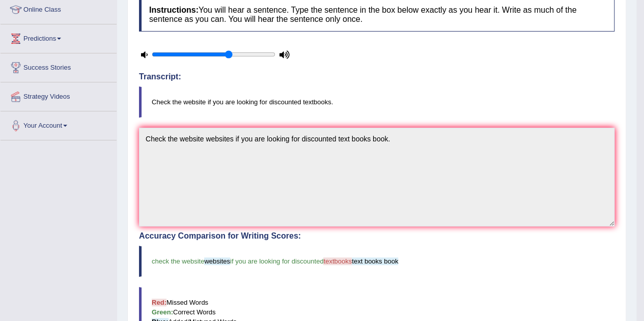
scroll to position [0, 0]
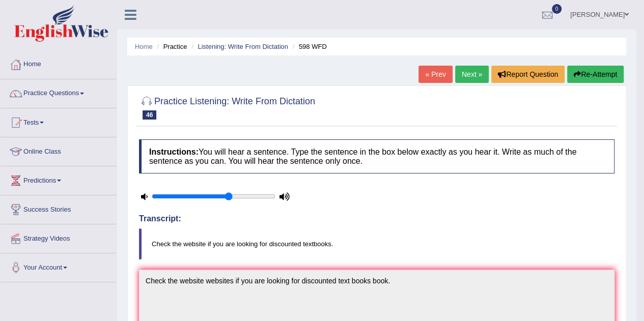
click at [467, 74] on link "Next »" at bounding box center [472, 74] width 34 height 17
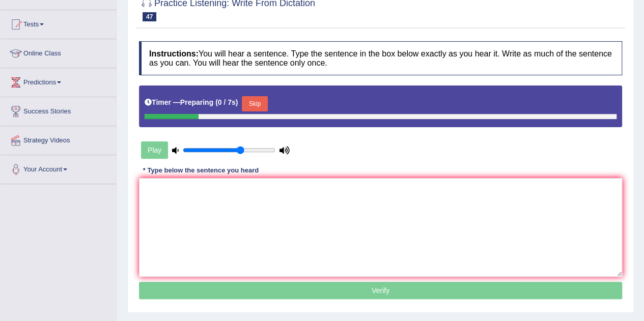
scroll to position [102, 0]
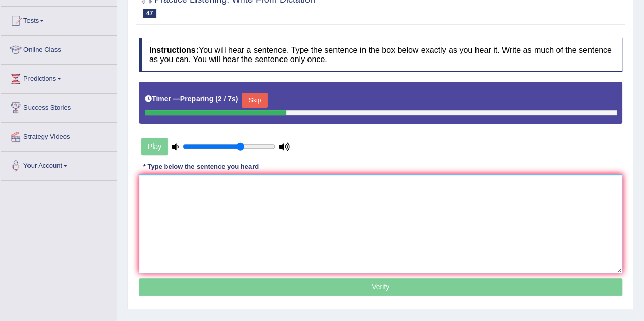
click at [176, 193] on textarea at bounding box center [380, 224] width 483 height 99
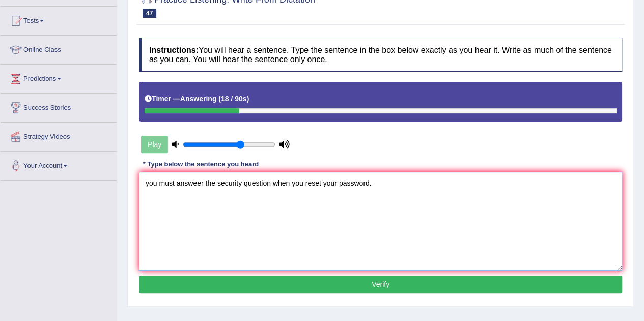
click at [147, 185] on textarea "you must answeer the security question when you reset your password." at bounding box center [380, 221] width 483 height 99
click at [196, 183] on textarea "You must answeer the security question when you reset your password." at bounding box center [380, 221] width 483 height 99
click at [268, 184] on textarea "You must answer the security question when you reset your password." at bounding box center [380, 221] width 483 height 99
click at [369, 184] on textarea "You must answer the security question questions when you reset your password." at bounding box center [380, 221] width 483 height 99
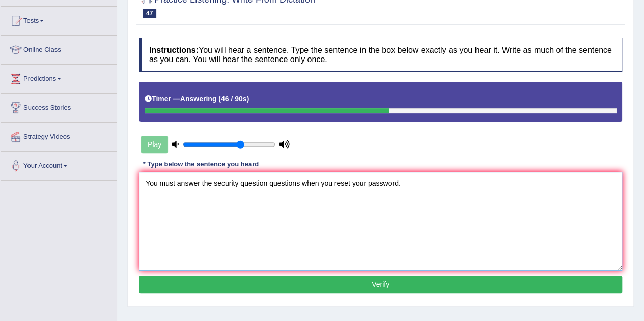
type textarea "You must answer the security question questions when you reset your password."
click at [381, 285] on button "Verify" at bounding box center [380, 284] width 483 height 17
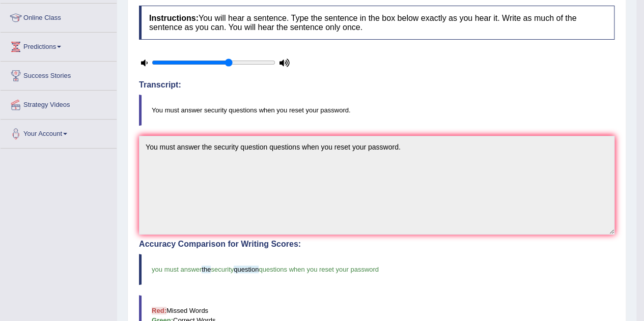
scroll to position [0, 0]
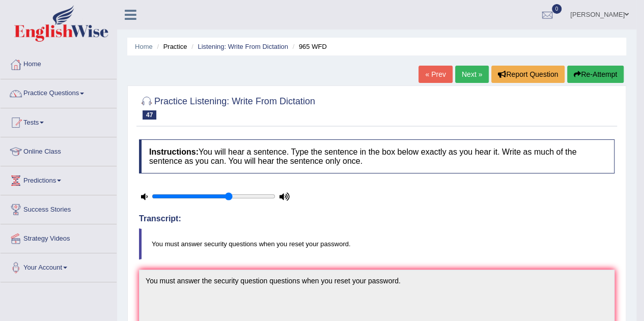
click at [477, 75] on link "Next »" at bounding box center [472, 74] width 34 height 17
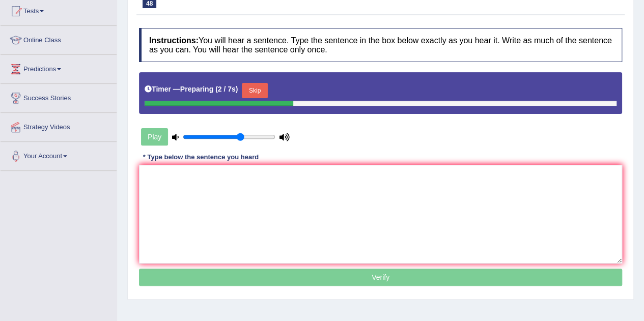
scroll to position [113, 0]
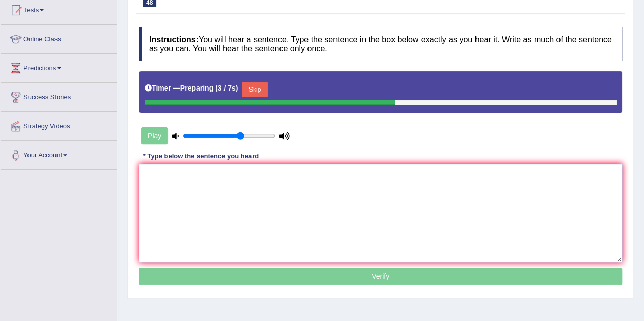
click at [257, 182] on textarea at bounding box center [380, 213] width 483 height 99
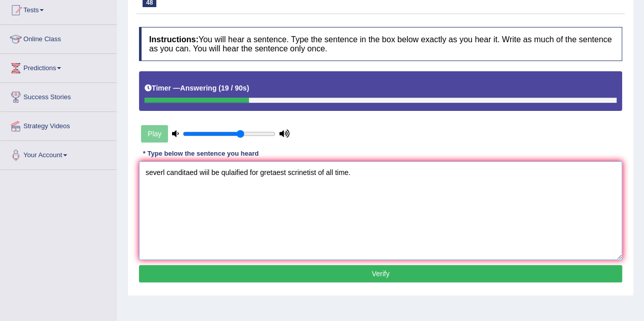
click at [164, 172] on textarea "severl canditaed wiil be qulaified for gretaest scrinetist of all time." at bounding box center [380, 210] width 483 height 99
click at [200, 173] on textarea "Severa canditaed wiil be qulaified for gretaest scrinetist of all time." at bounding box center [380, 210] width 483 height 99
click at [286, 173] on textarea "Severa candidate candidates wiil be qulaified for gretaest scrinetist of all ti…" at bounding box center [380, 210] width 483 height 99
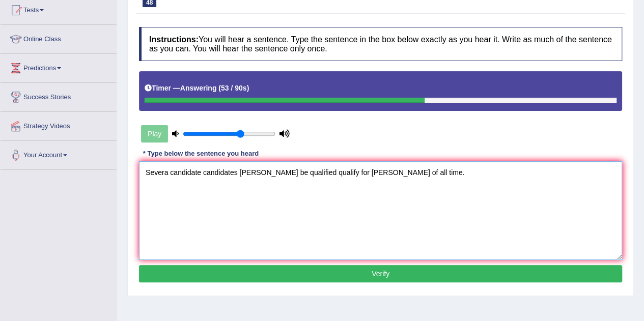
click at [347, 173] on textarea "Severa candidate candidates wiil be qualified qualify for gretaest scrinetist o…" at bounding box center [380, 210] width 483 height 99
click at [378, 172] on textarea "Severa candidate candidates wiil be qualified qualify for greatest scrinetist o…" at bounding box center [380, 210] width 483 height 99
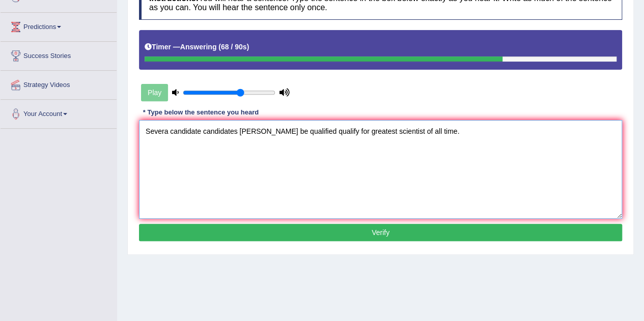
scroll to position [154, 0]
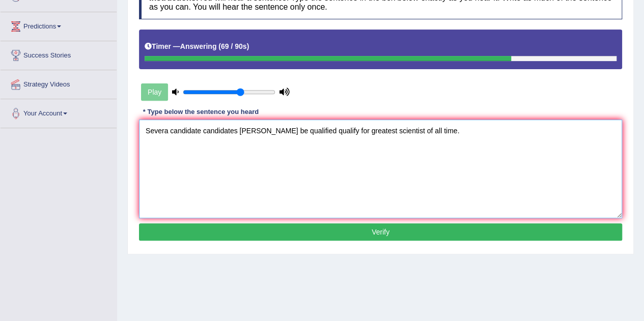
click at [406, 134] on textarea "Severa candidate candidates wiil be qualified qualify for greatest scientist of…" at bounding box center [380, 169] width 483 height 99
type textarea "Severa candidate candidates wiil be qualified qualify for greatest scientist of…"
click at [401, 230] on button "Verify" at bounding box center [380, 232] width 483 height 17
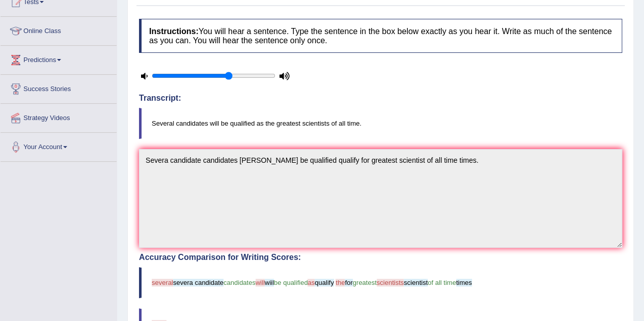
scroll to position [0, 0]
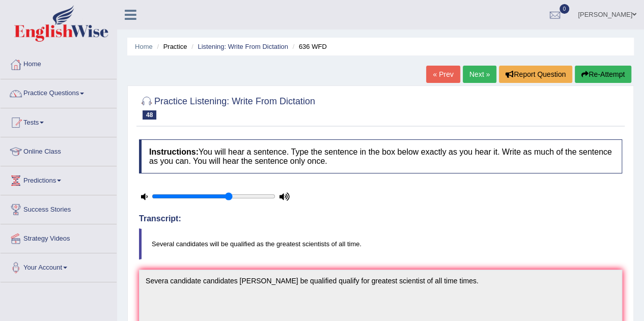
click at [477, 72] on link "Next »" at bounding box center [480, 74] width 34 height 17
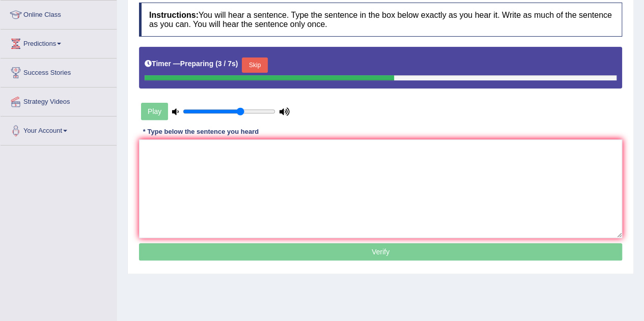
scroll to position [137, 0]
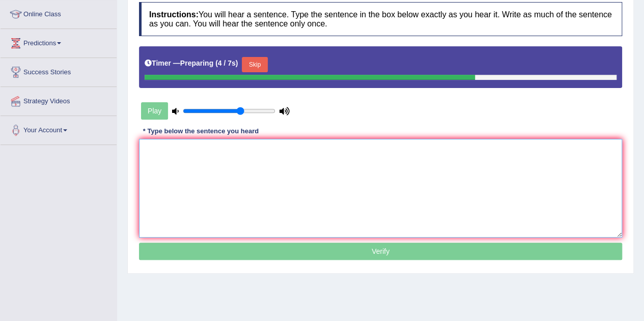
click at [241, 159] on textarea at bounding box center [380, 188] width 483 height 99
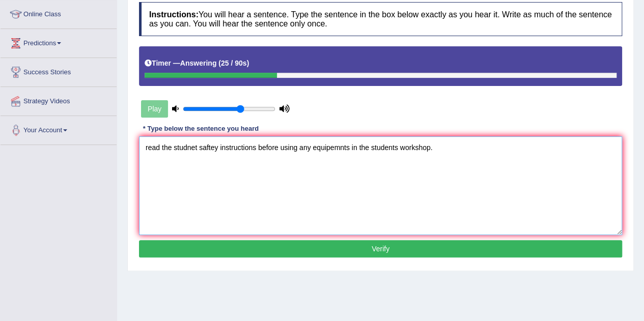
click at [148, 150] on textarea "read the studnet saftey instructions before using any equipemnts in the student…" at bounding box center [380, 185] width 483 height 99
click at [198, 148] on textarea "Read the studnet saftey instructions before using any equipemnts in the student…" at bounding box center [380, 185] width 483 height 99
click at [248, 148] on textarea "Read the student students saftey instructions before using any equipemnts in th…" at bounding box center [380, 185] width 483 height 99
click at [287, 149] on textarea "Read the student students safety instructions before using any equipemnts in th…" at bounding box center [380, 185] width 483 height 99
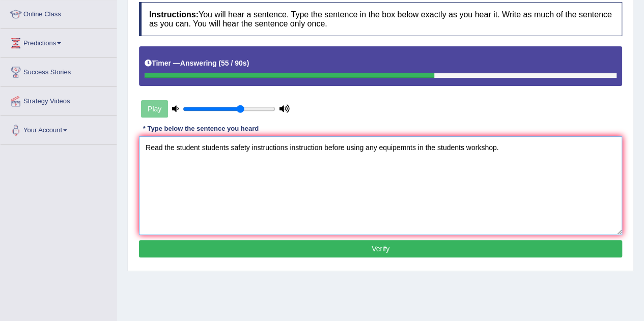
click at [399, 149] on textarea "Read the student students safety instructions instruction before using any equi…" at bounding box center [380, 185] width 483 height 99
click at [417, 149] on textarea "Read the student students safety instructions instruction before using any equi…" at bounding box center [380, 185] width 483 height 99
click at [473, 146] on textarea "Read the student students safety instructions instruction before using any equi…" at bounding box center [380, 185] width 483 height 99
type textarea "Read the student students safety instructions instruction before using any equi…"
click at [378, 252] on button "Verify" at bounding box center [380, 248] width 483 height 17
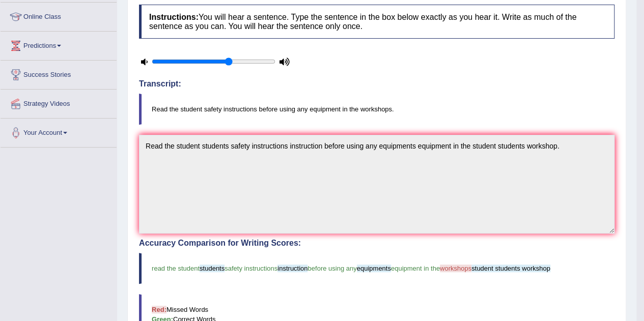
scroll to position [0, 0]
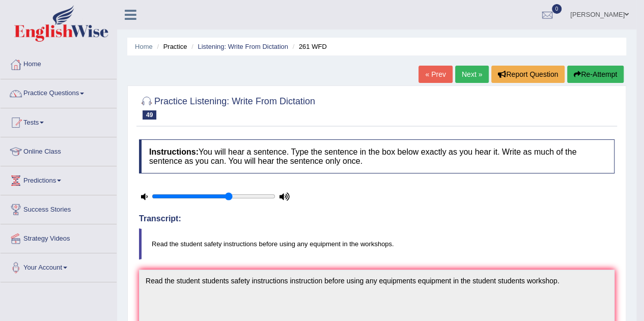
click at [459, 79] on link "Next »" at bounding box center [472, 74] width 34 height 17
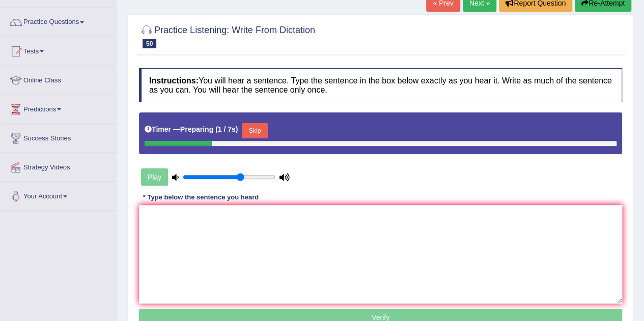
scroll to position [89, 0]
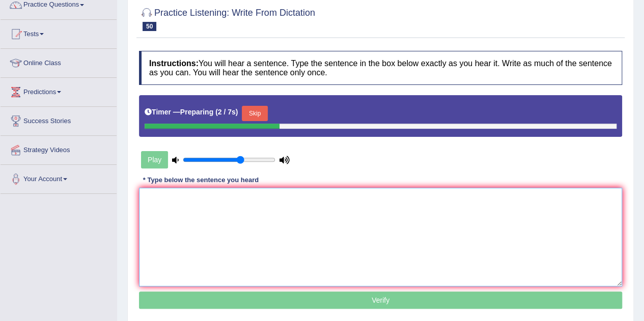
click at [283, 216] on textarea at bounding box center [380, 237] width 483 height 99
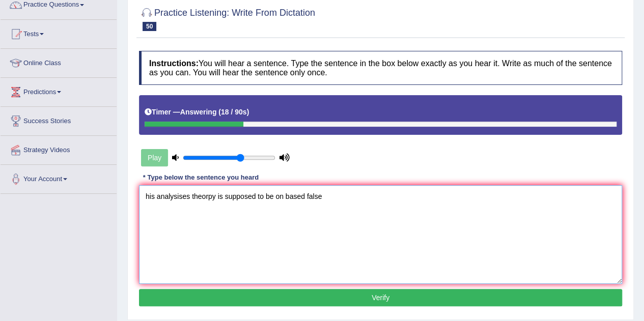
click at [147, 199] on textarea "his analysises theorpy is supposed to be on based false" at bounding box center [380, 234] width 483 height 99
click at [190, 197] on textarea "His analysises theorpy is supposed to be on based false" at bounding box center [380, 234] width 483 height 99
click at [205, 197] on textarea "His analysis theorpy is supposed to be on based false" at bounding box center [380, 234] width 483 height 99
click at [275, 197] on textarea "His analysis theory is supposed to be on based false" at bounding box center [380, 234] width 483 height 99
click at [309, 196] on textarea "His analysis theory is supposed to be based false" at bounding box center [380, 234] width 483 height 99
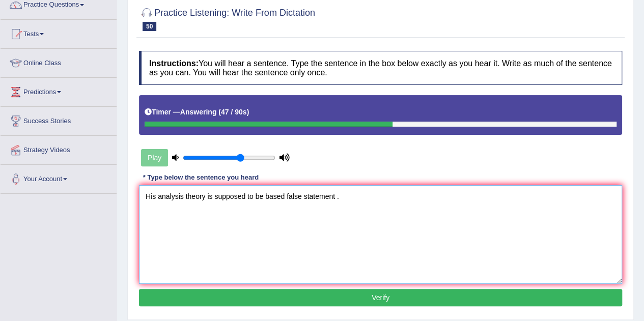
click at [286, 195] on textarea "His analysis theory is supposed to be based false statement ." at bounding box center [380, 234] width 483 height 99
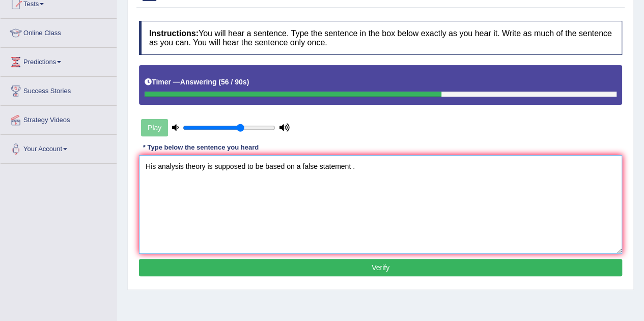
click at [184, 165] on textarea "His analysis theory is supposed to be based on a false statement ." at bounding box center [380, 204] width 483 height 99
click at [268, 169] on textarea "His analysis based theory is supposed to be based on a false statement ." at bounding box center [380, 204] width 483 height 99
type textarea "His analysis based theory is supposed suppose to be based on a false statement ."
click at [371, 270] on button "Verify" at bounding box center [380, 267] width 483 height 17
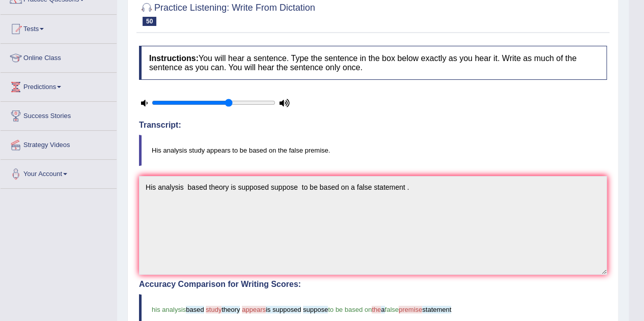
scroll to position [0, 0]
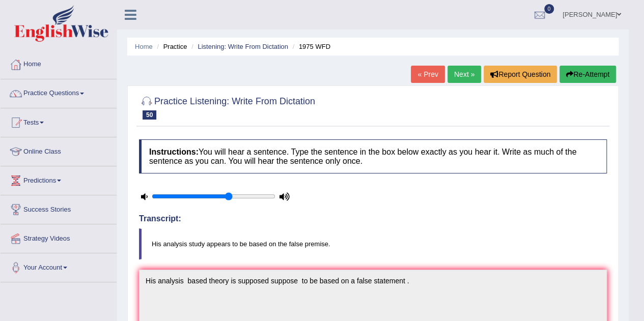
click at [35, 68] on link "Home" at bounding box center [59, 62] width 116 height 25
